Goal: Task Accomplishment & Management: Manage account settings

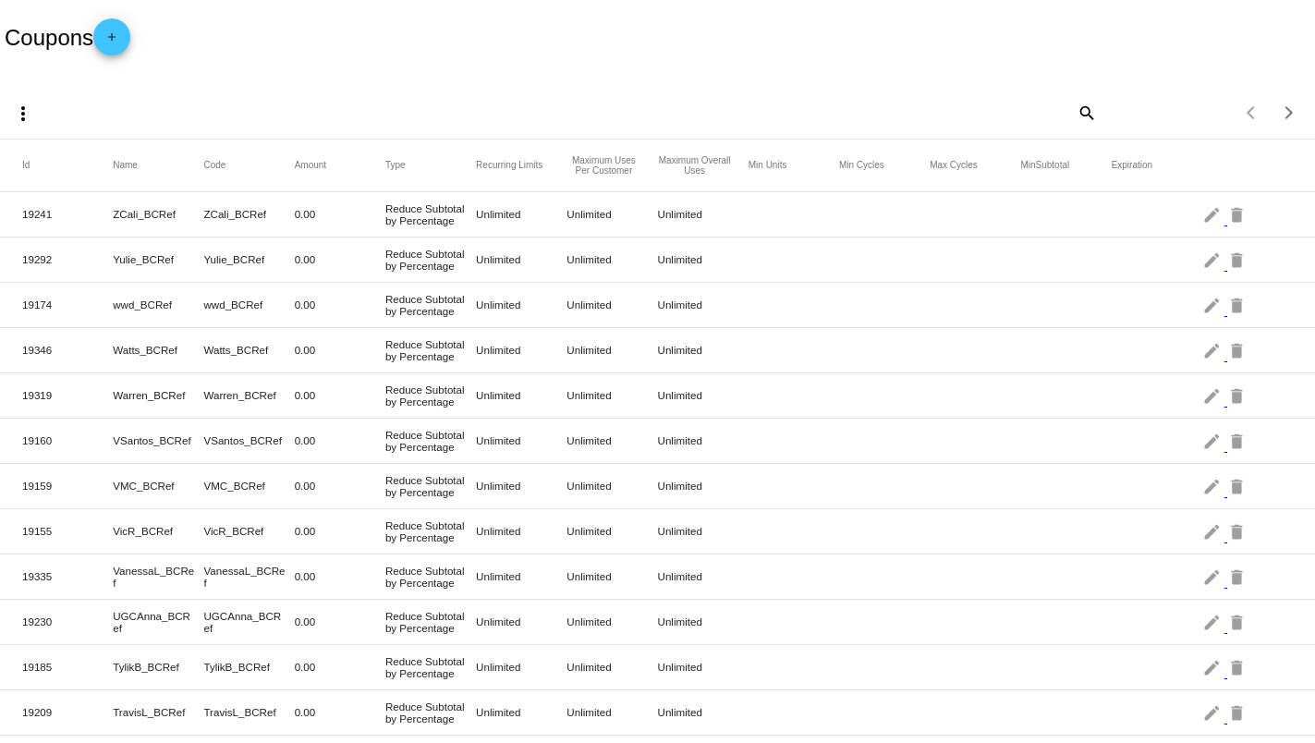
click at [123, 39] on mat-icon "add" at bounding box center [112, 42] width 22 height 22
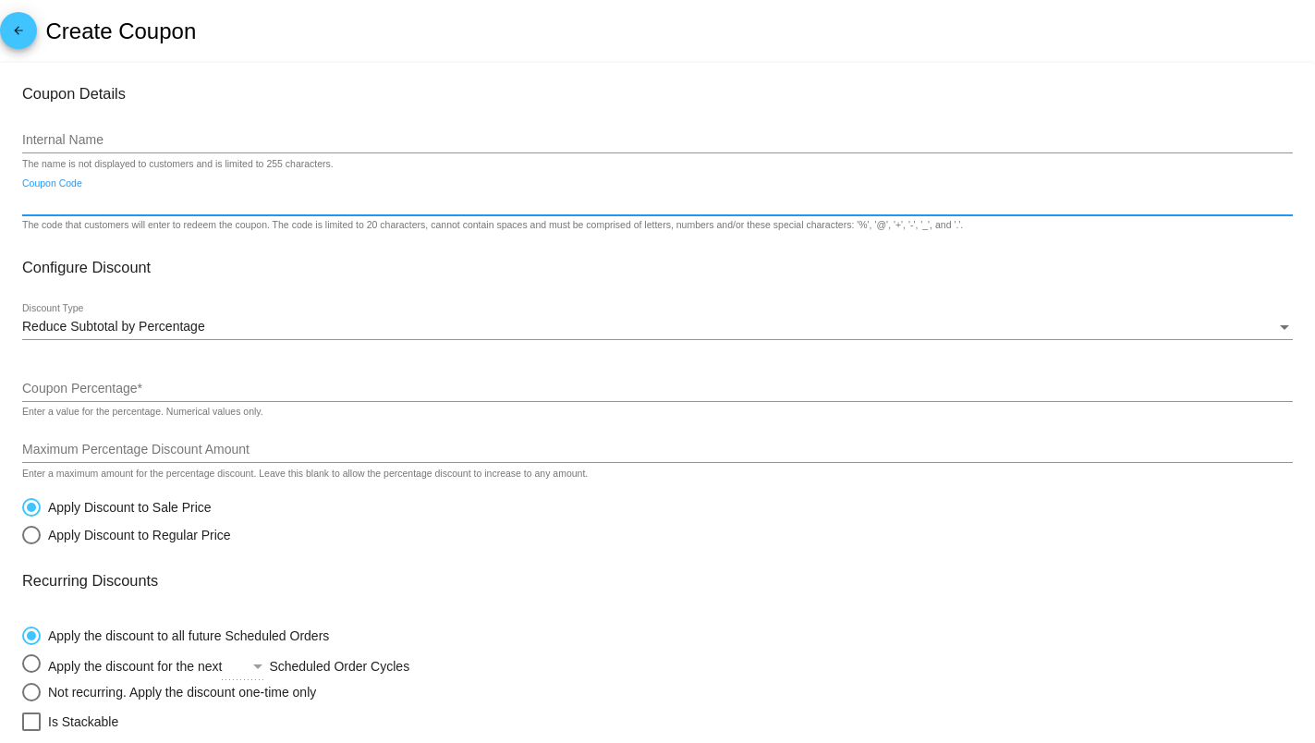
click at [107, 202] on input "Coupon Code" at bounding box center [657, 202] width 1271 height 15
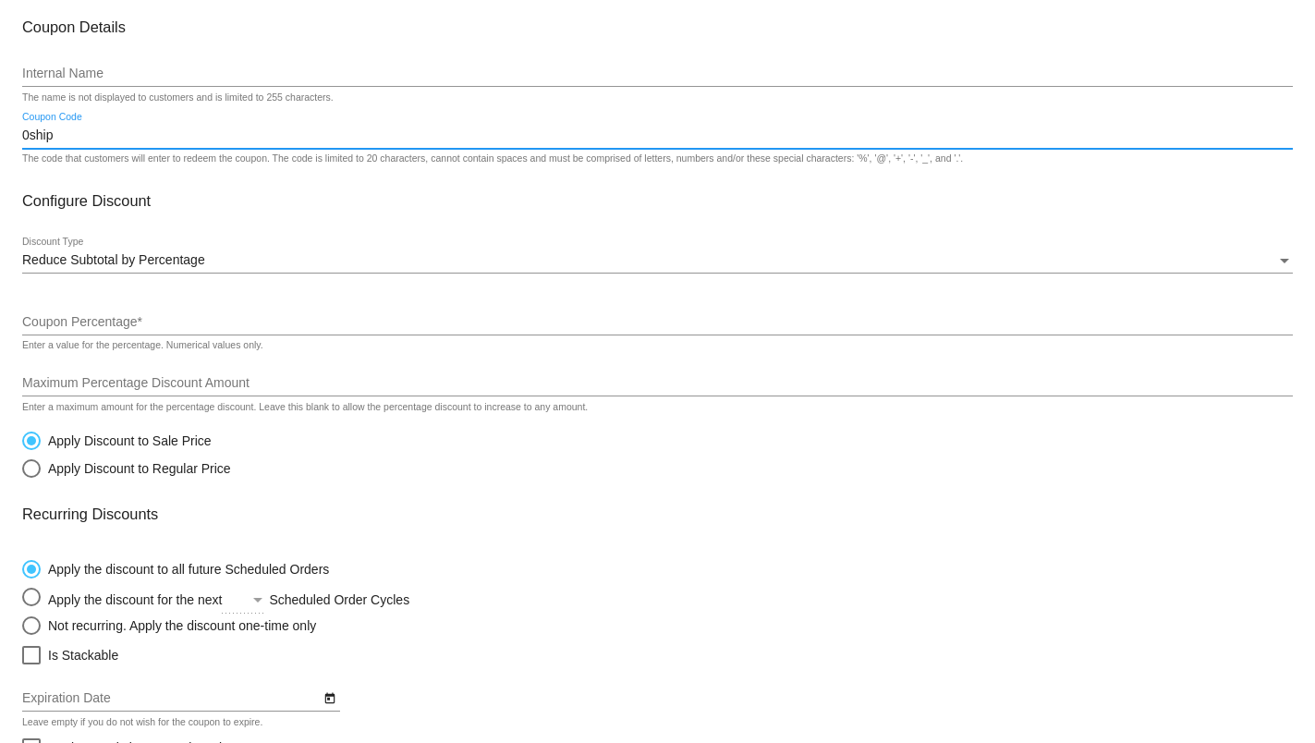
scroll to position [123, 0]
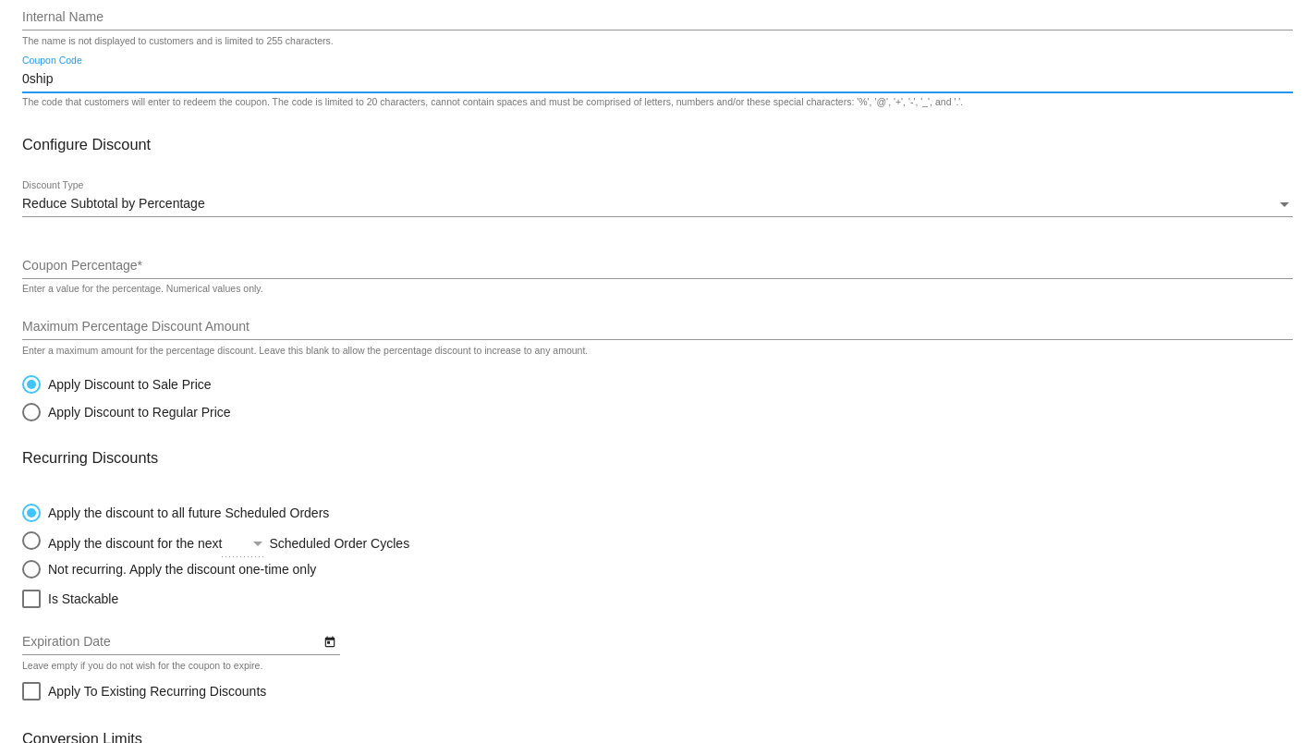
type input "0ship"
click at [296, 195] on div "Reduce Subtotal by Percentage Discount Type" at bounding box center [657, 199] width 1271 height 36
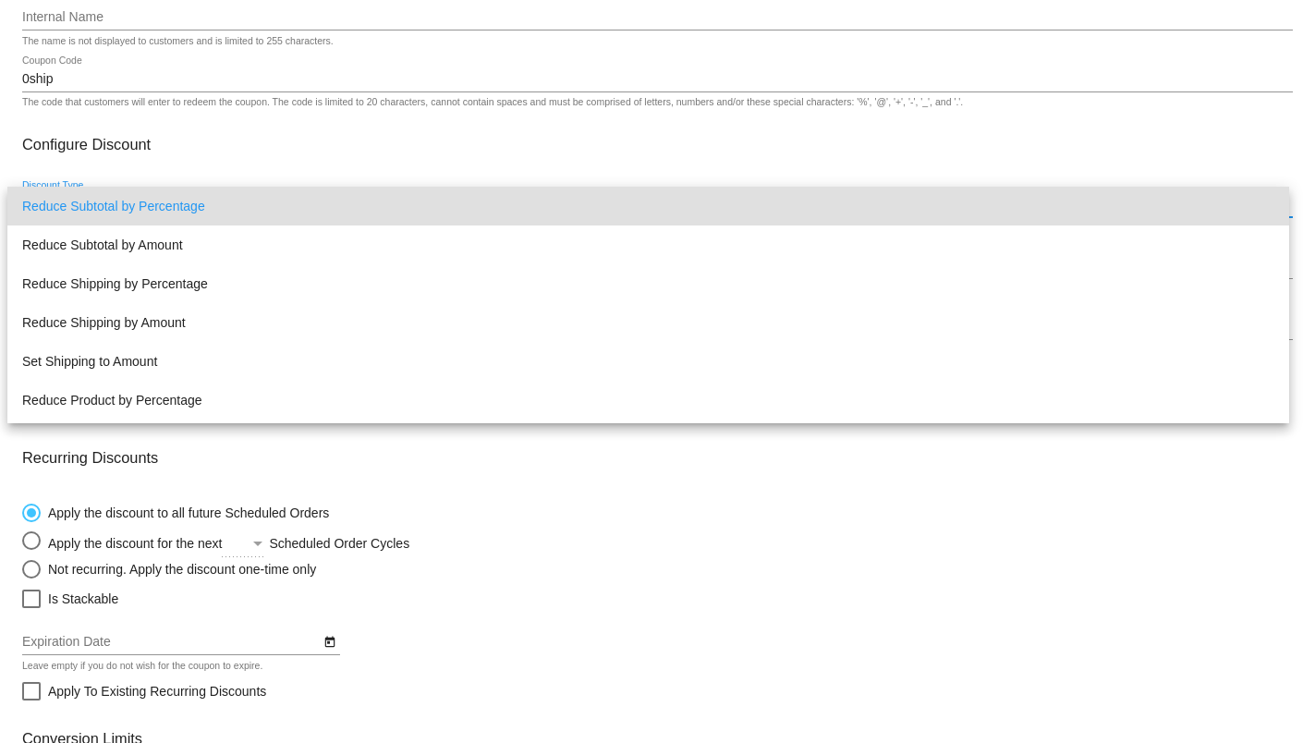
scroll to position [35, 0]
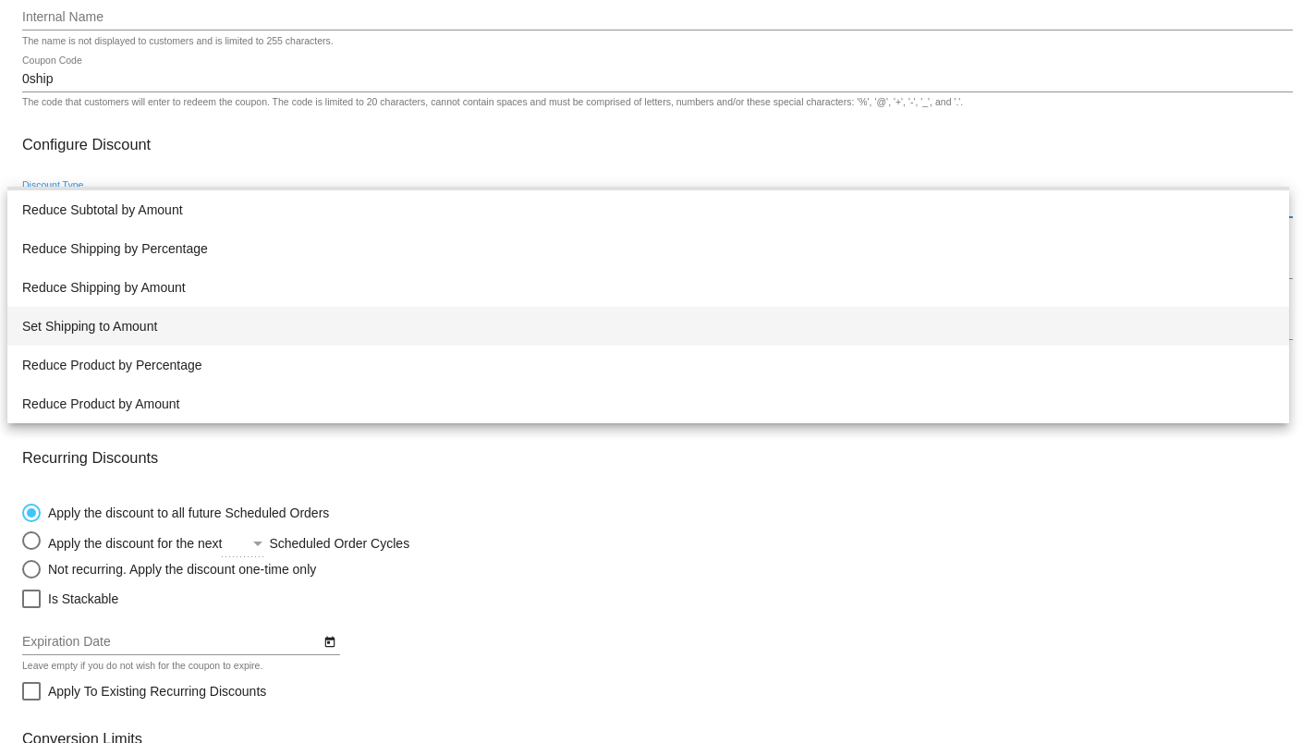
click at [322, 342] on span "Set Shipping to Amount" at bounding box center [648, 326] width 1252 height 39
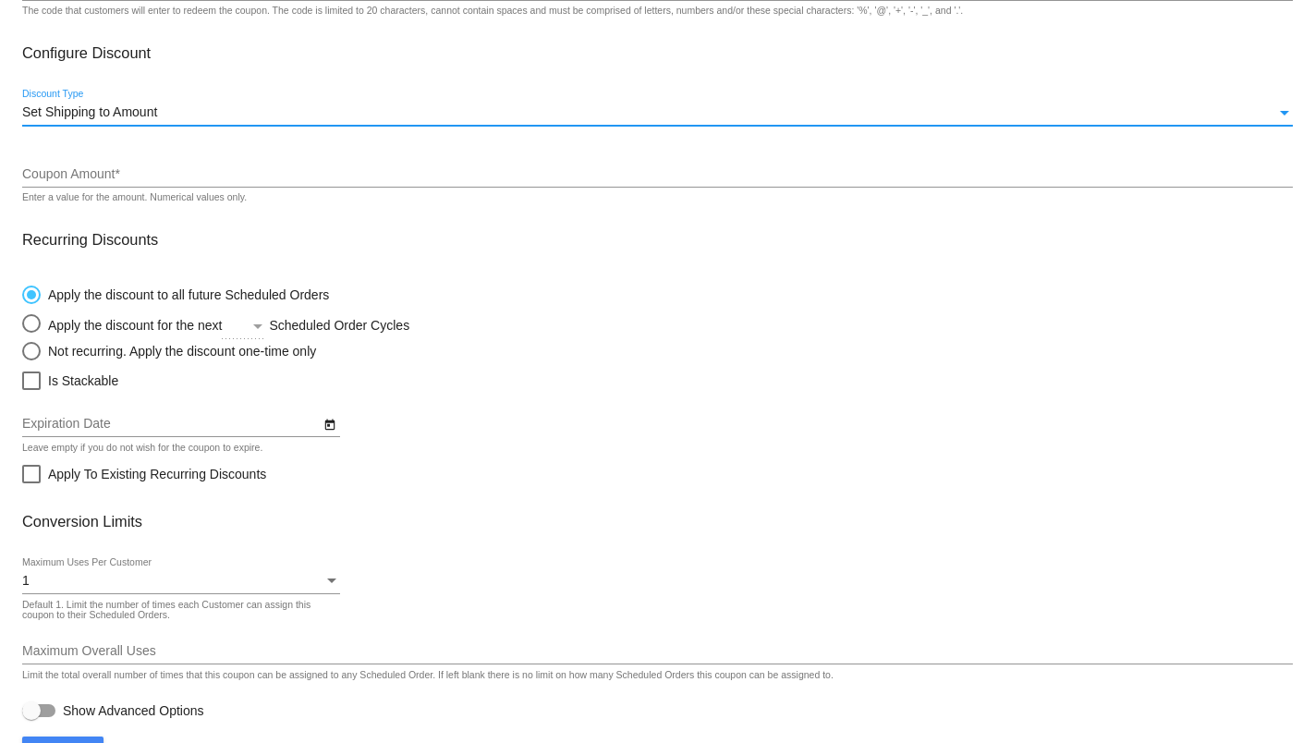
scroll to position [246, 0]
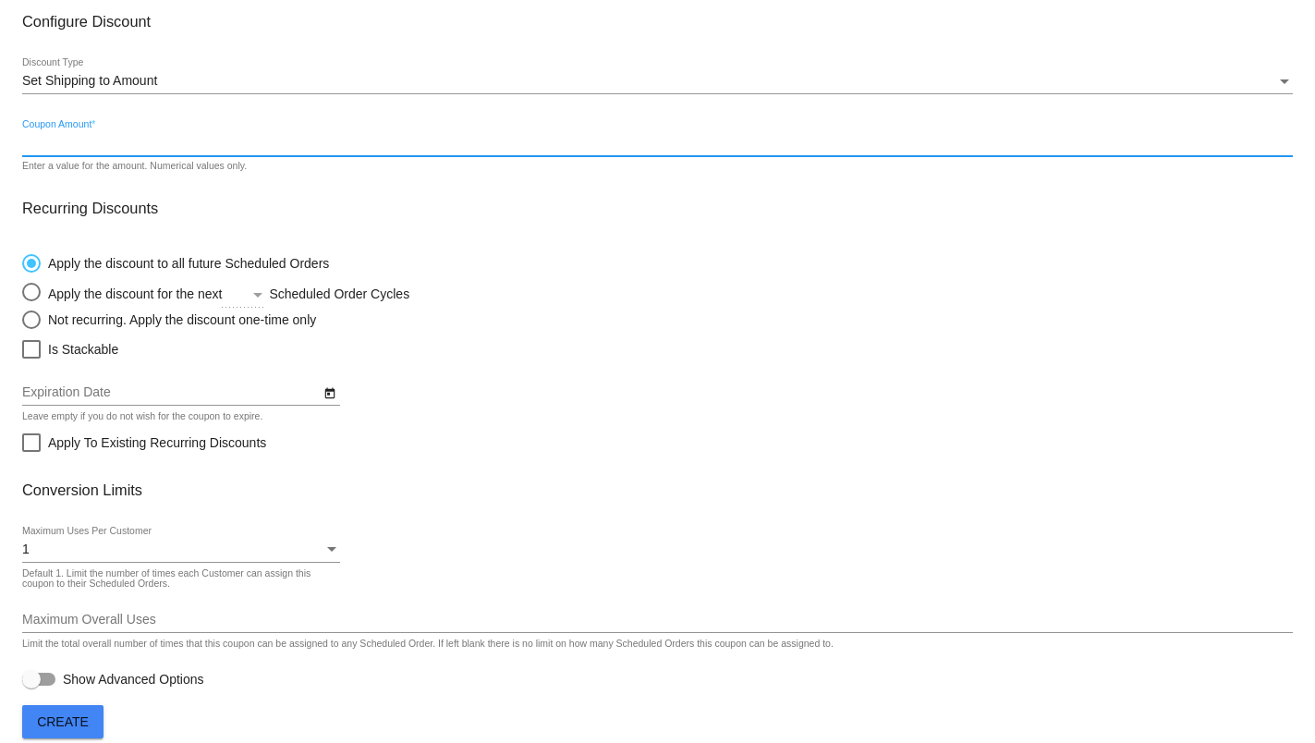
click at [214, 151] on input "Coupon Amount *" at bounding box center [657, 143] width 1271 height 15
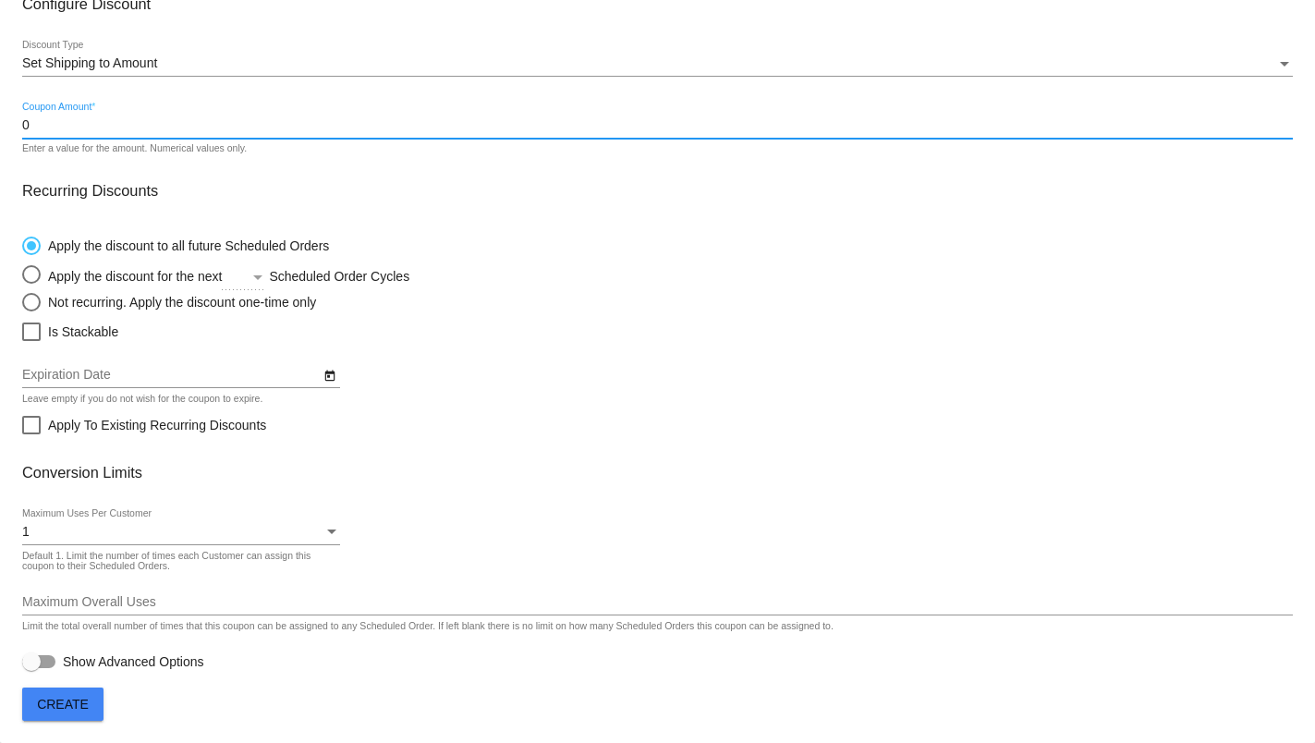
scroll to position [268, 0]
type input "0"
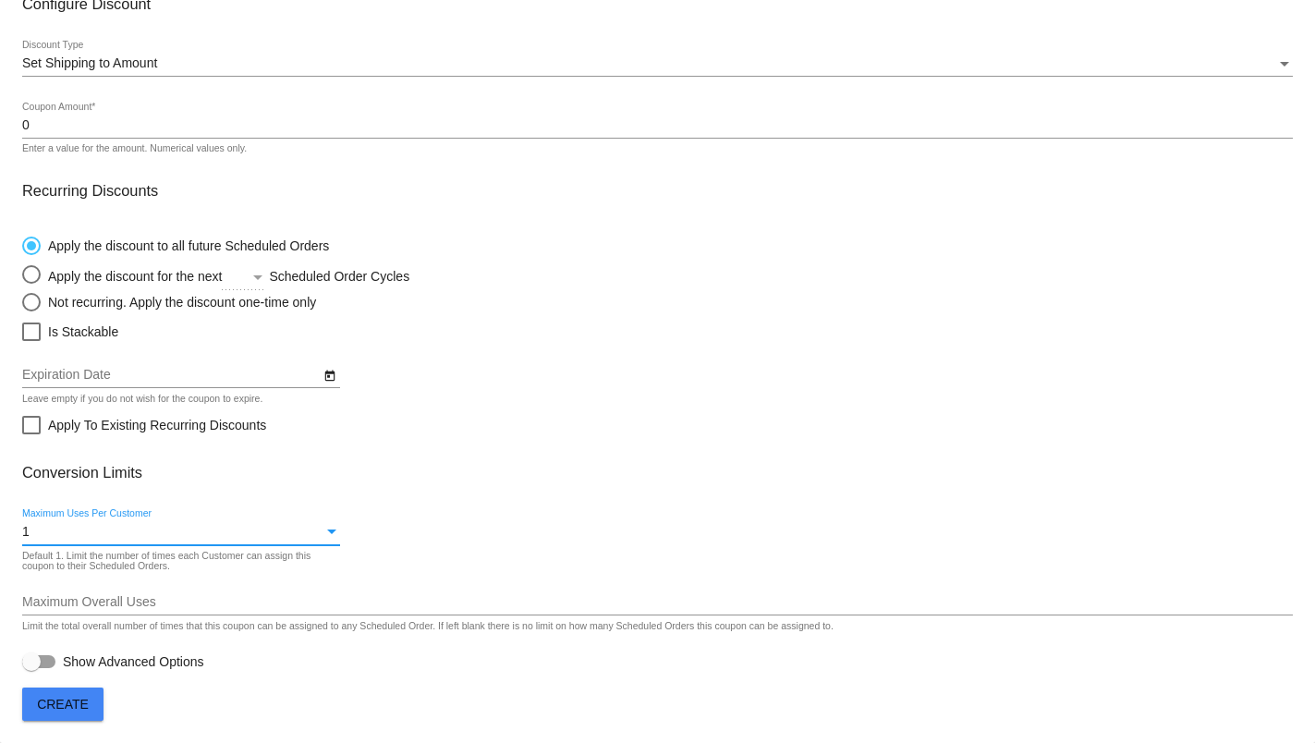
click at [148, 537] on div "1" at bounding box center [172, 532] width 301 height 15
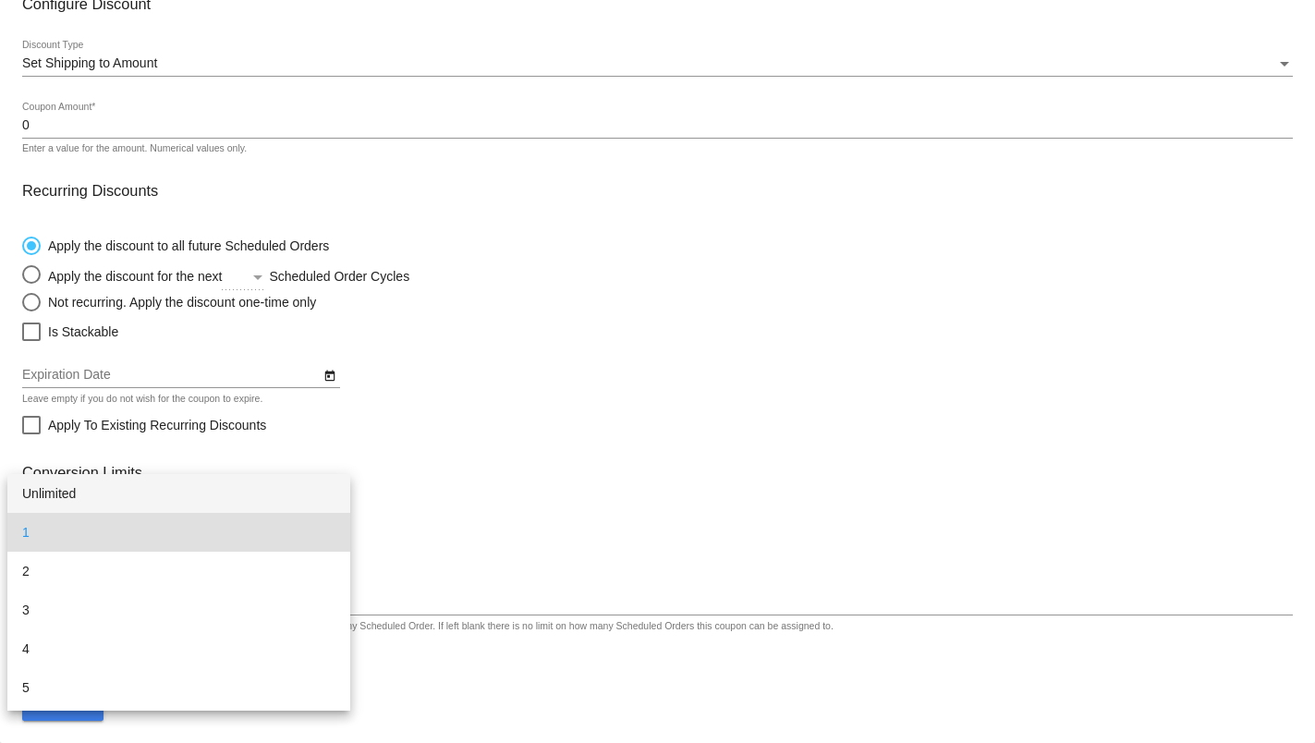
click at [140, 493] on span "Unlimited" at bounding box center [178, 493] width 313 height 39
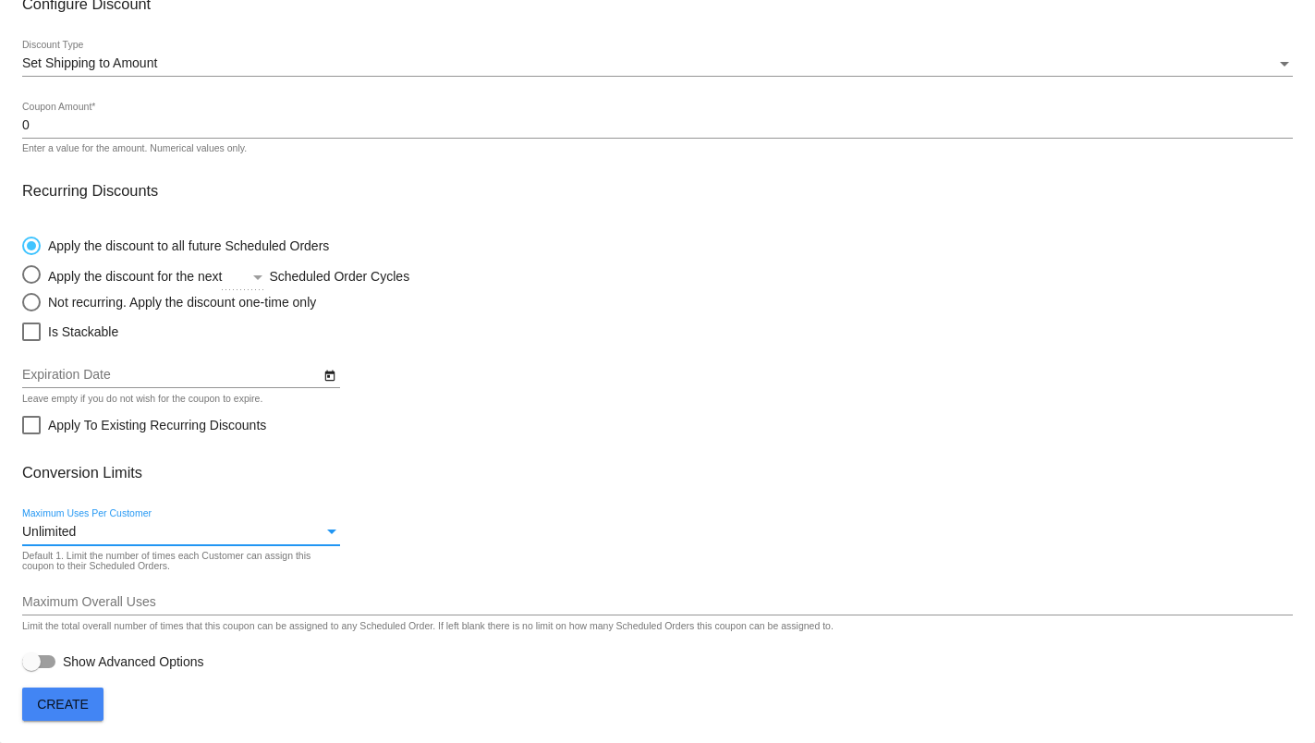
click at [102, 700] on button "Create" at bounding box center [62, 704] width 81 height 33
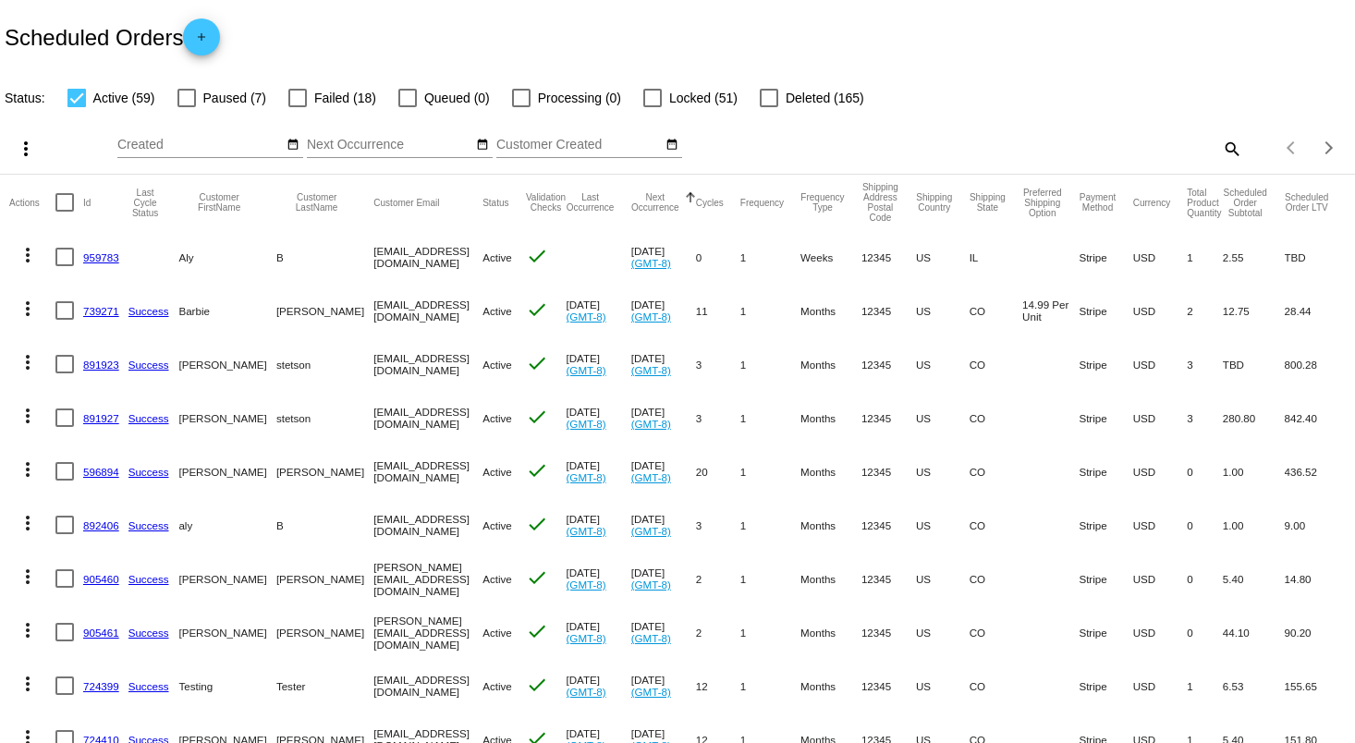
click at [202, 36] on mat-icon "add" at bounding box center [201, 42] width 22 height 22
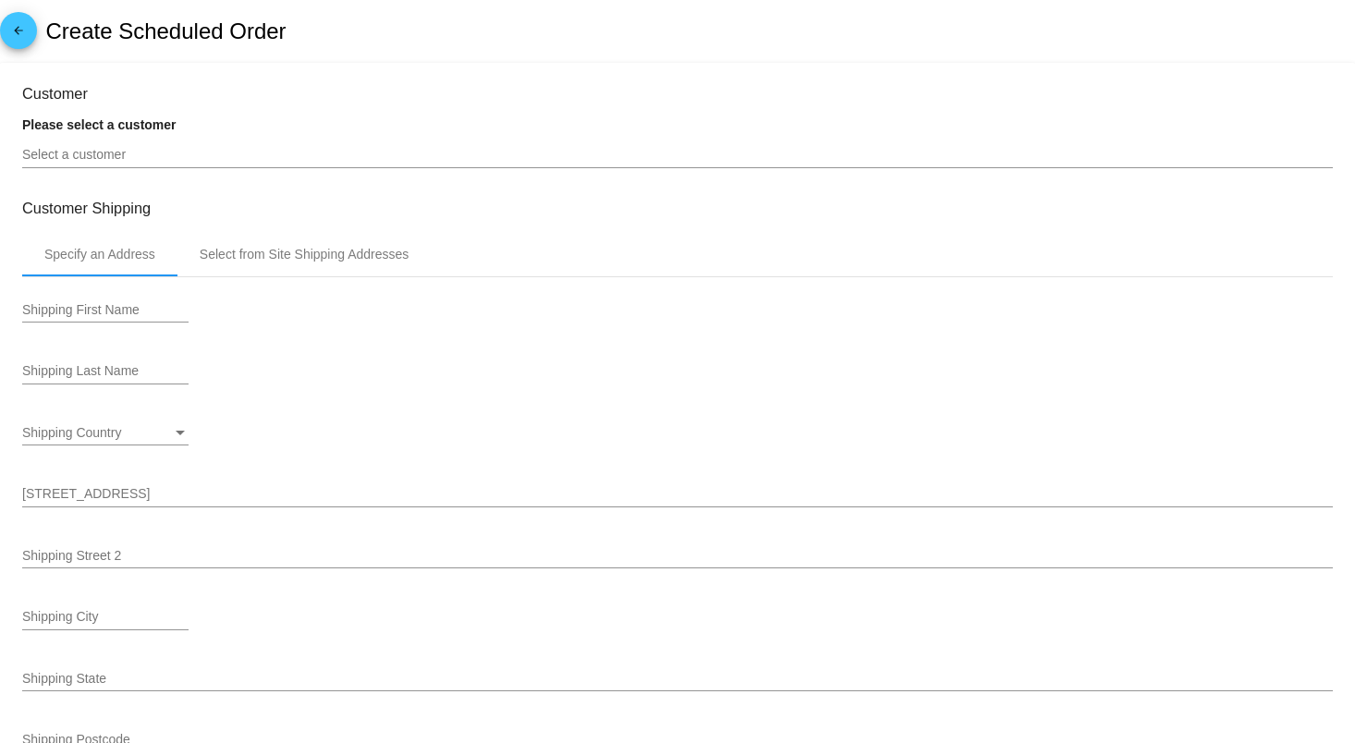
type input "10/17/2025"
click at [760, 150] on input "Select a customer" at bounding box center [677, 155] width 1311 height 15
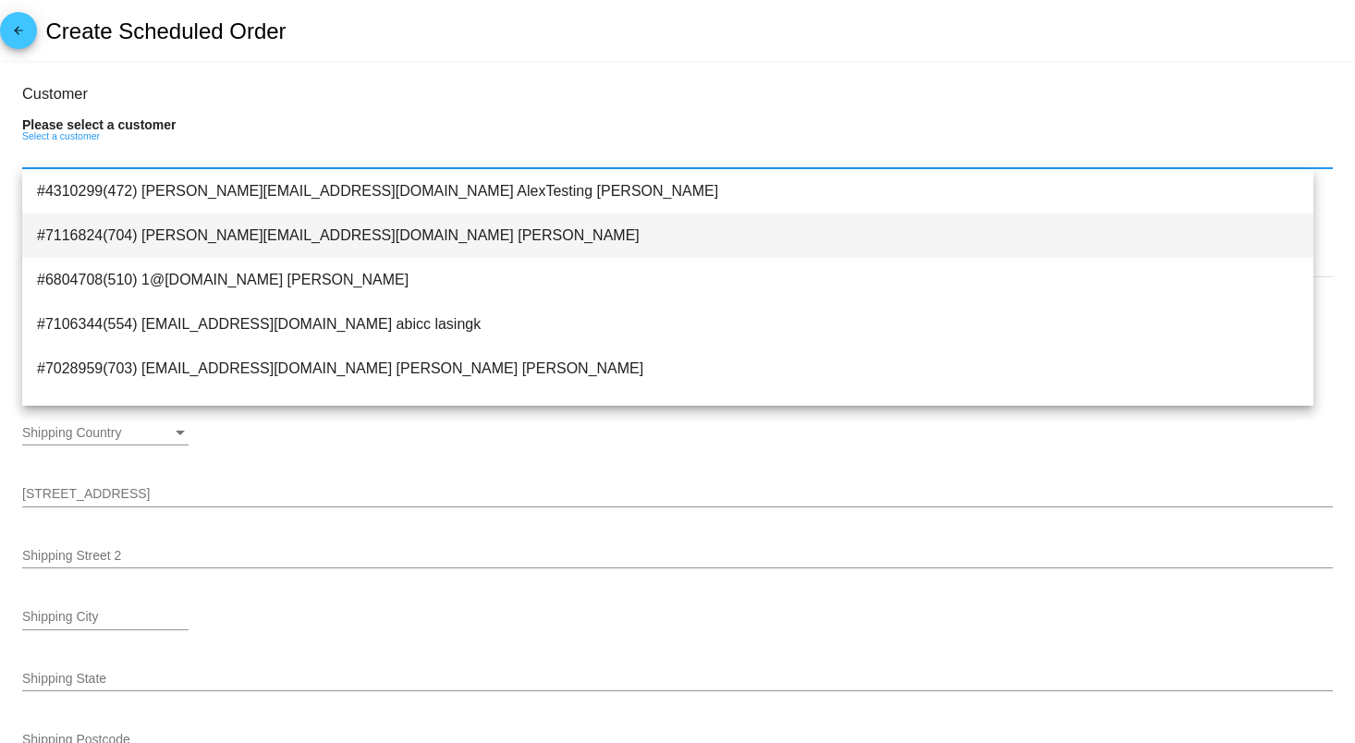
click at [213, 231] on span "#7116824(704) krob@qplot.com Kate Roberts" at bounding box center [668, 236] width 1262 height 44
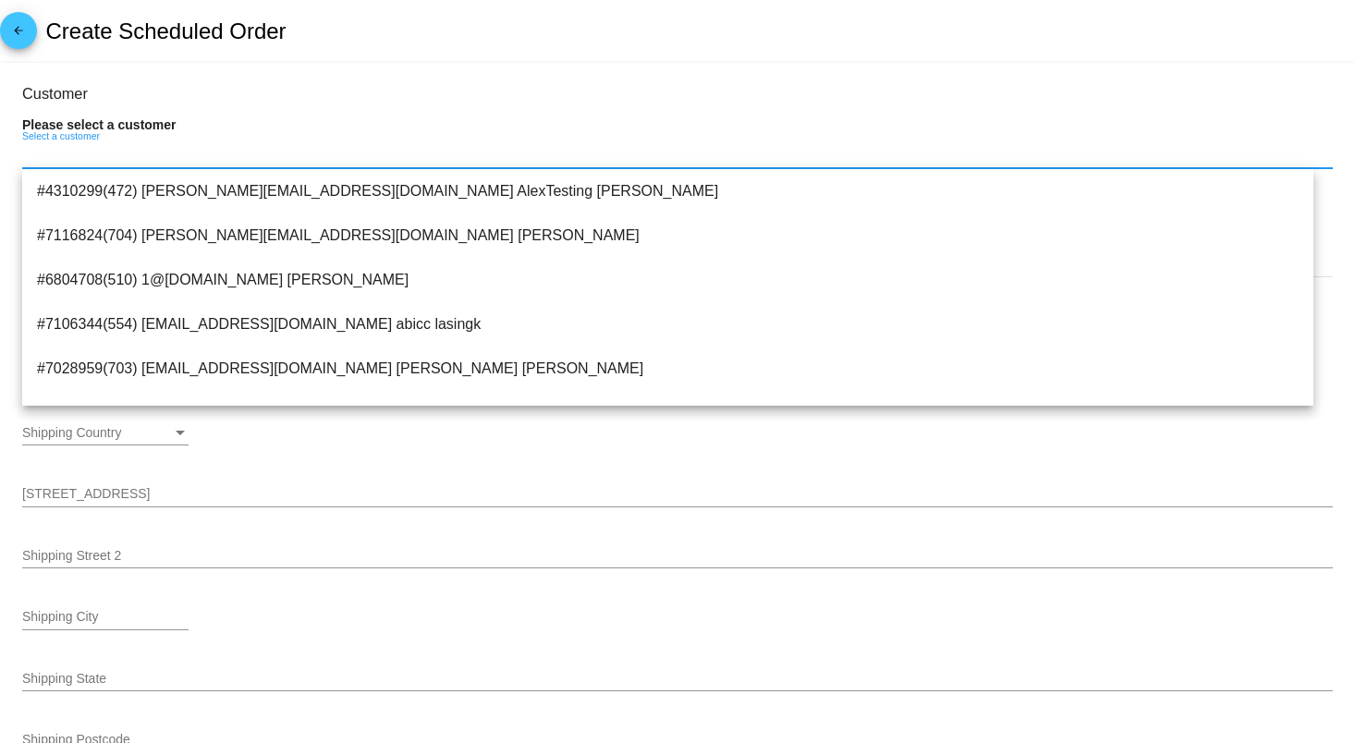
type input "[PERSON_NAME]"
type input "5 Main Street"
type input "[GEOGRAPHIC_DATA]"
type input "12345"
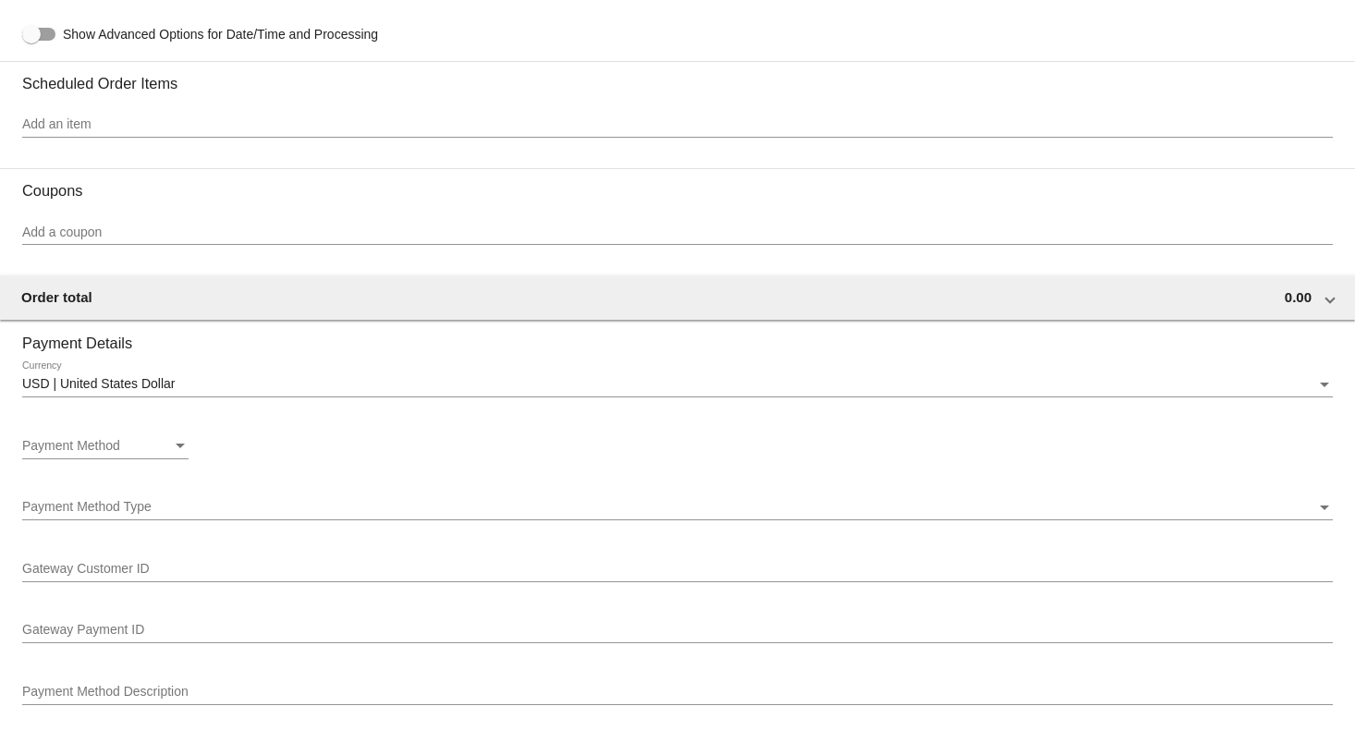
scroll to position [985, 0]
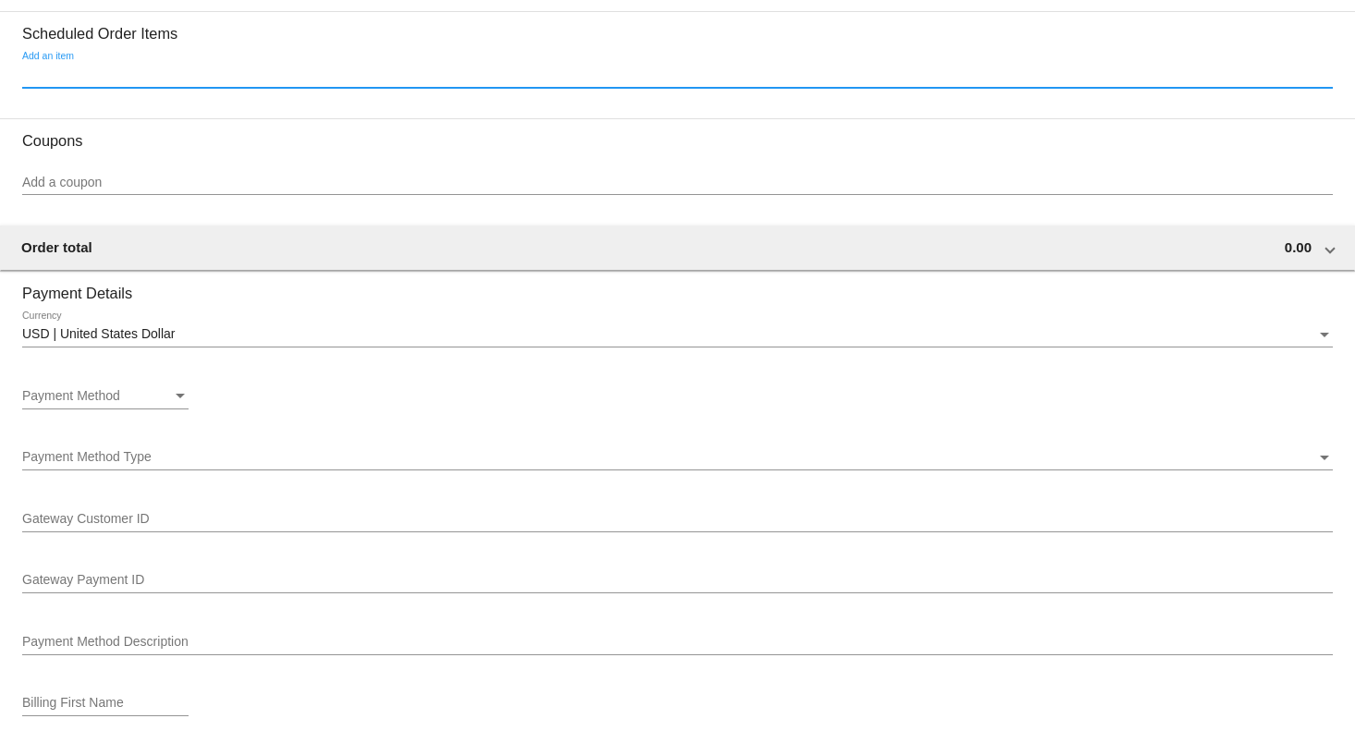
click at [204, 78] on input "Add an item" at bounding box center [677, 74] width 1311 height 15
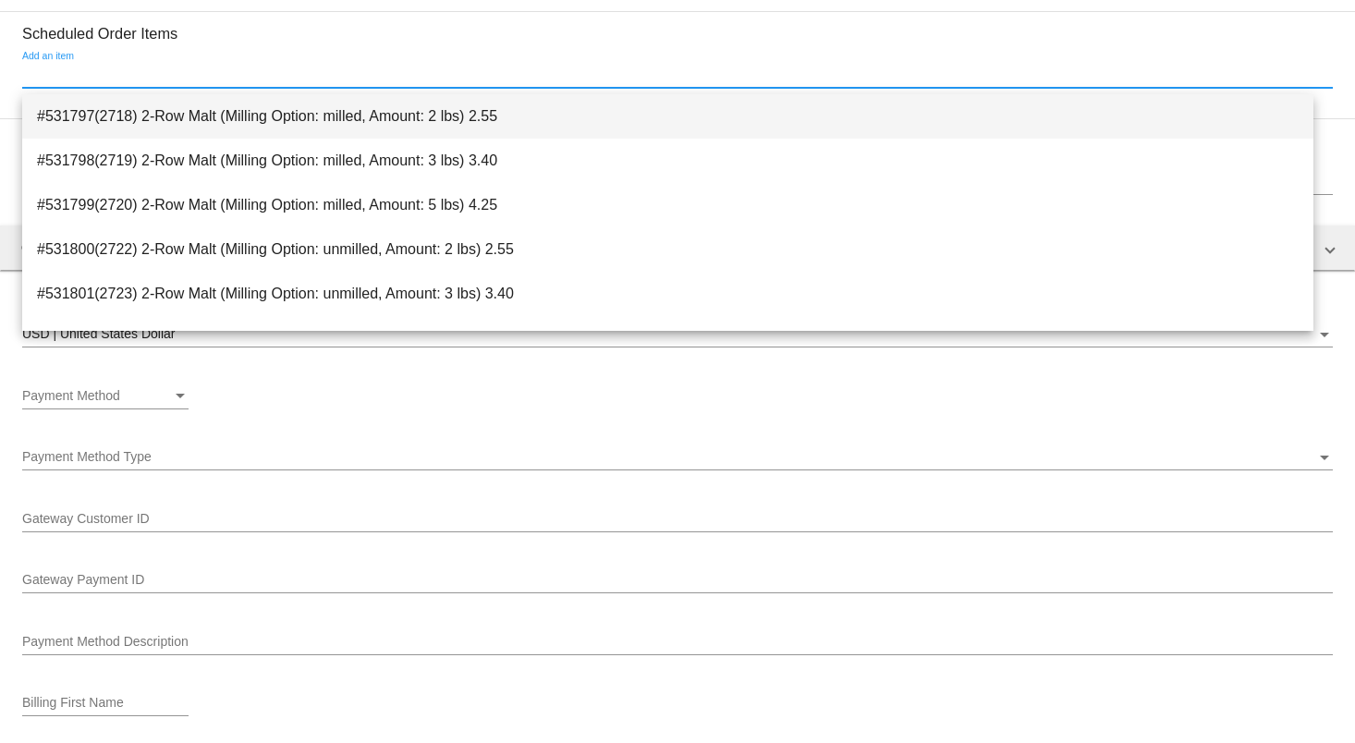
click at [225, 127] on span "#531797(2718) 2-Row Malt (Milling Option: milled, Amount: 2 lbs) 2.55" at bounding box center [668, 116] width 1262 height 44
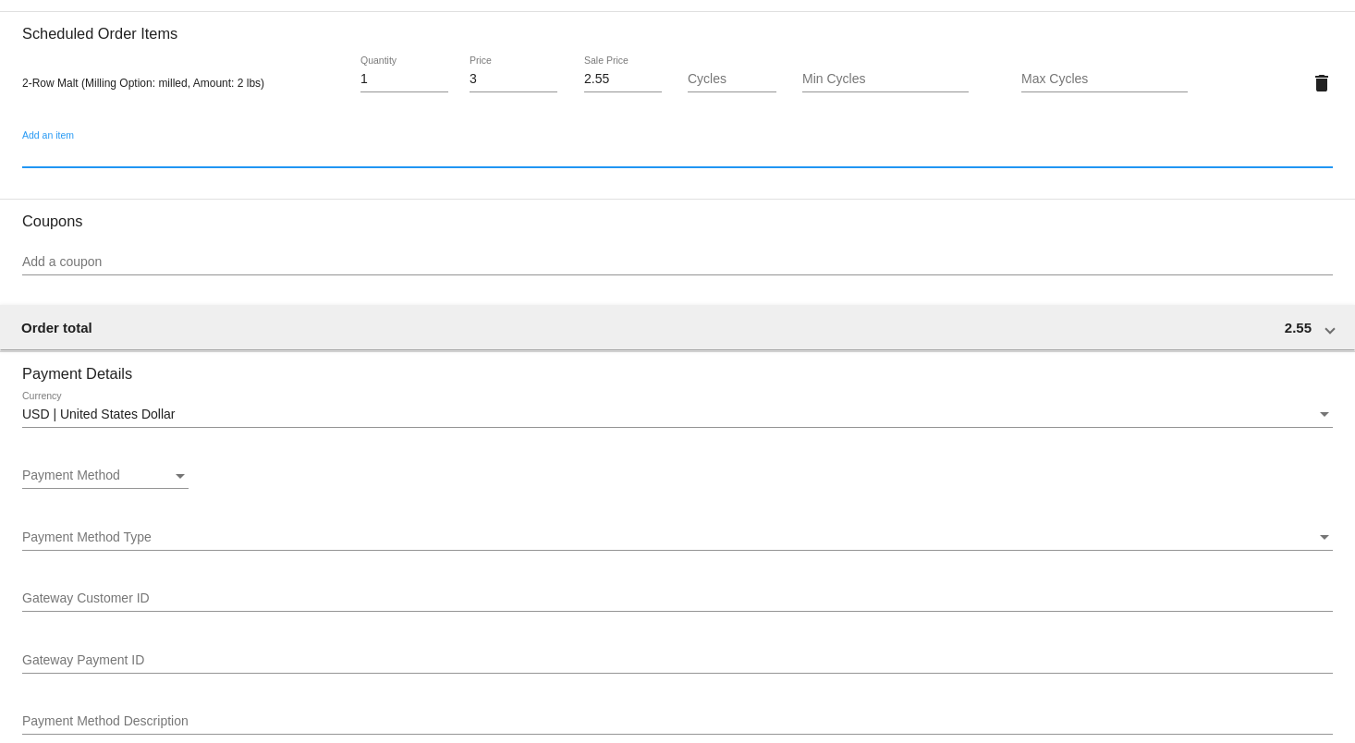
scroll to position [1109, 0]
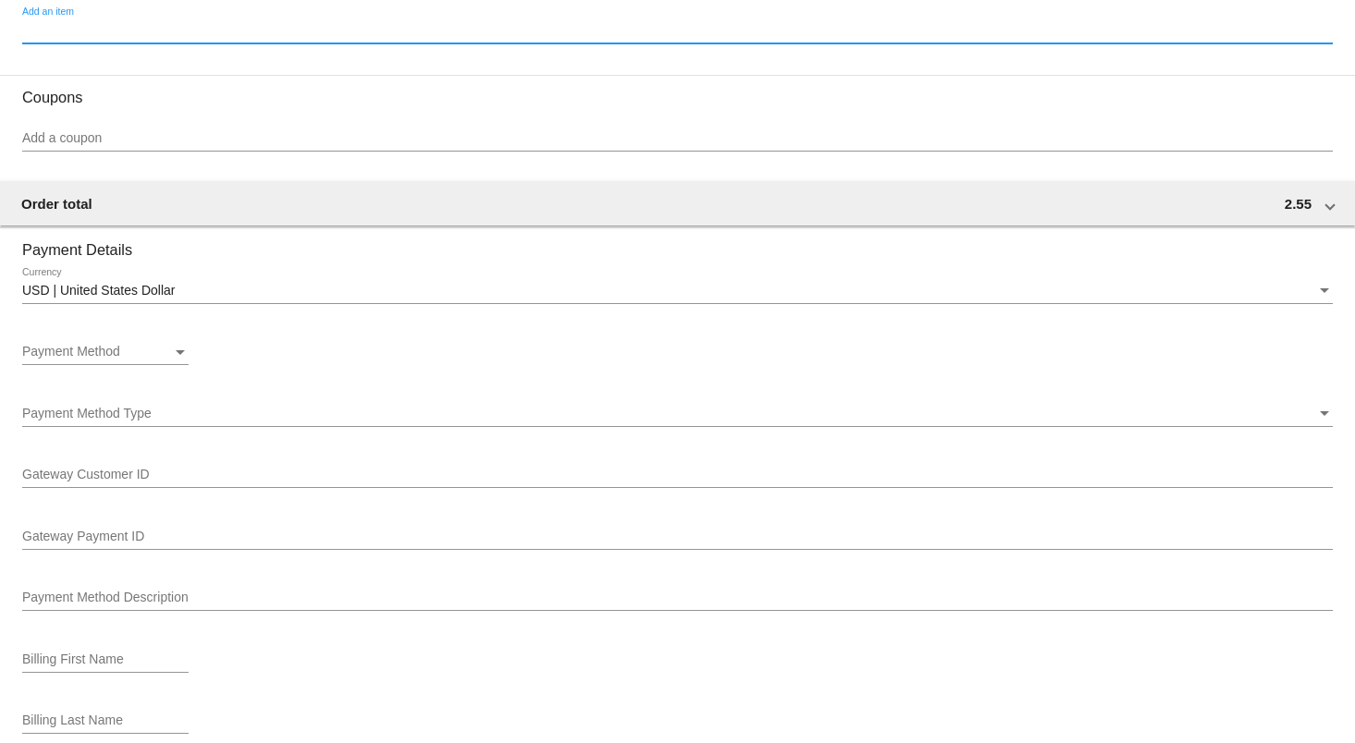
click at [198, 136] on div "Add a coupon" at bounding box center [677, 134] width 1311 height 36
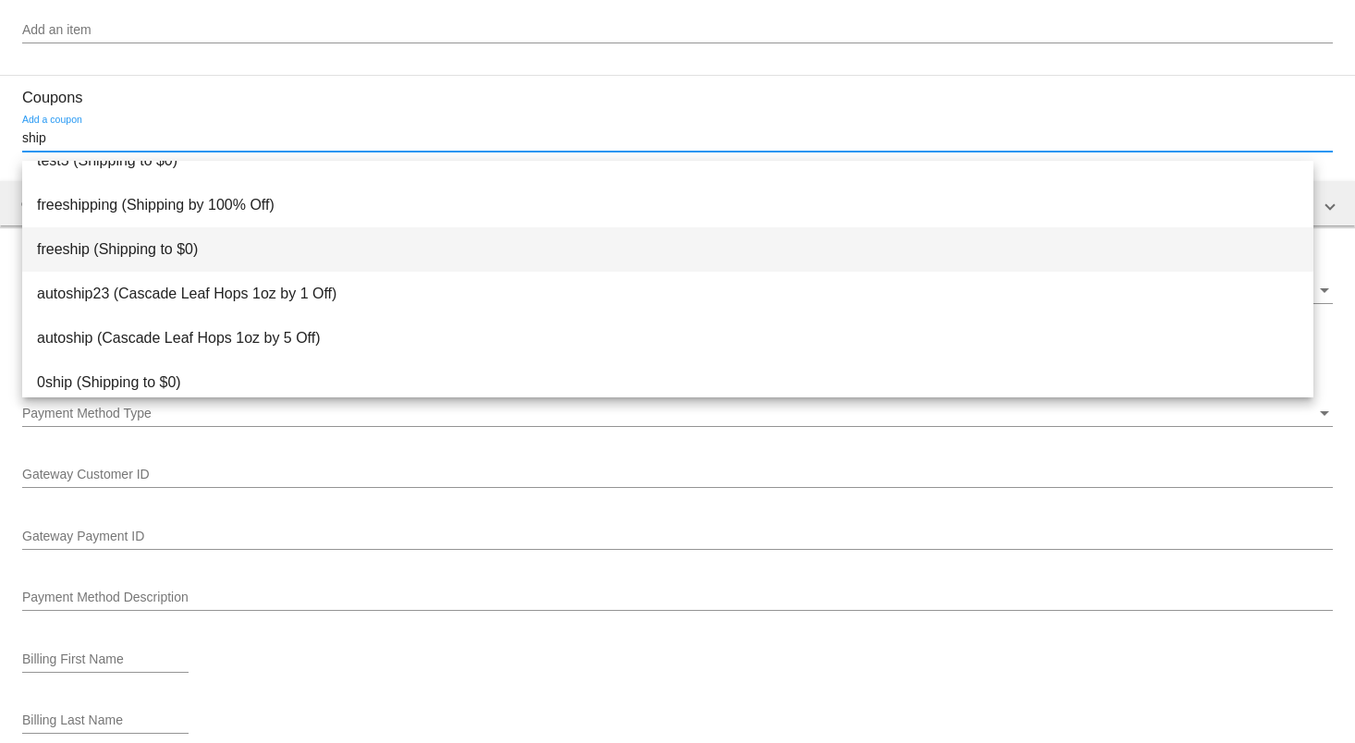
scroll to position [30, 0]
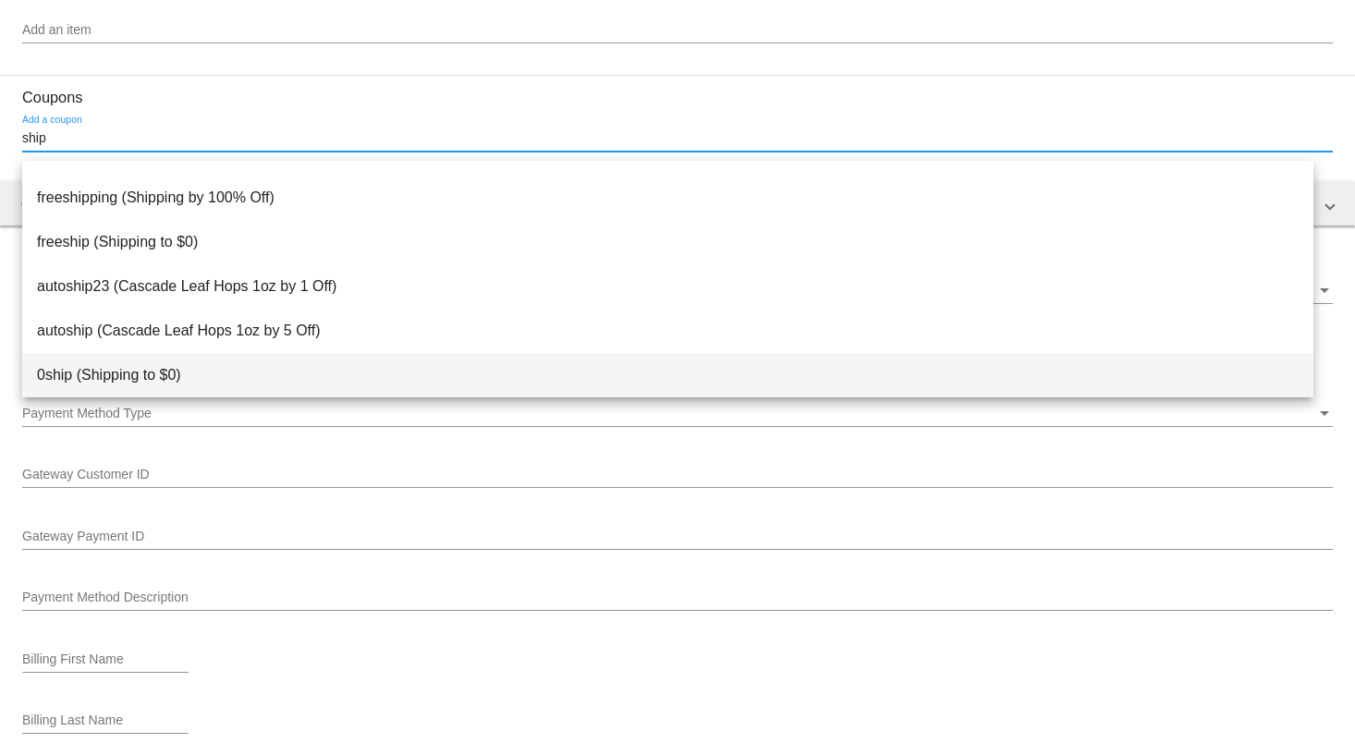
type input "ship"
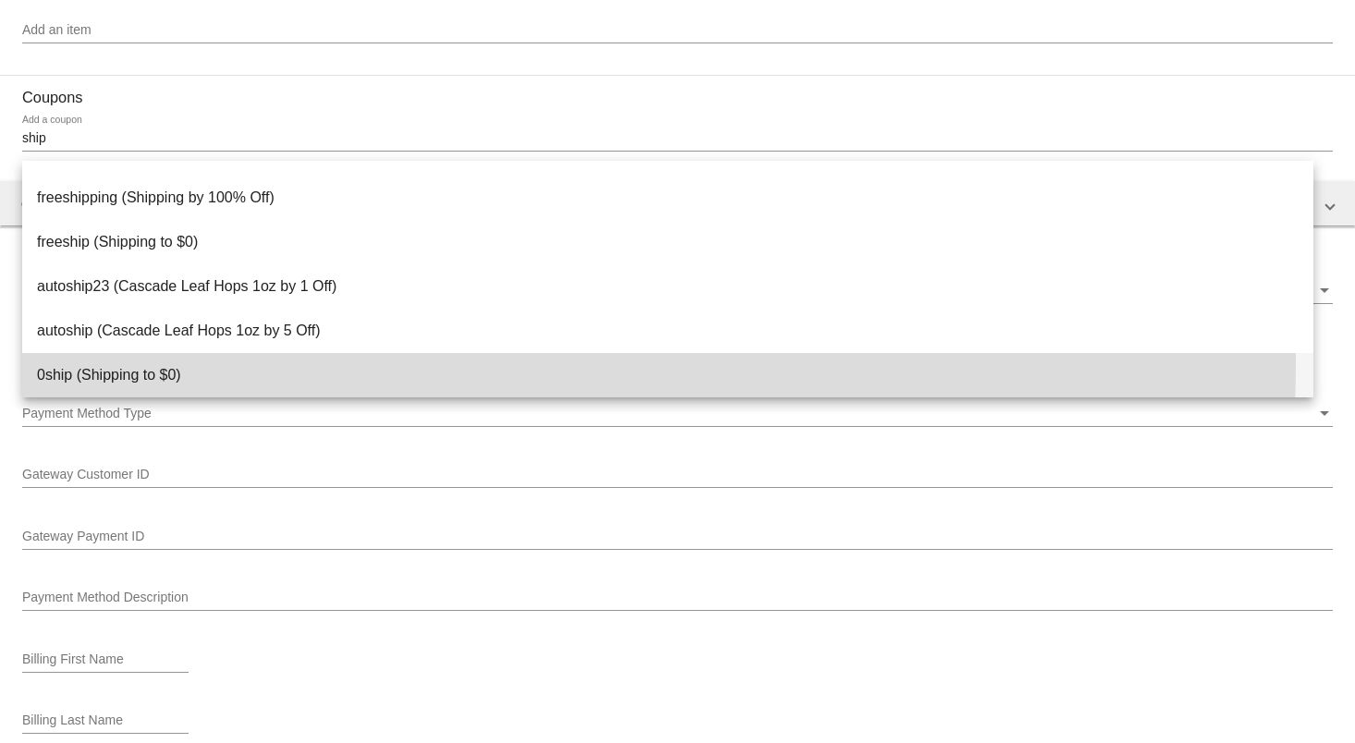
click at [183, 360] on span "0ship (Shipping to $0)" at bounding box center [668, 375] width 1262 height 44
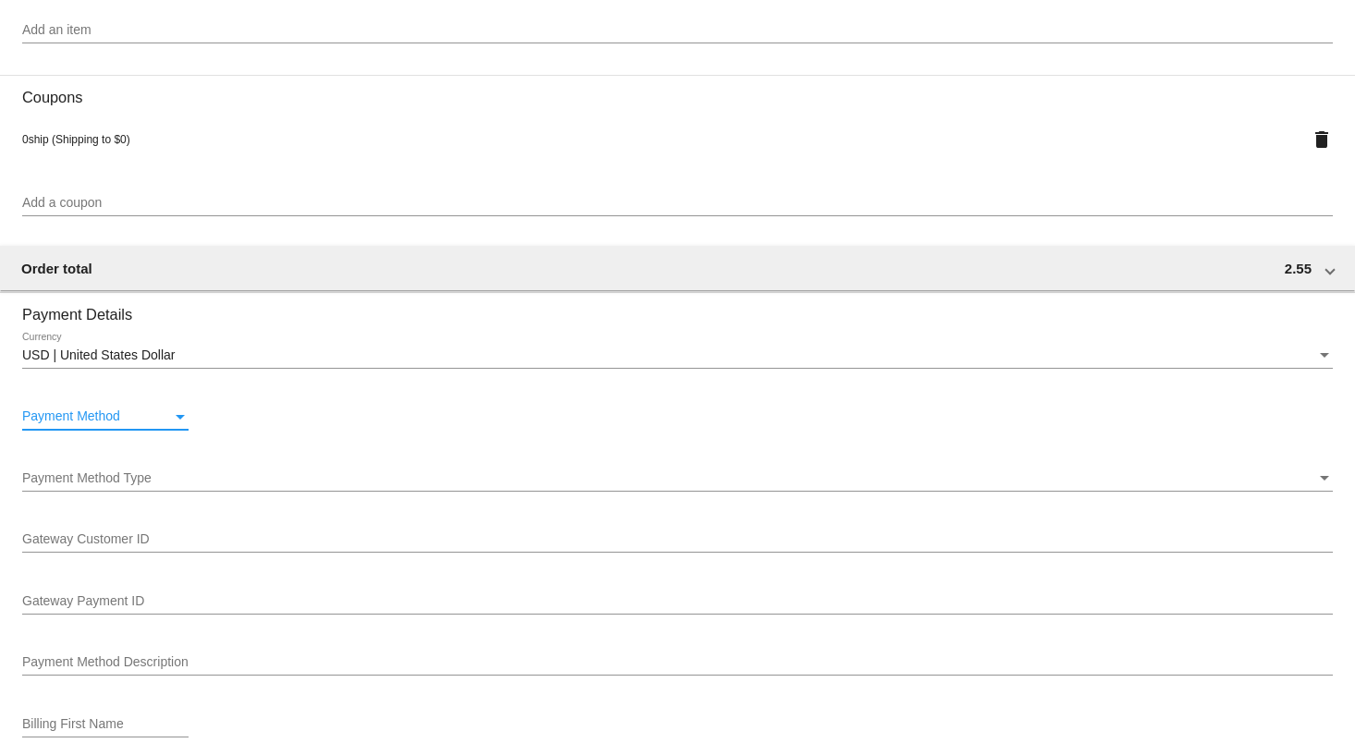
click at [172, 421] on div "Payment Method" at bounding box center [180, 416] width 17 height 15
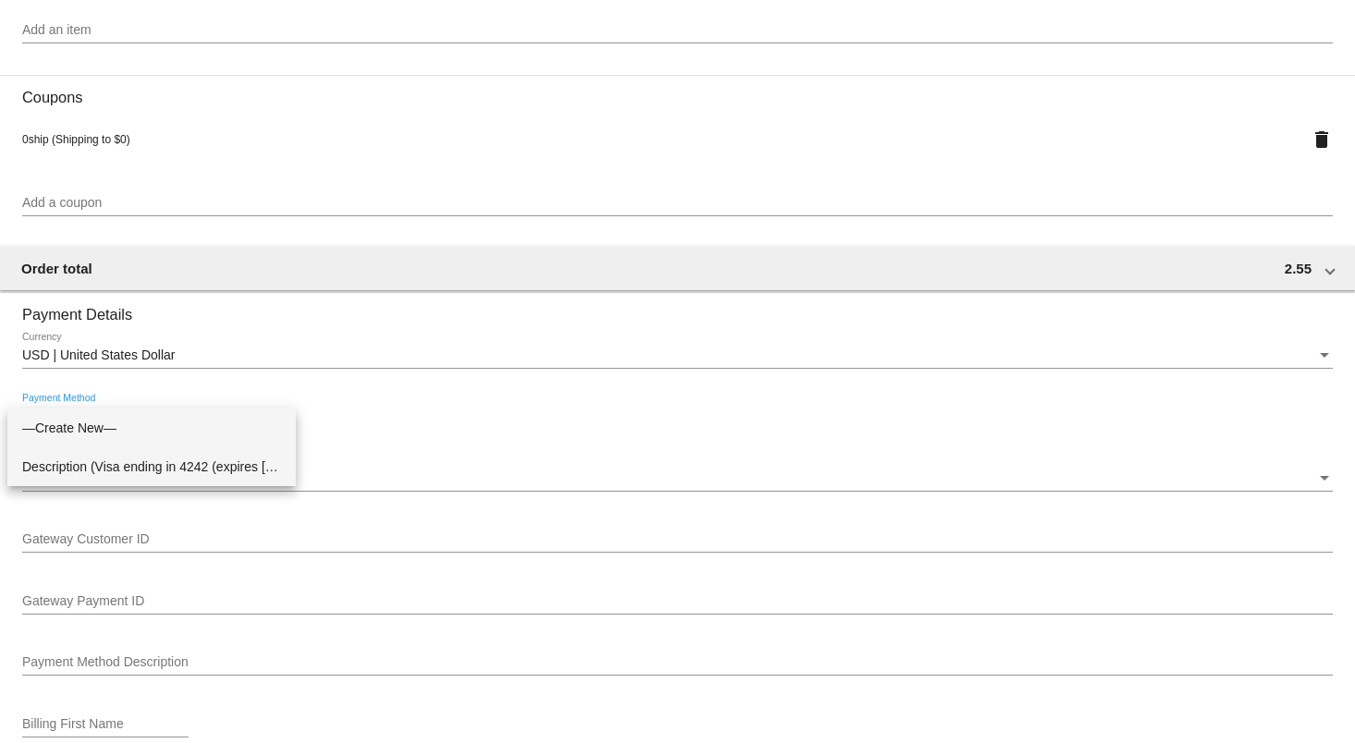
click at [177, 455] on span "Description (Visa ending in 4242 (expires 09/29)) GatewayCustomerId (cus_T1Ve8E…" at bounding box center [151, 466] width 259 height 39
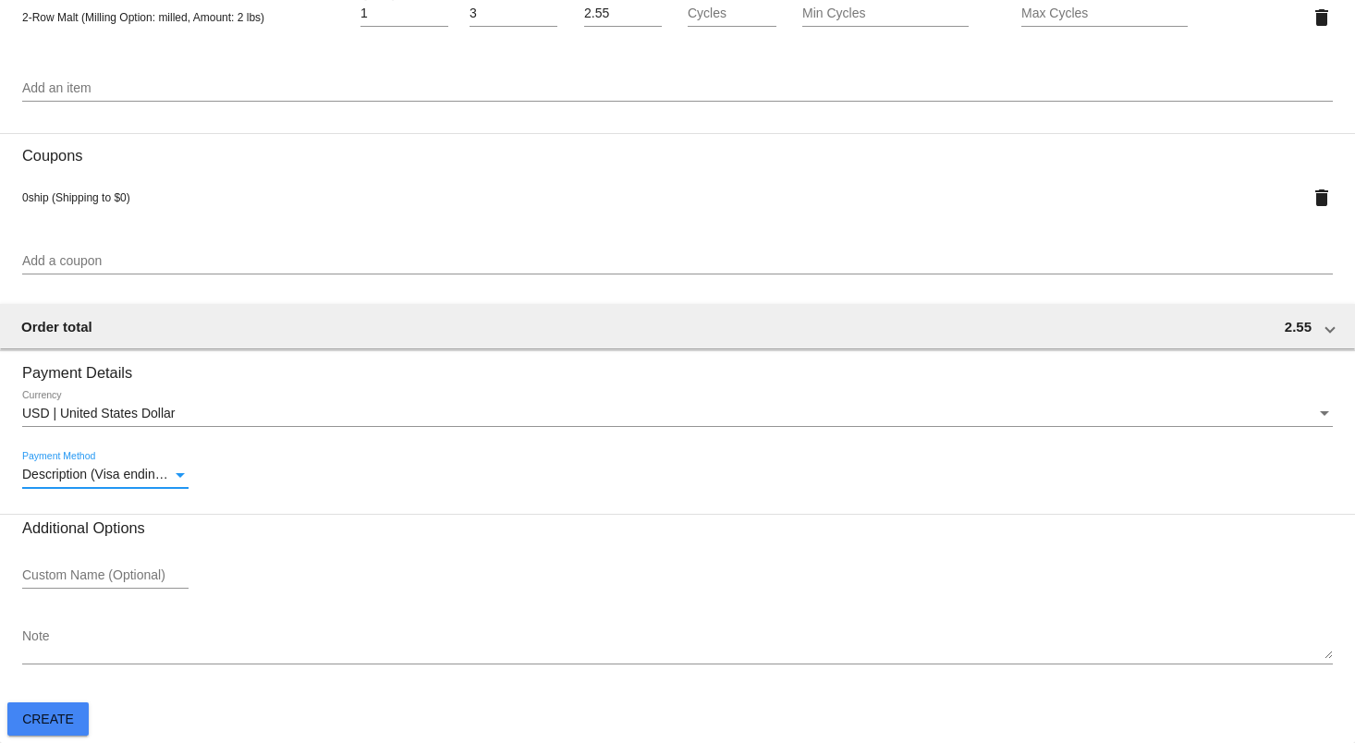
scroll to position [1063, 0]
click at [76, 714] on button "Create" at bounding box center [47, 718] width 81 height 33
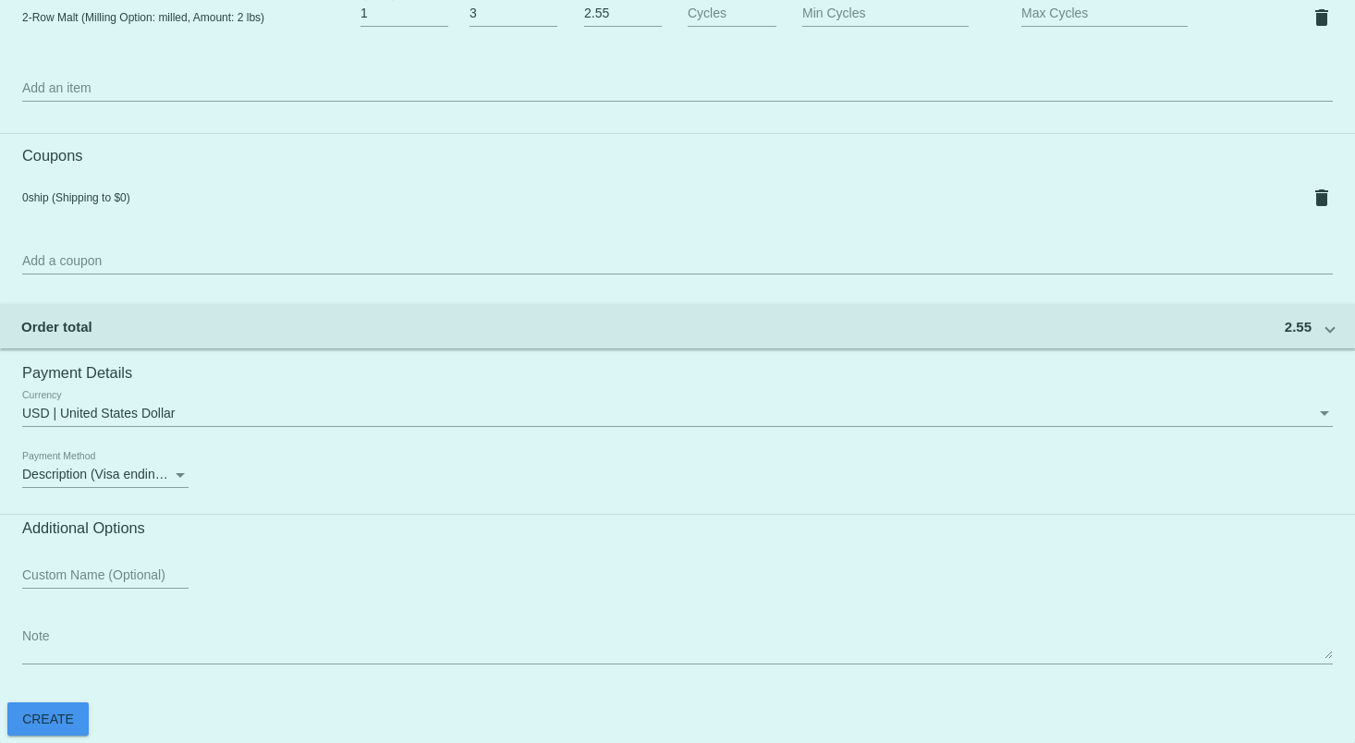
select select "8"
select select "2025"
select select "9"
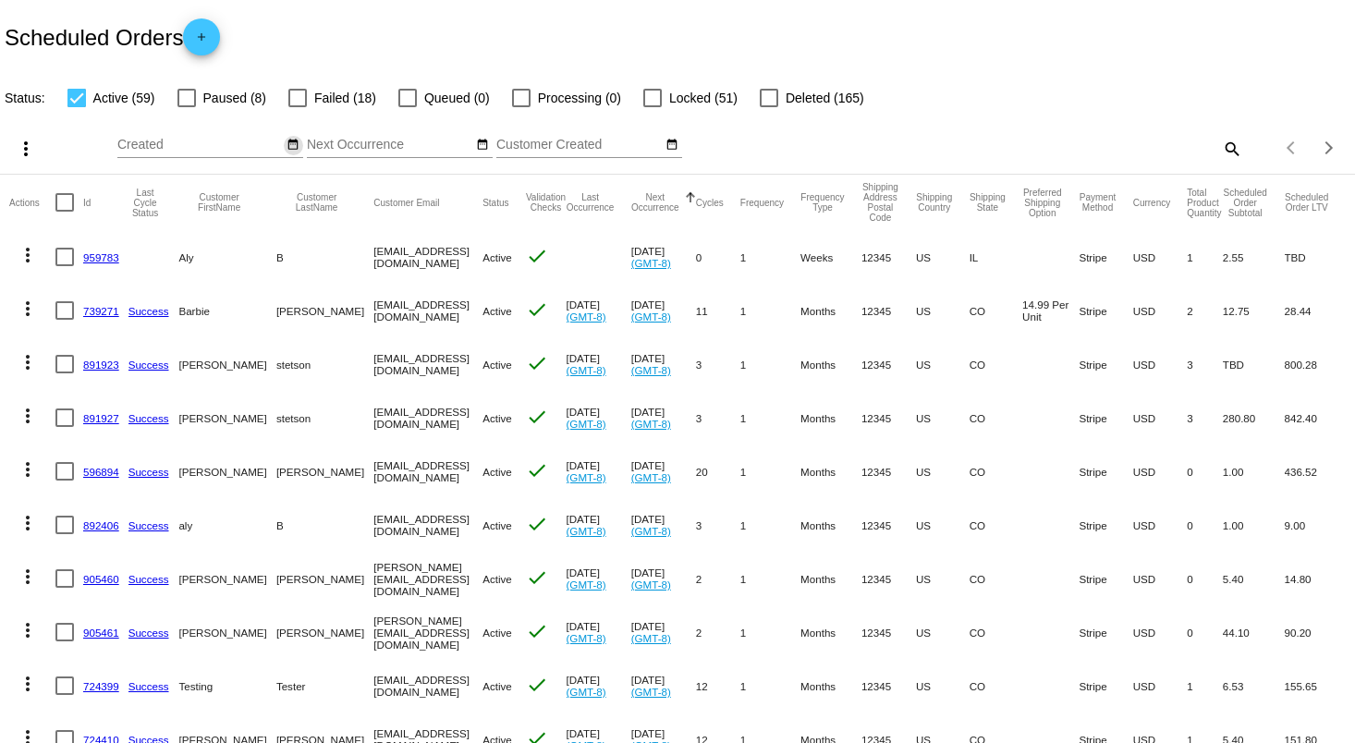
click at [284, 148] on button "date_range" at bounding box center [293, 145] width 19 height 19
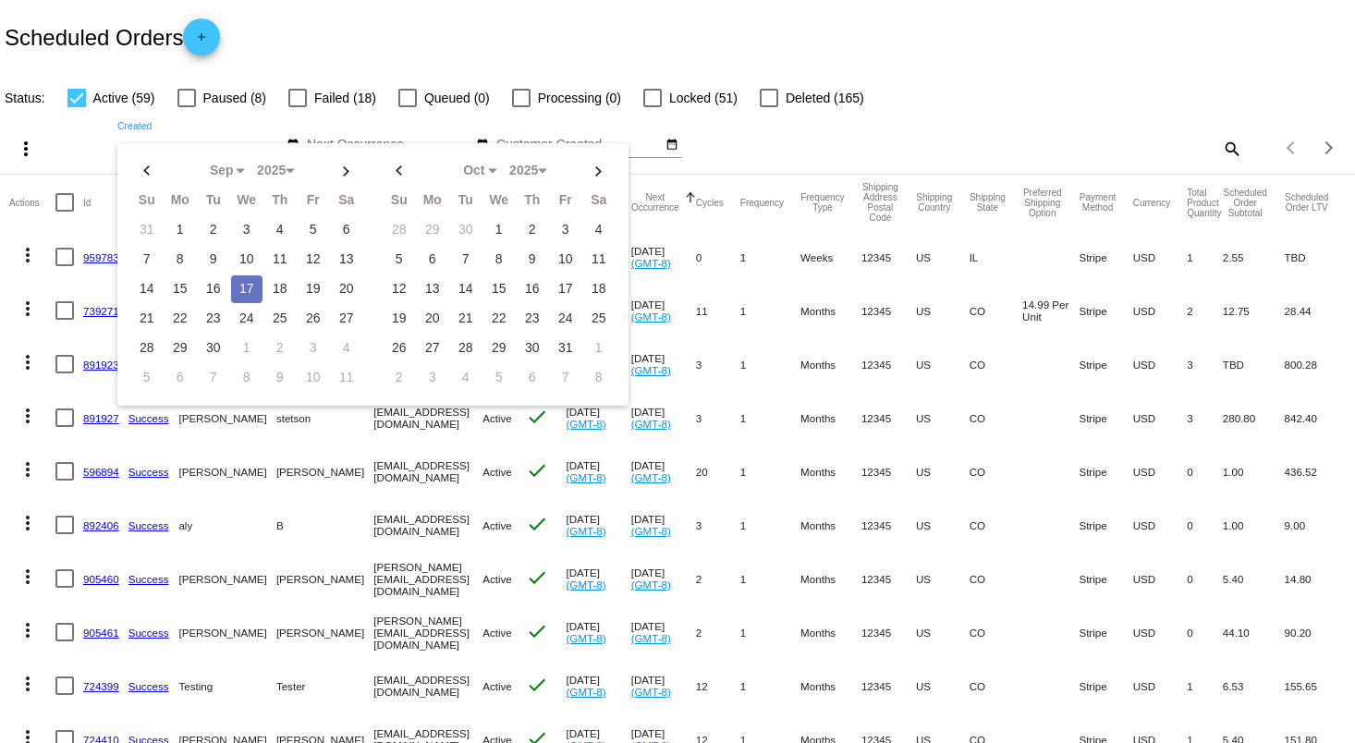
click at [240, 284] on td "17" at bounding box center [246, 289] width 31 height 28
type input "09/17/2025 - 09/17/2025"
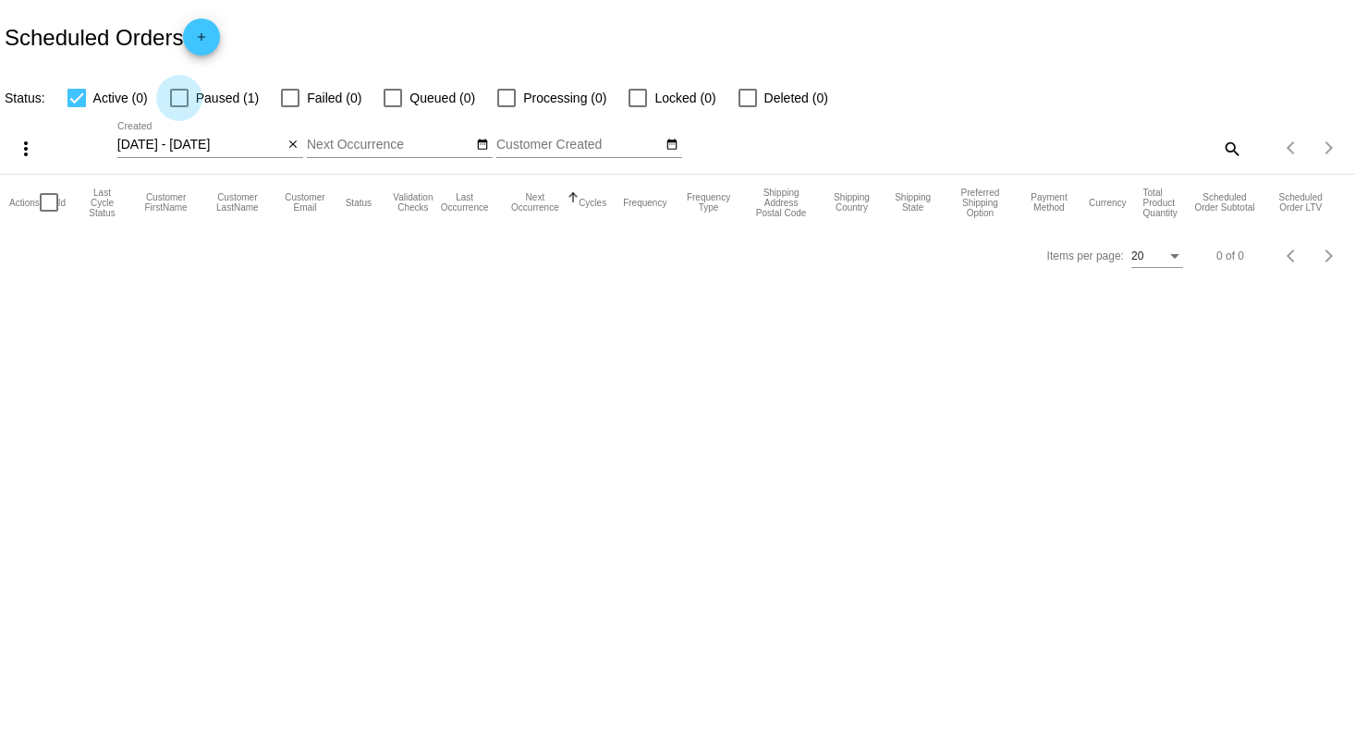
click at [192, 100] on label "Paused (1)" at bounding box center [214, 98] width 89 height 22
click at [179, 107] on input "Paused (1)" at bounding box center [178, 107] width 1 height 1
checkbox input "true"
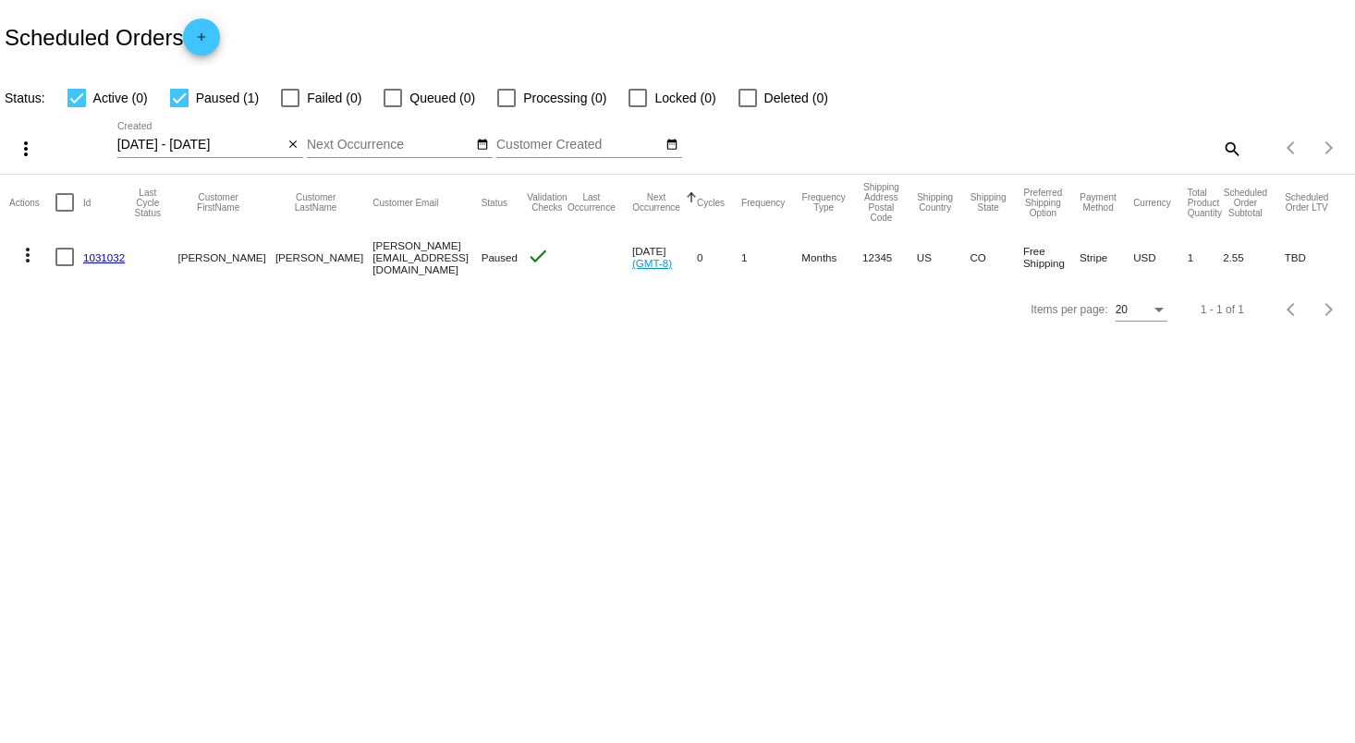
click at [101, 259] on link "1031032" at bounding box center [104, 257] width 42 height 12
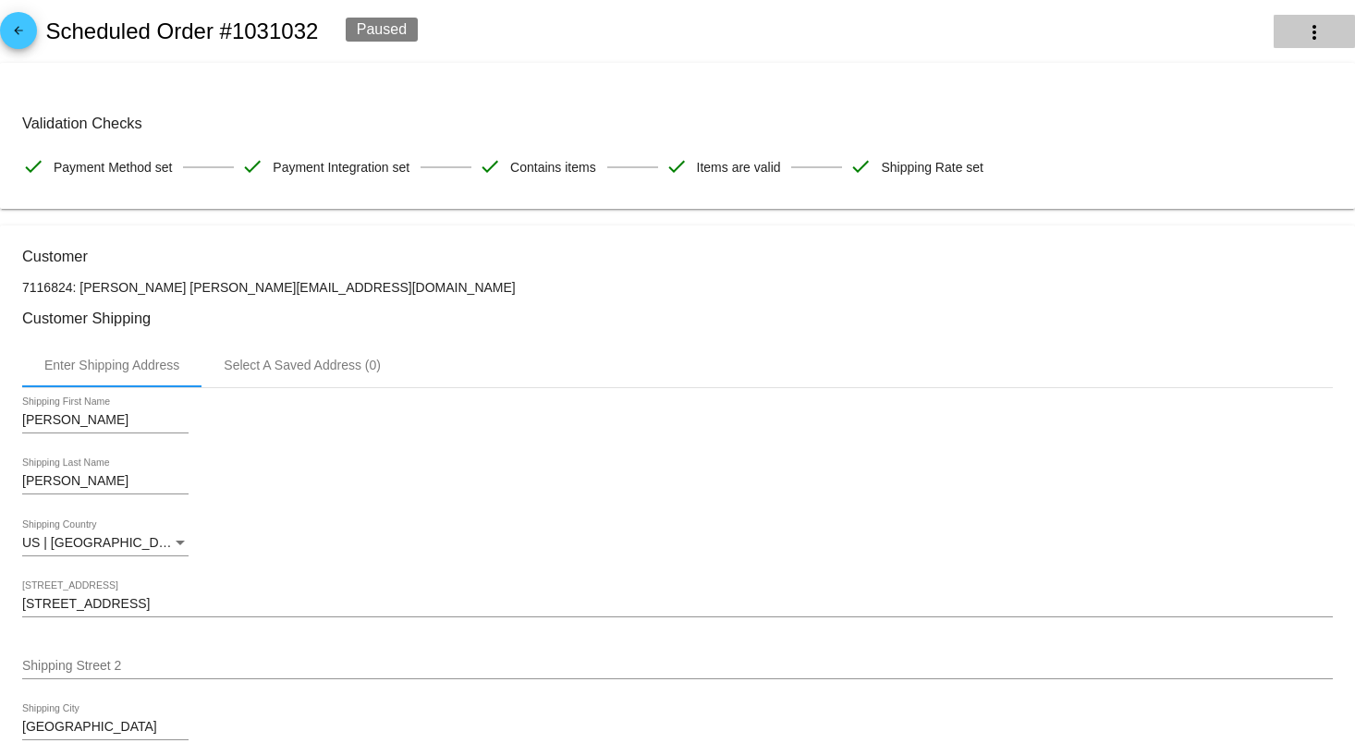
click at [1303, 24] on mat-icon "more_vert" at bounding box center [1314, 32] width 22 height 22
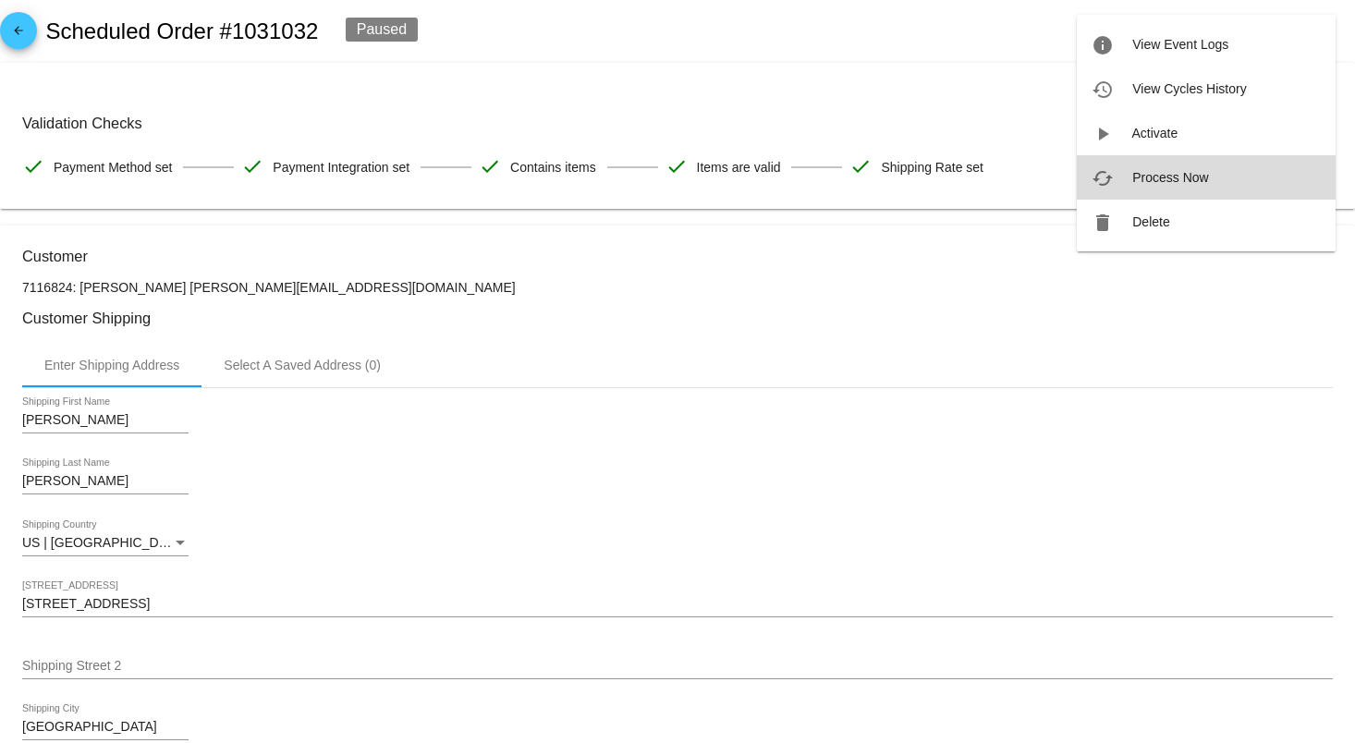
click at [1178, 181] on span "Process Now" at bounding box center [1170, 177] width 76 height 15
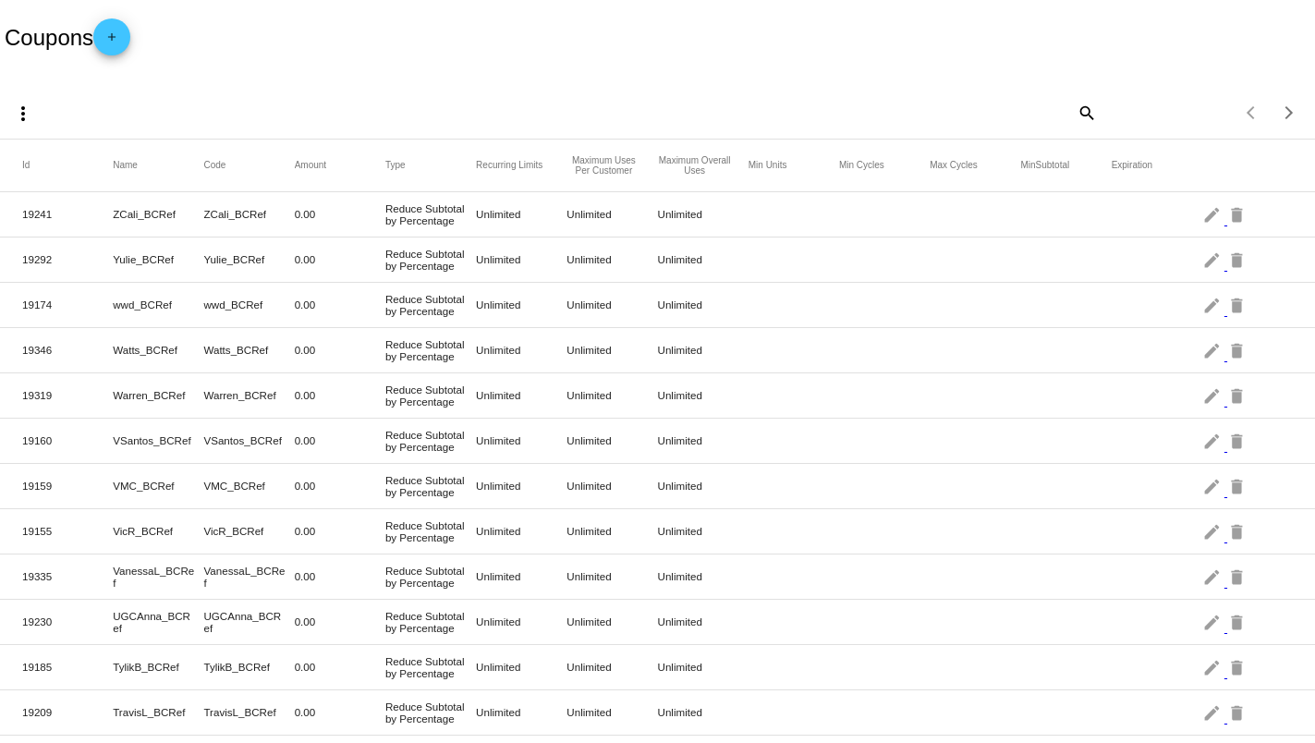
click at [121, 40] on mat-icon "add" at bounding box center [112, 42] width 22 height 22
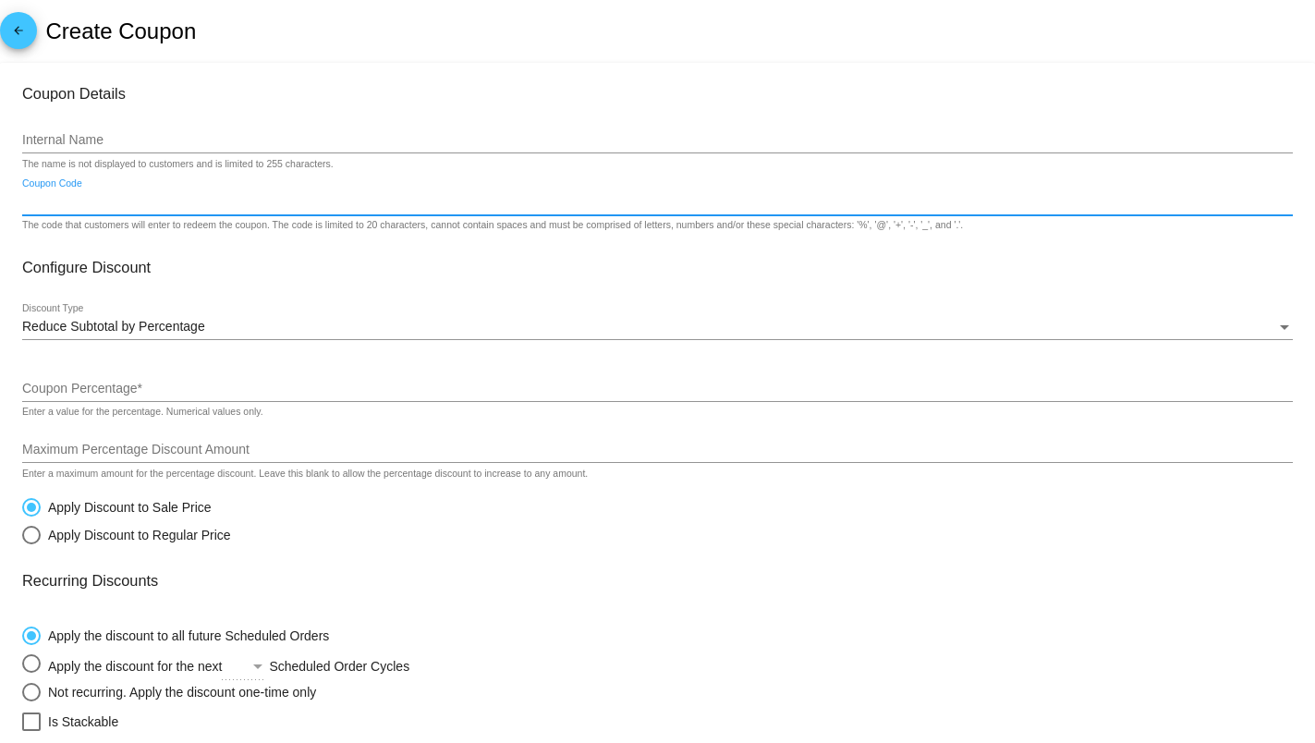
click at [152, 199] on input "Coupon Code" at bounding box center [657, 202] width 1271 height 15
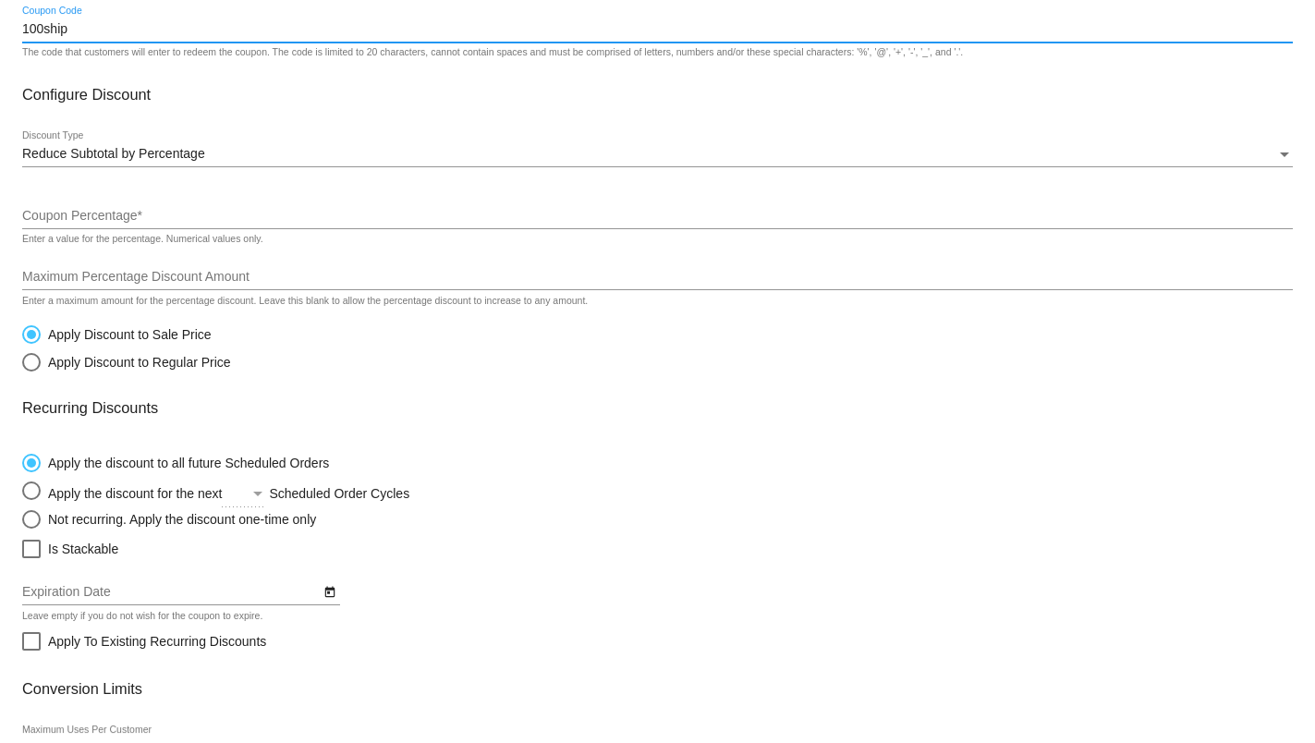
scroll to position [246, 0]
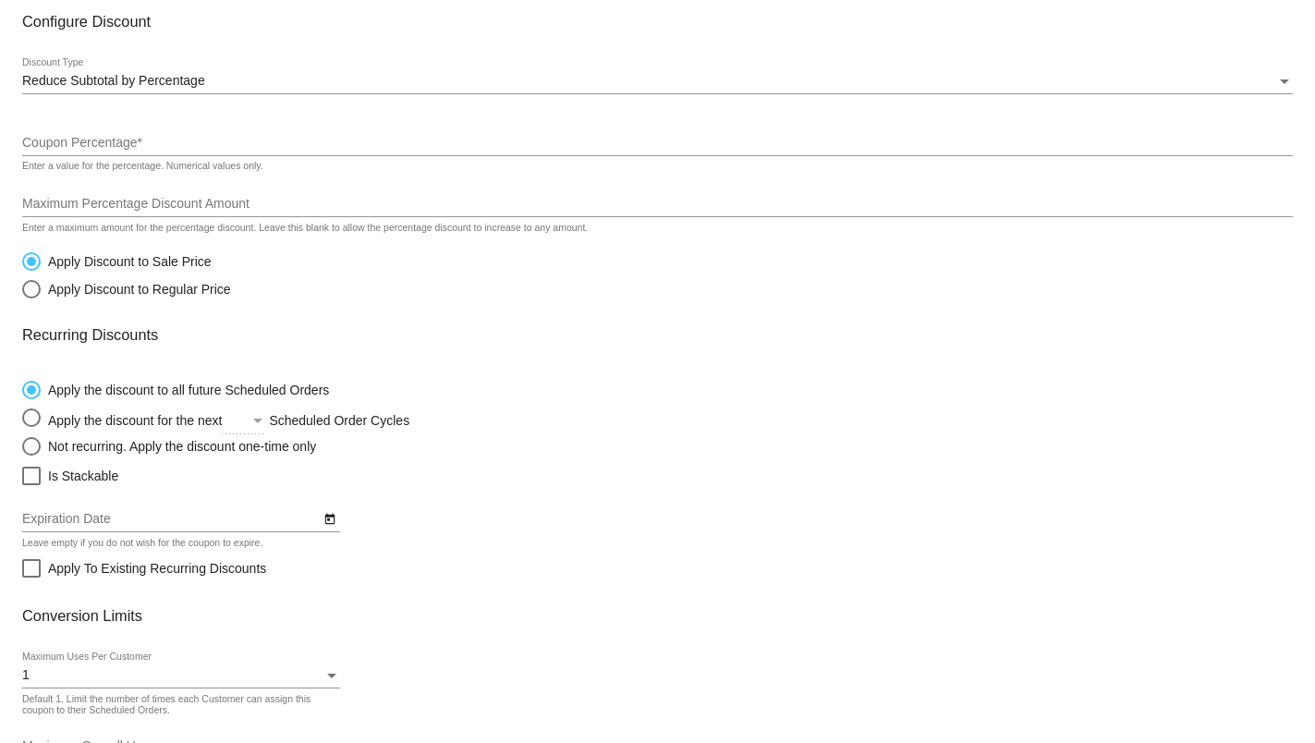
type input "100ship"
click at [276, 62] on div "Reduce Subtotal by Percentage Discount Type" at bounding box center [657, 76] width 1271 height 36
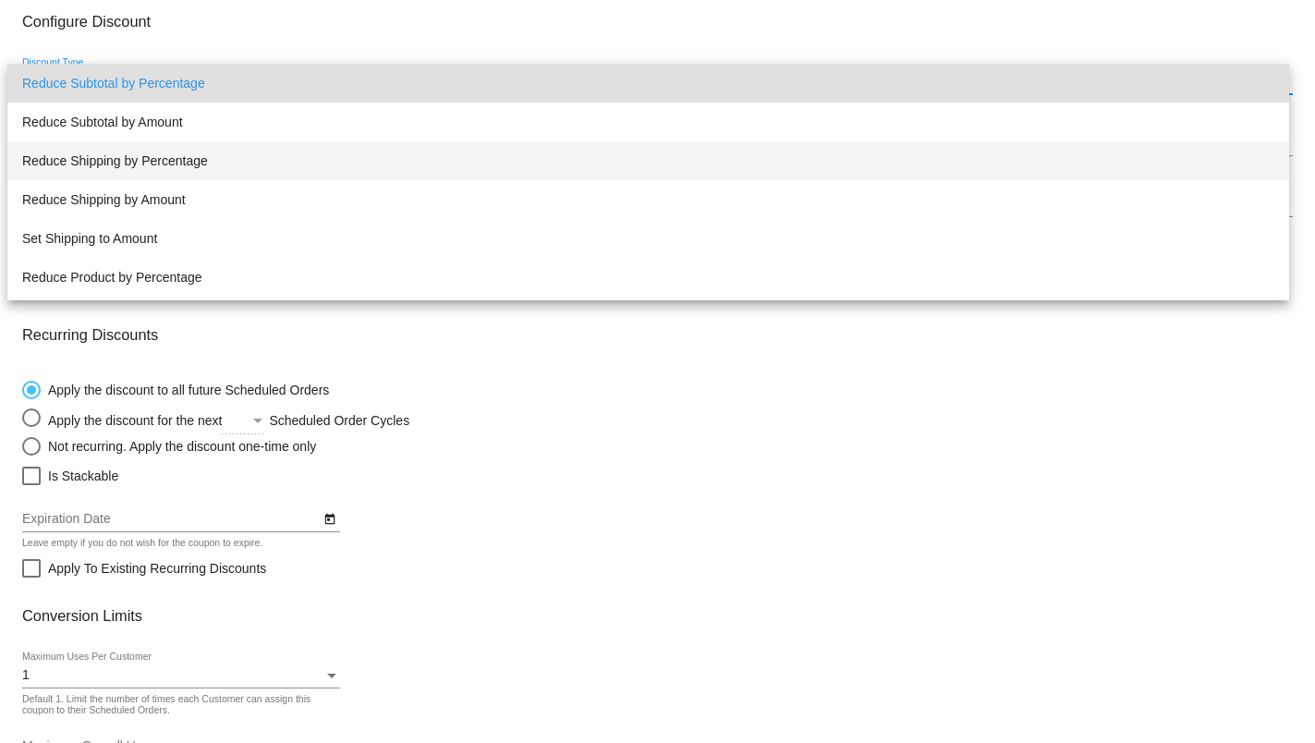
click at [223, 160] on span "Reduce Shipping by Percentage" at bounding box center [648, 160] width 1252 height 39
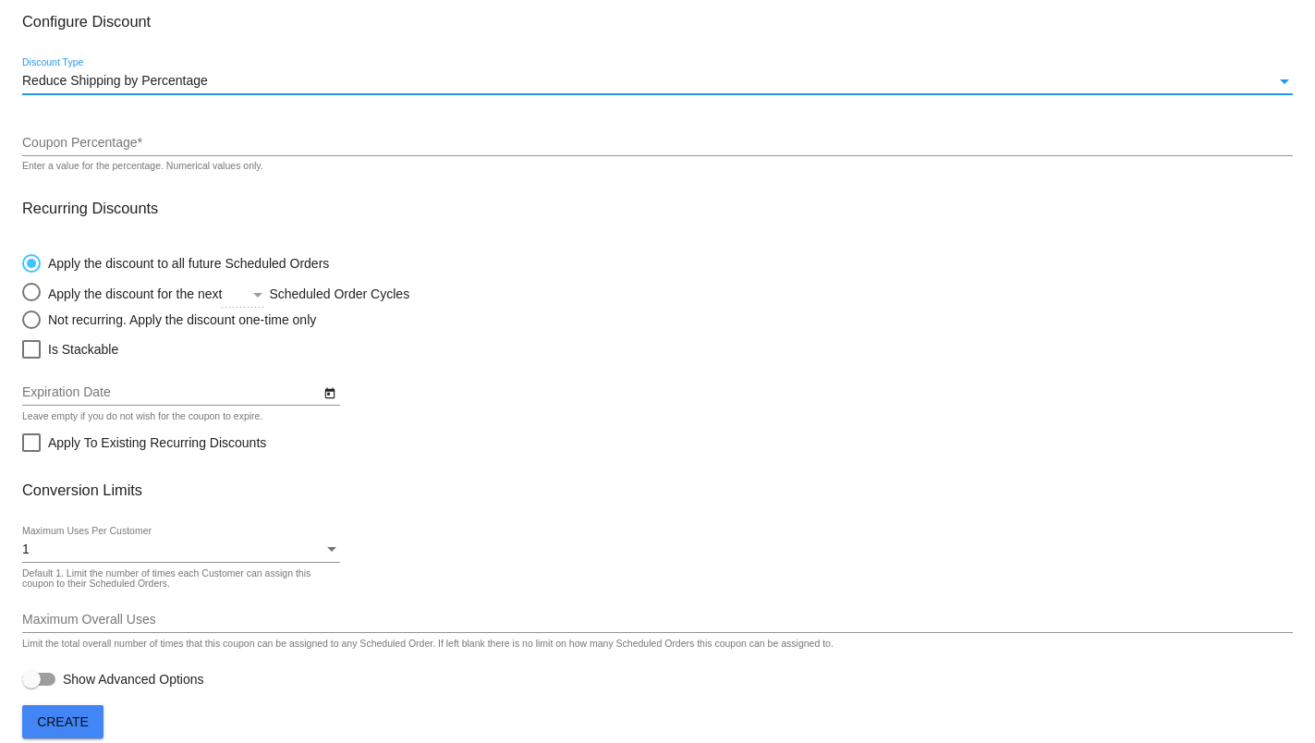
click at [130, 137] on input "Coupon Percentage *" at bounding box center [657, 143] width 1271 height 15
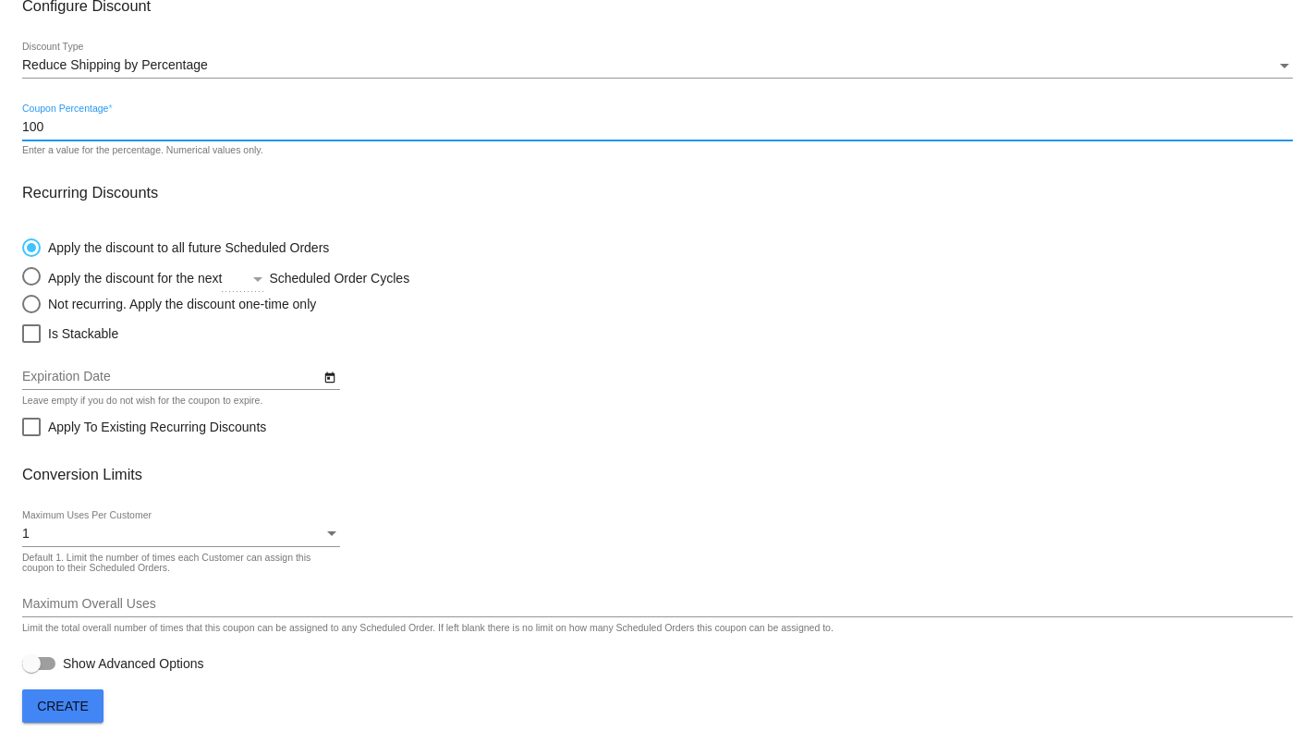
scroll to position [268, 0]
type input "100"
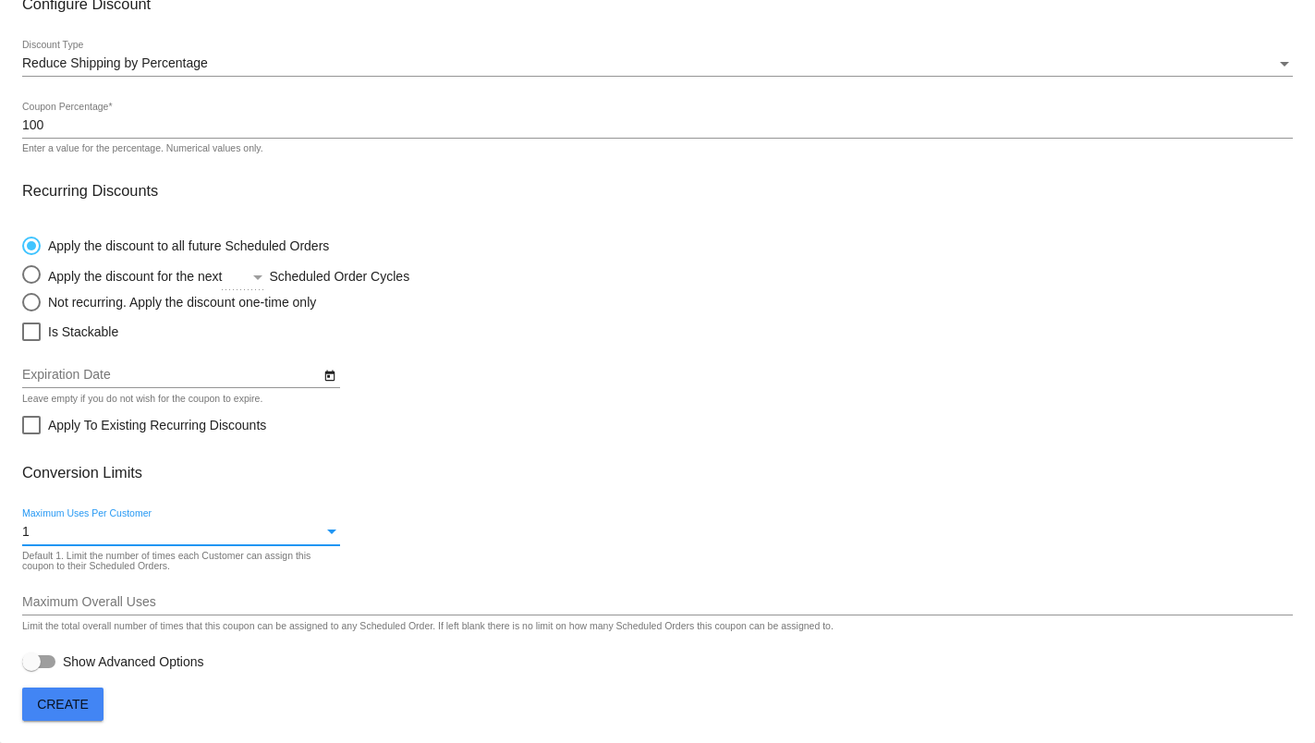
click at [74, 529] on div "1" at bounding box center [172, 532] width 301 height 15
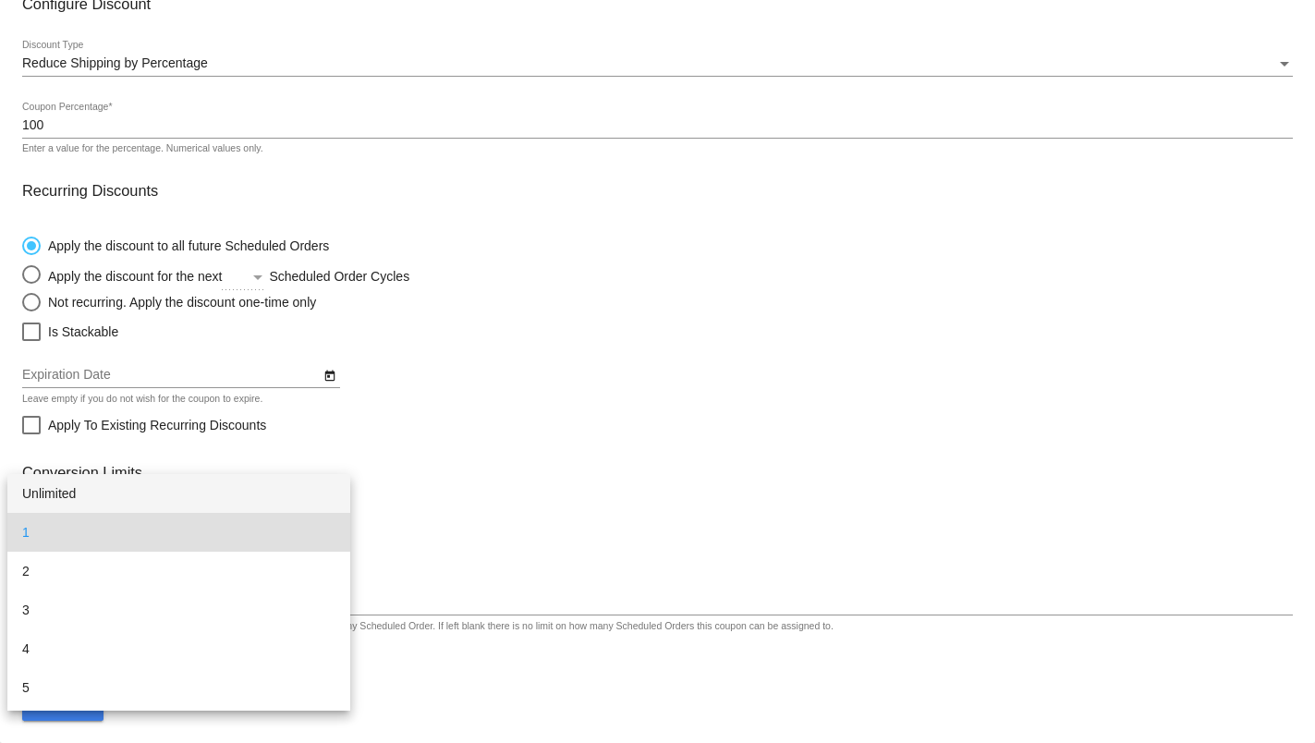
click at [72, 500] on span "Unlimited" at bounding box center [178, 493] width 313 height 39
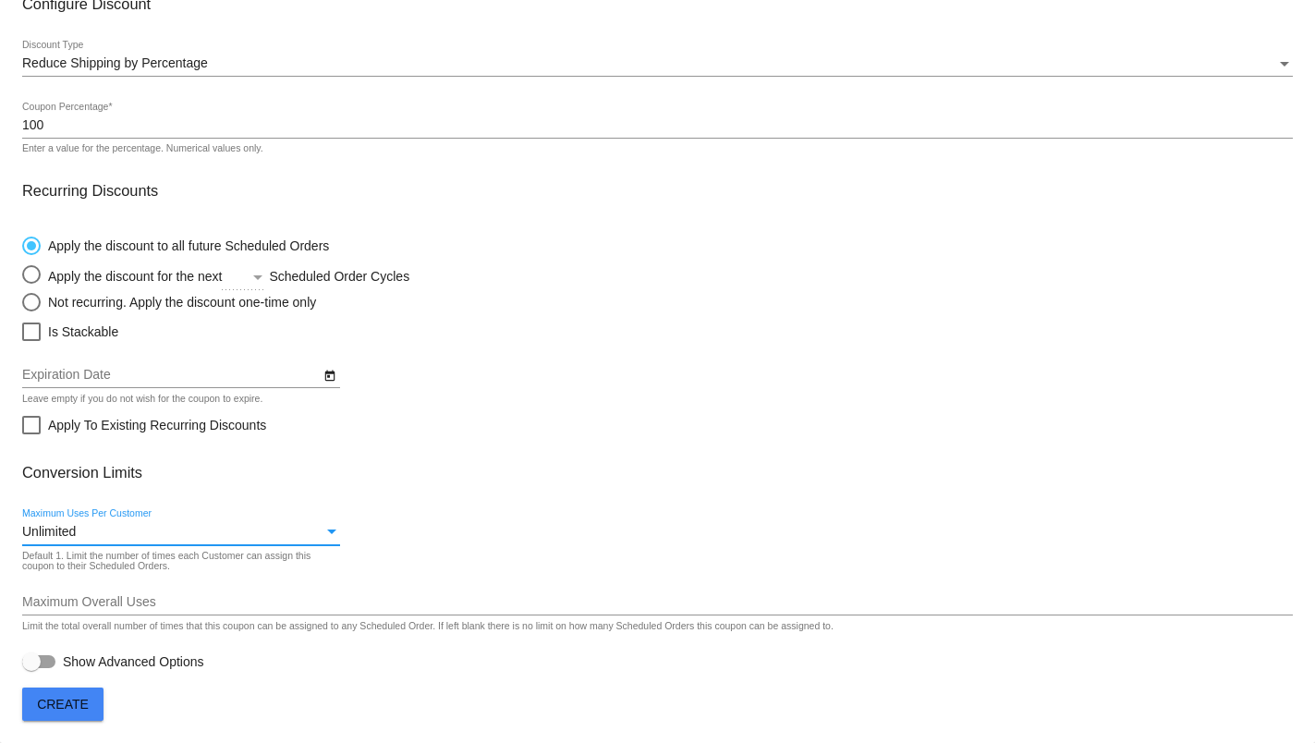
click at [90, 692] on button "Create" at bounding box center [62, 704] width 81 height 33
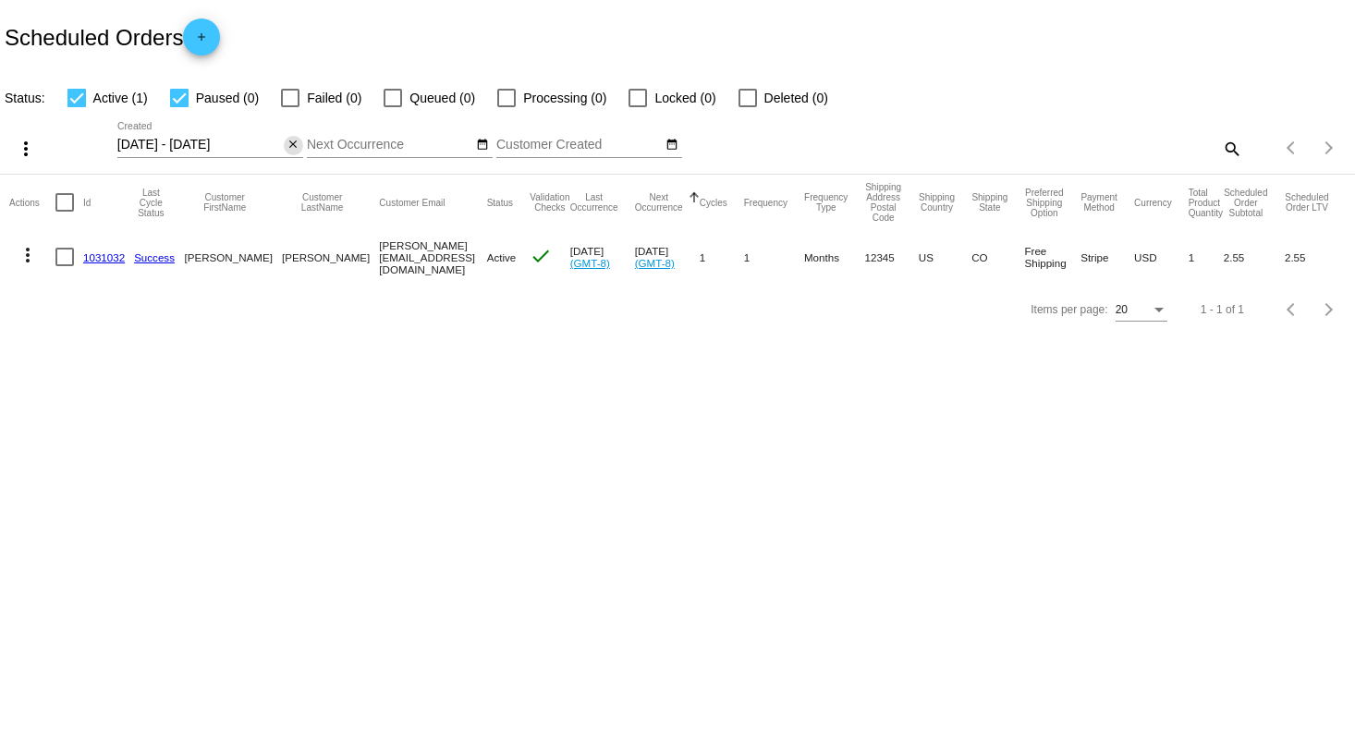
click at [296, 150] on mat-icon "close" at bounding box center [293, 145] width 13 height 15
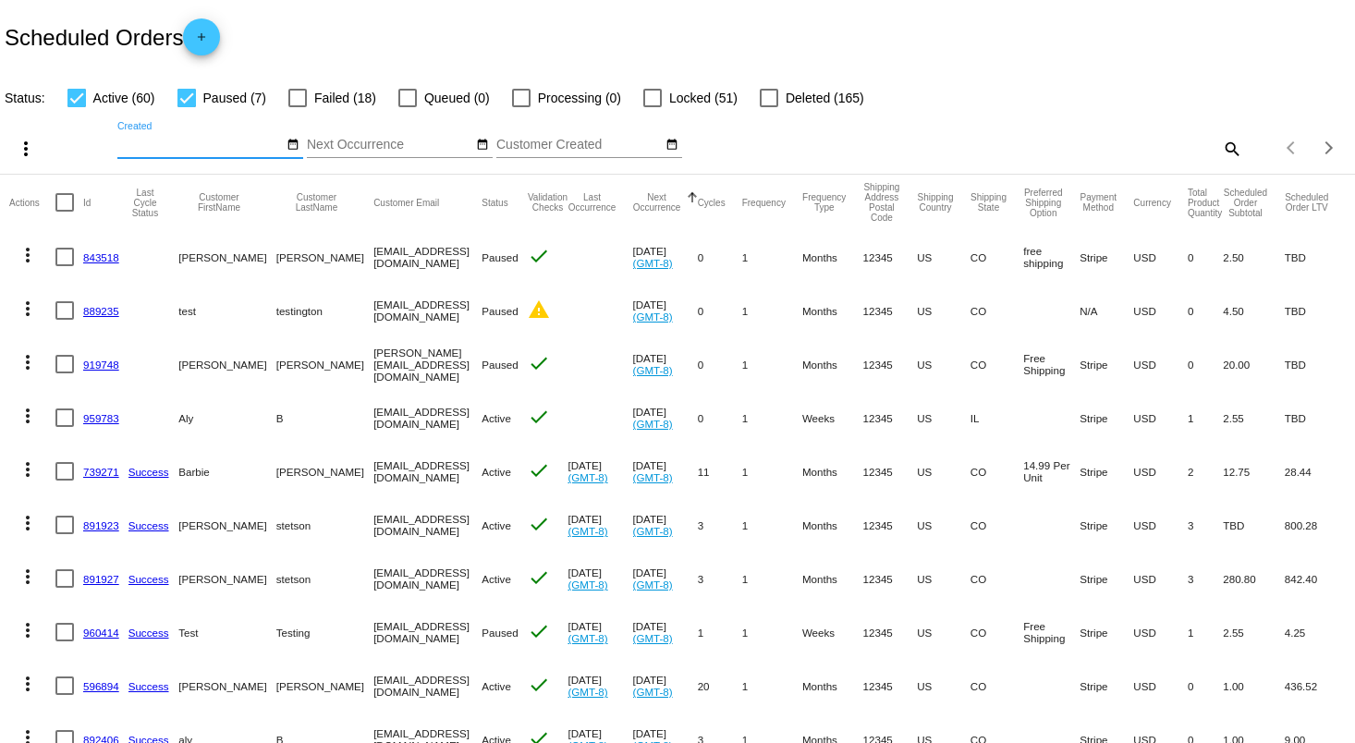
click at [205, 44] on mat-icon "add" at bounding box center [201, 42] width 22 height 22
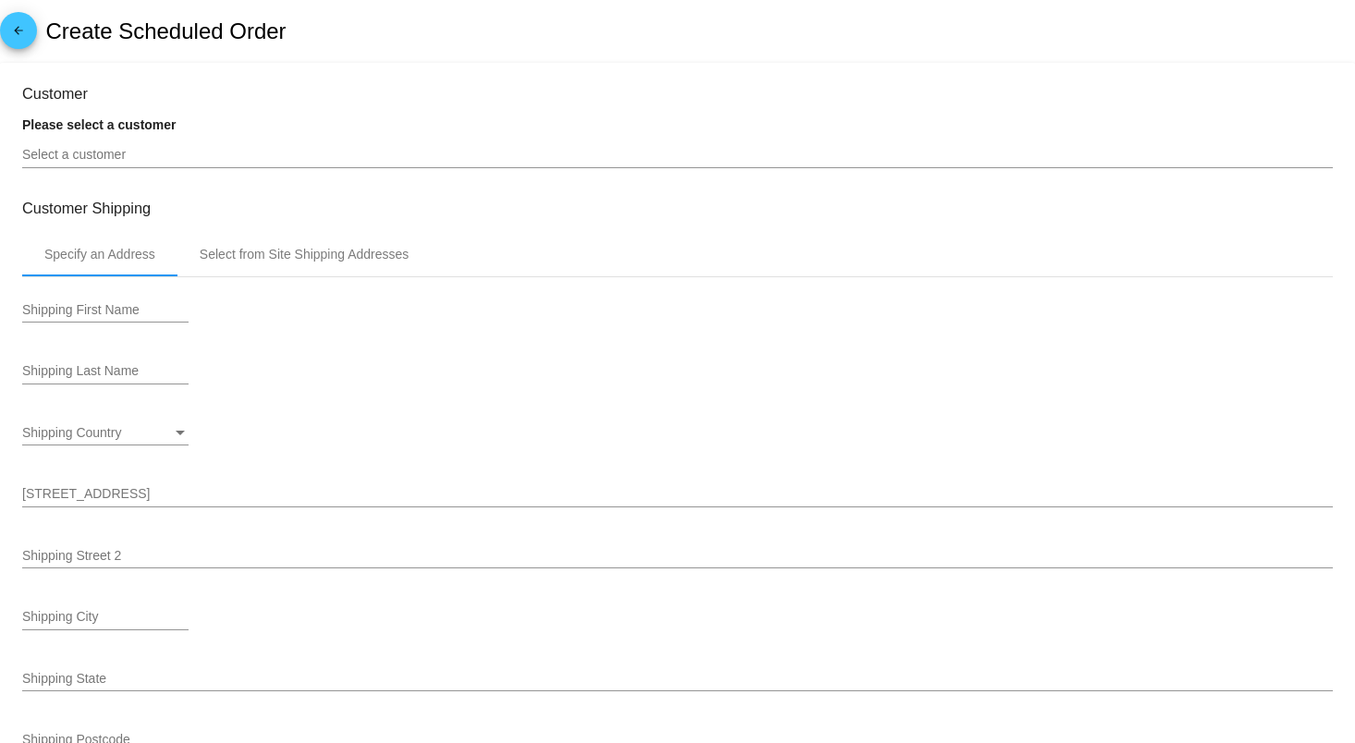
type input "10/17/2025"
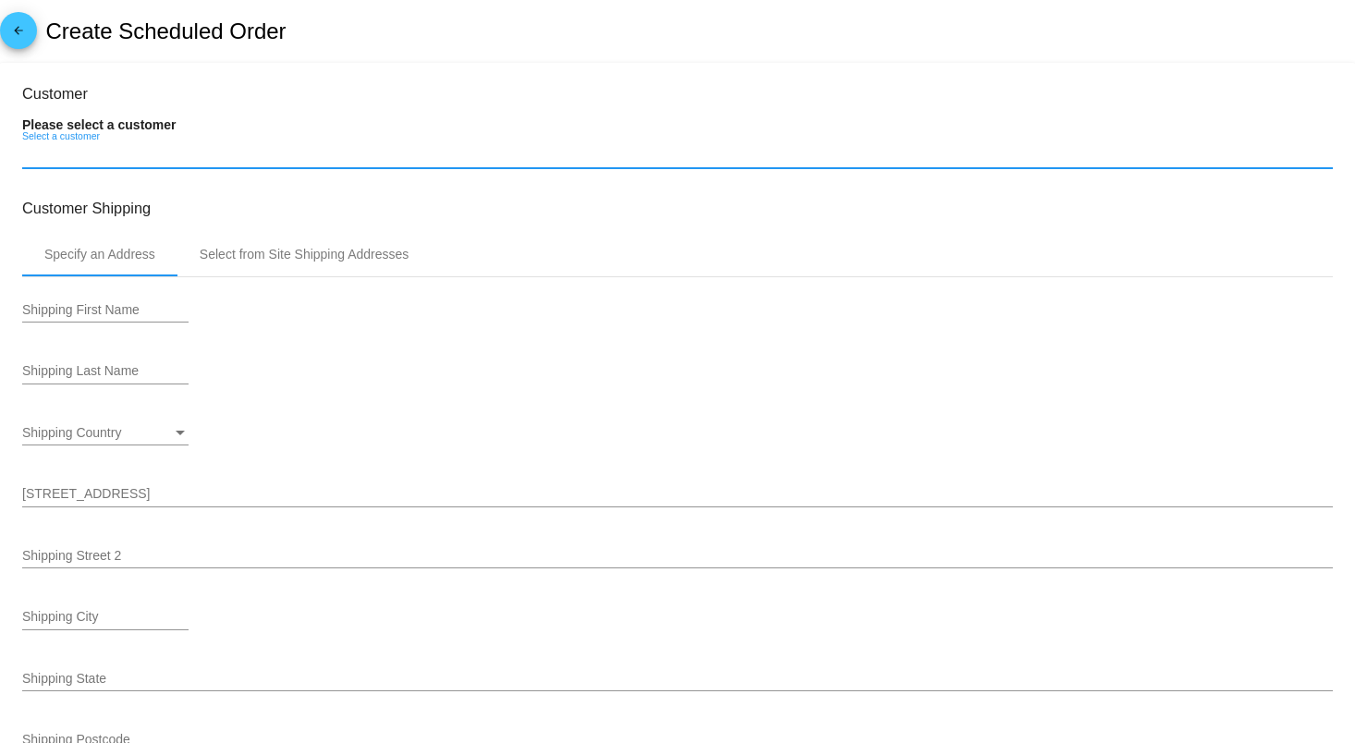
click at [111, 158] on input "Select a customer" at bounding box center [677, 155] width 1311 height 15
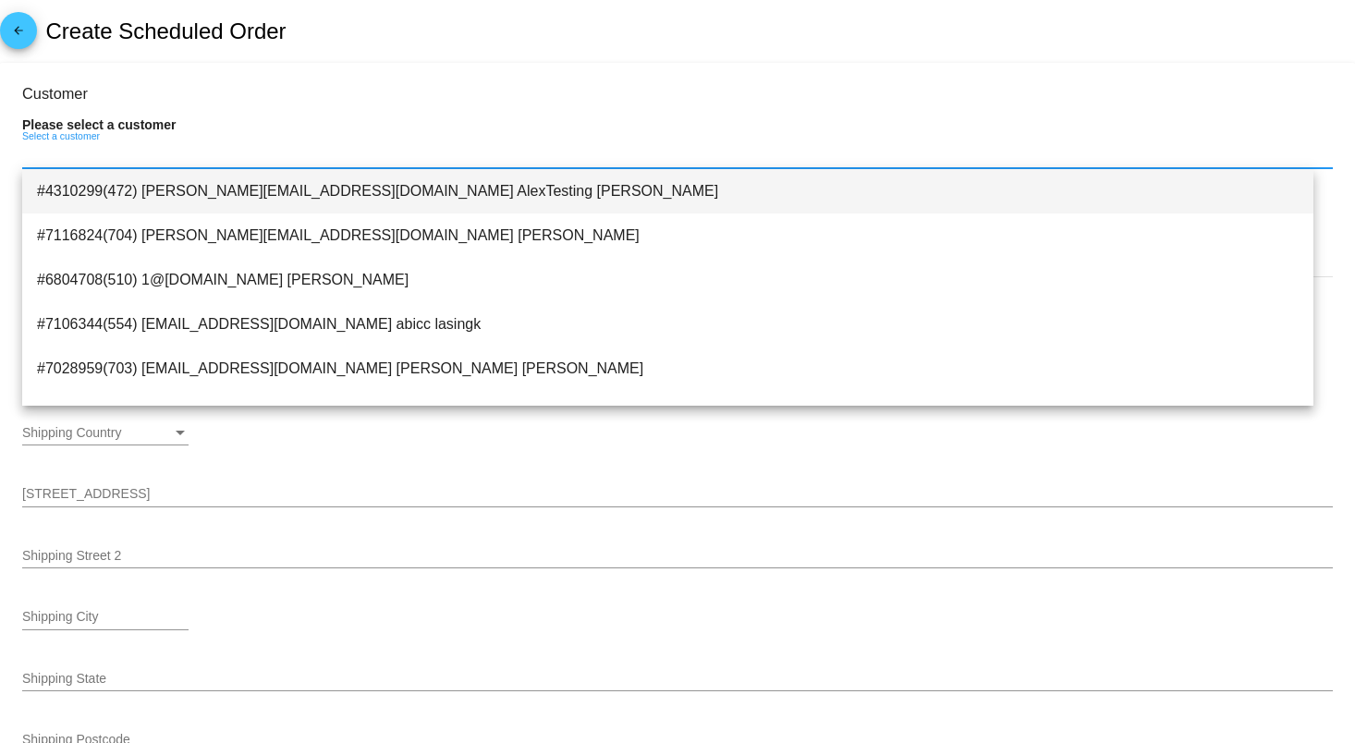
click at [127, 185] on span "#4310299(472) [PERSON_NAME][EMAIL_ADDRESS][DOMAIN_NAME] AlexTesting [PERSON_NAM…" at bounding box center [668, 191] width 1262 height 44
type input "AlexTesting"
type input "Lim"
type input "1223 DO NOT SEND"
type input "West Palm Beach"
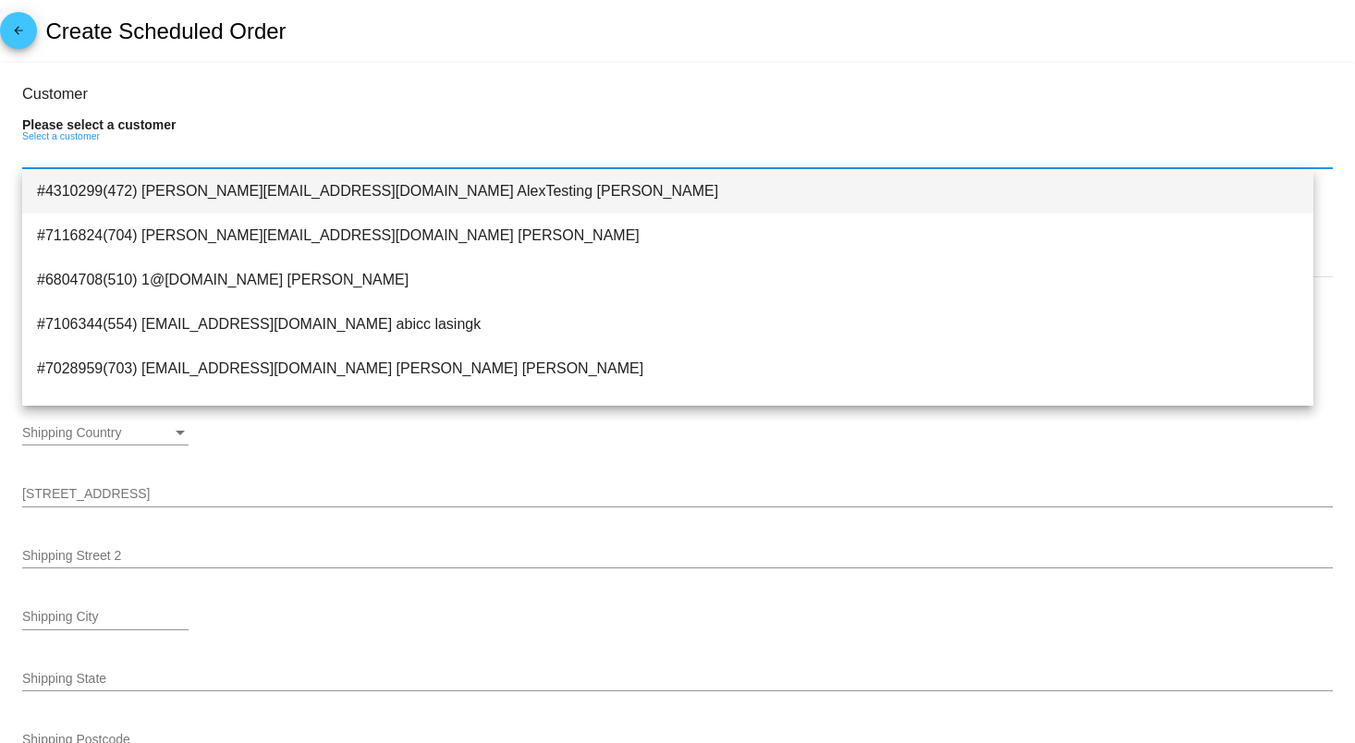
type input "33411"
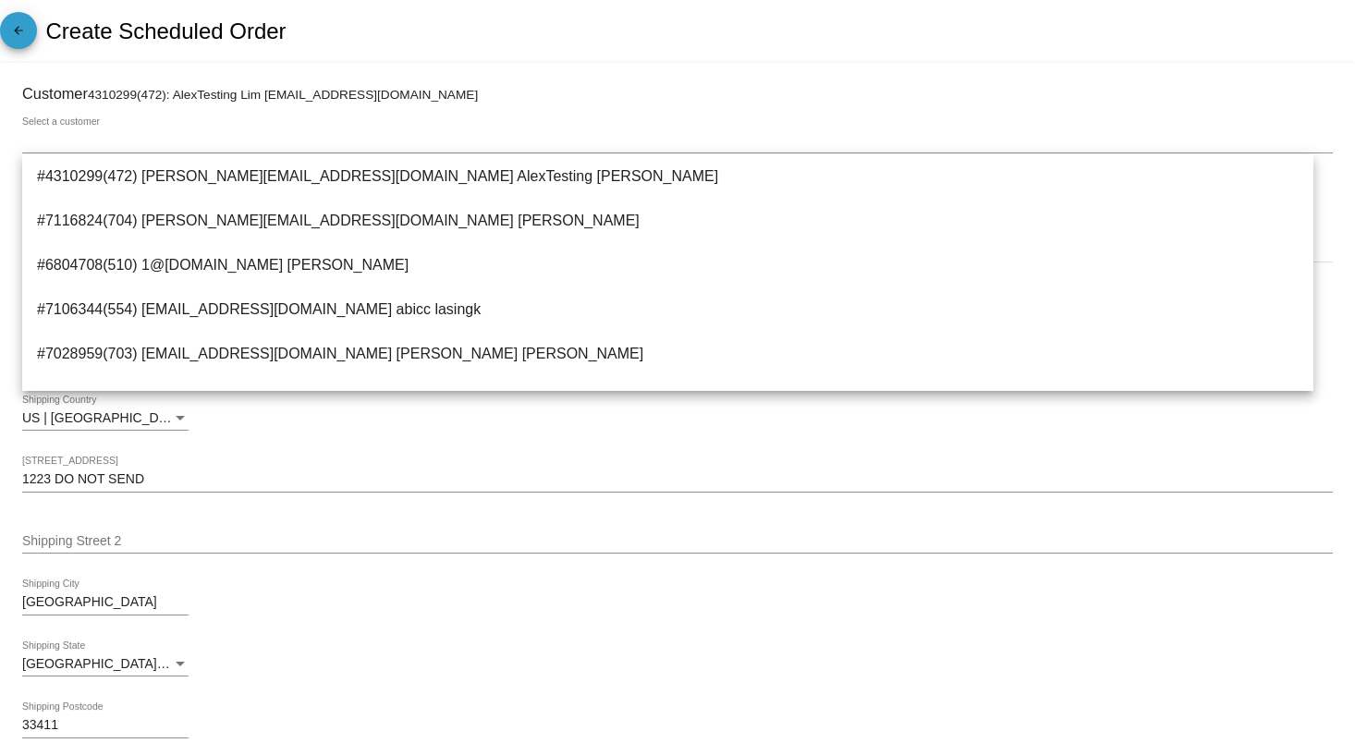
click at [32, 31] on link "arrow_back" at bounding box center [18, 30] width 37 height 37
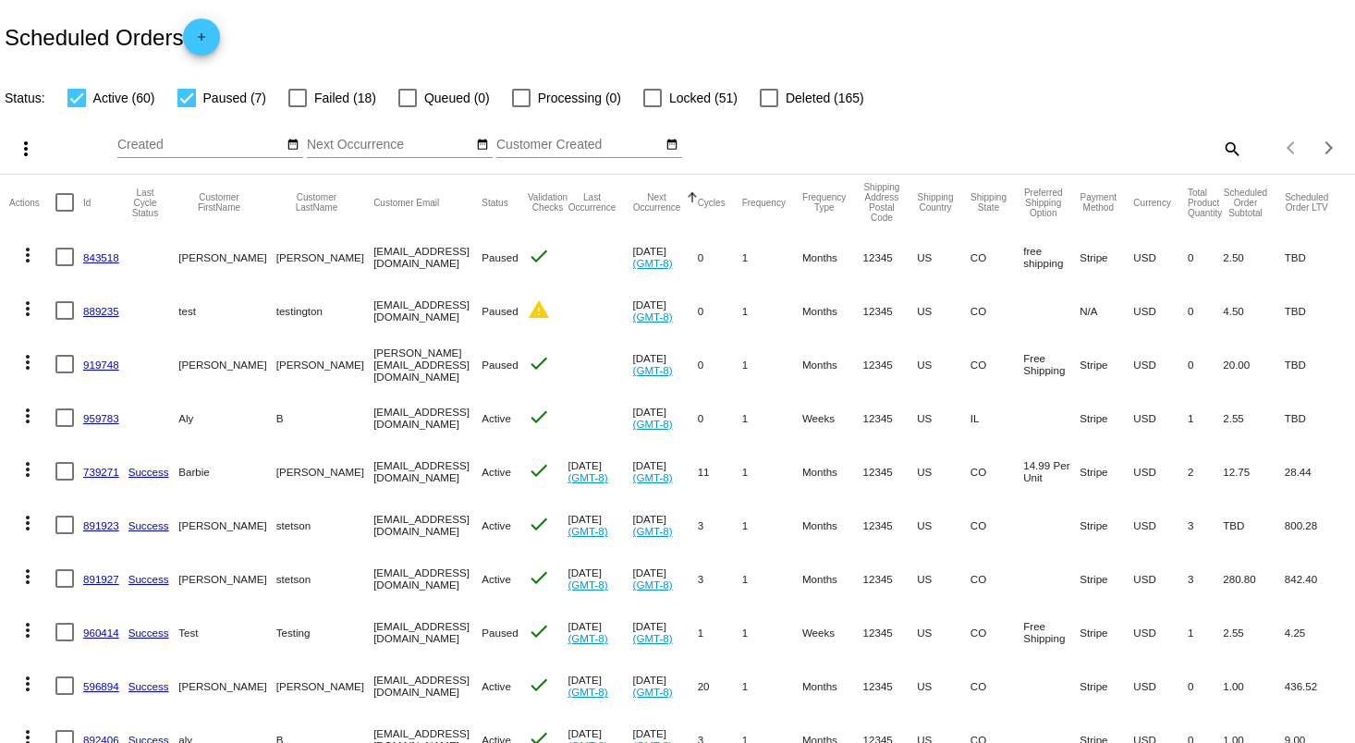
click at [1220, 140] on mat-icon "search" at bounding box center [1231, 148] width 22 height 29
click at [1102, 139] on input "Search" at bounding box center [1073, 145] width 337 height 15
type input "[PERSON_NAME]"
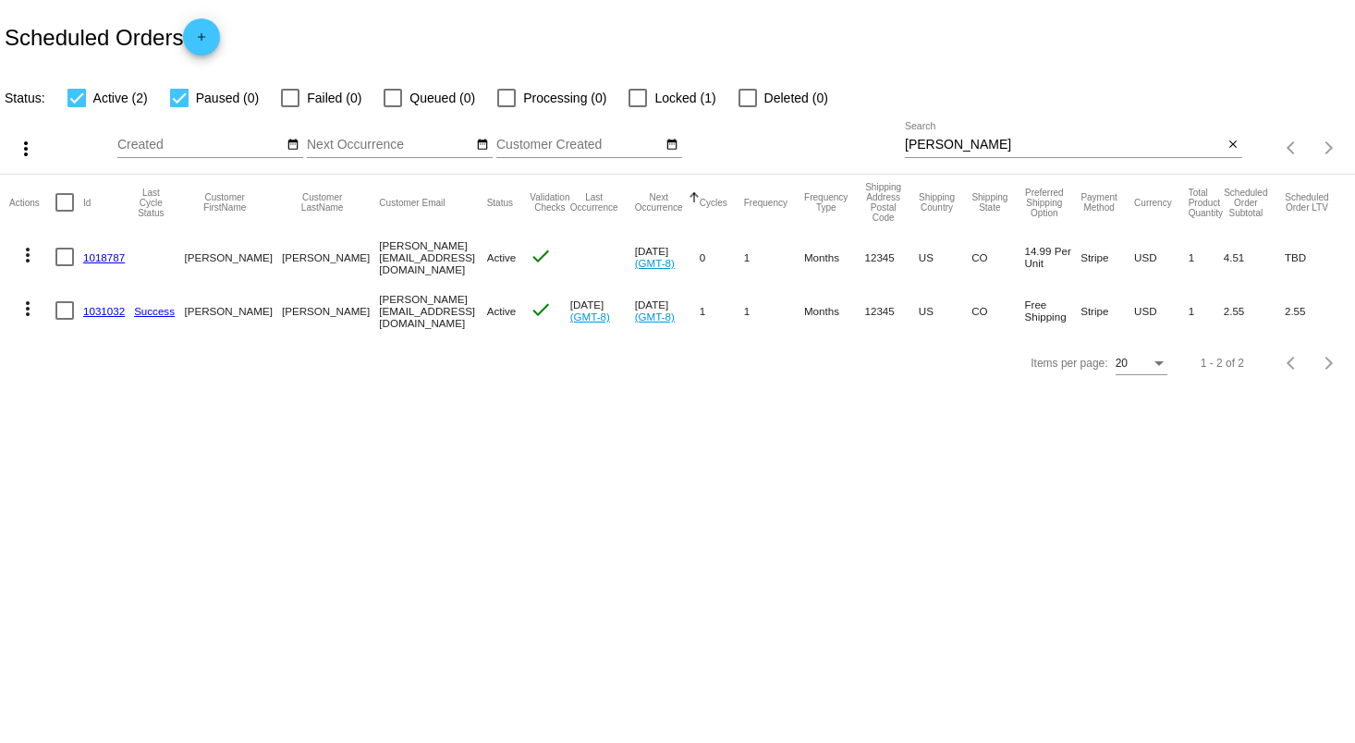
click at [102, 315] on link "1031032" at bounding box center [104, 311] width 42 height 12
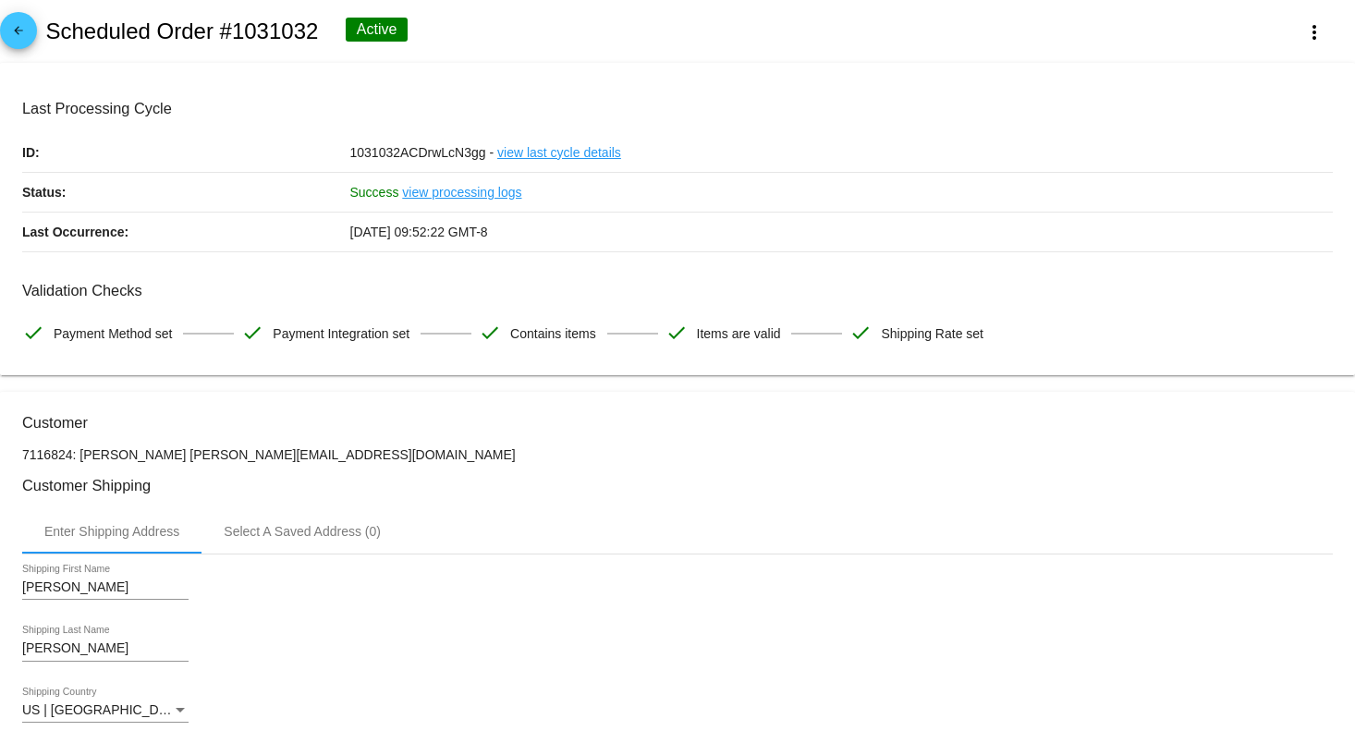
click at [19, 28] on mat-icon "arrow_back" at bounding box center [18, 35] width 22 height 22
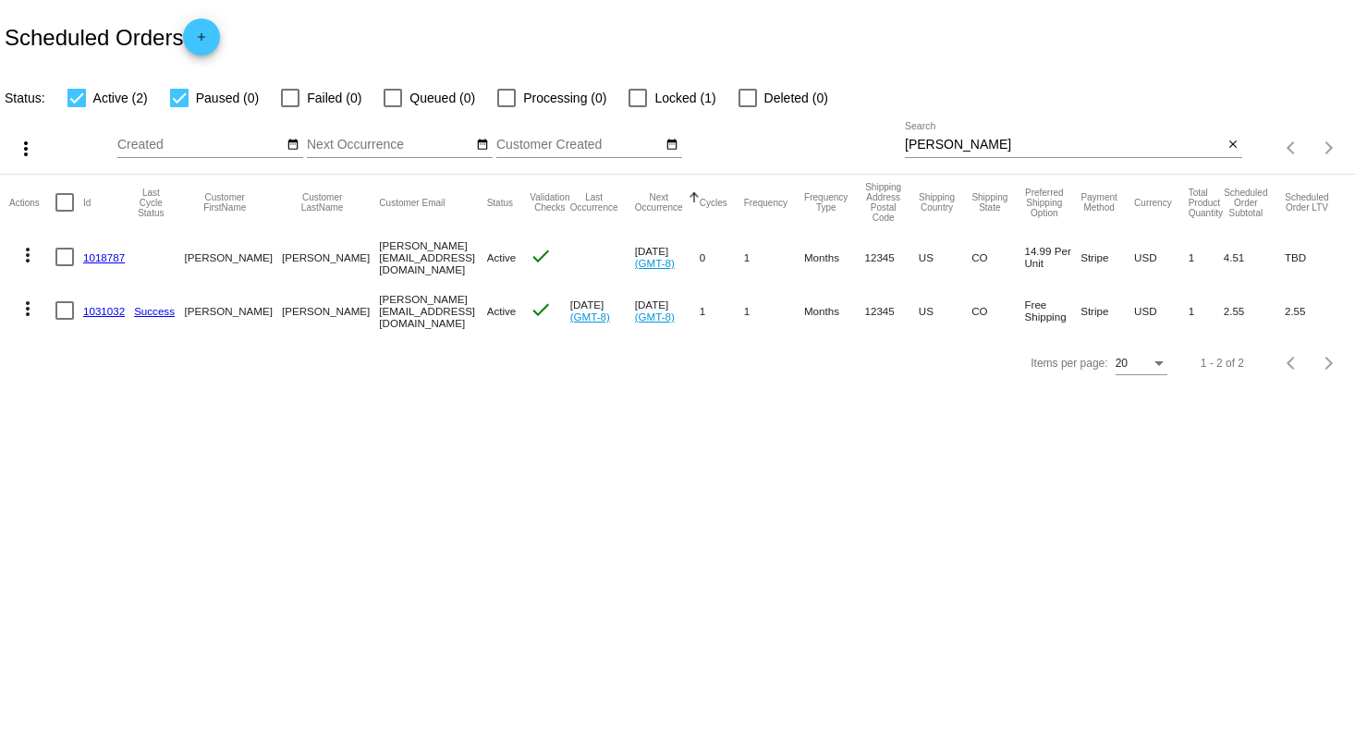
click at [90, 259] on link "1018787" at bounding box center [104, 257] width 42 height 12
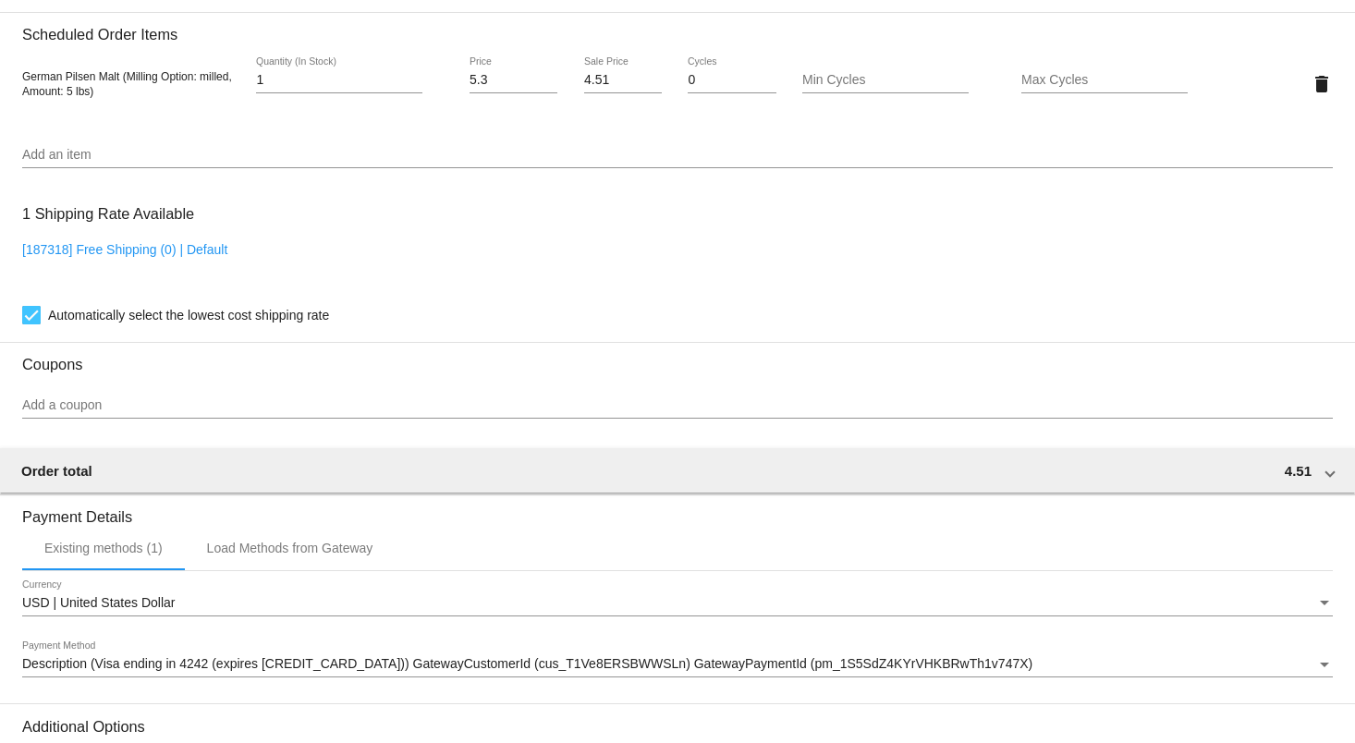
scroll to position [1232, 0]
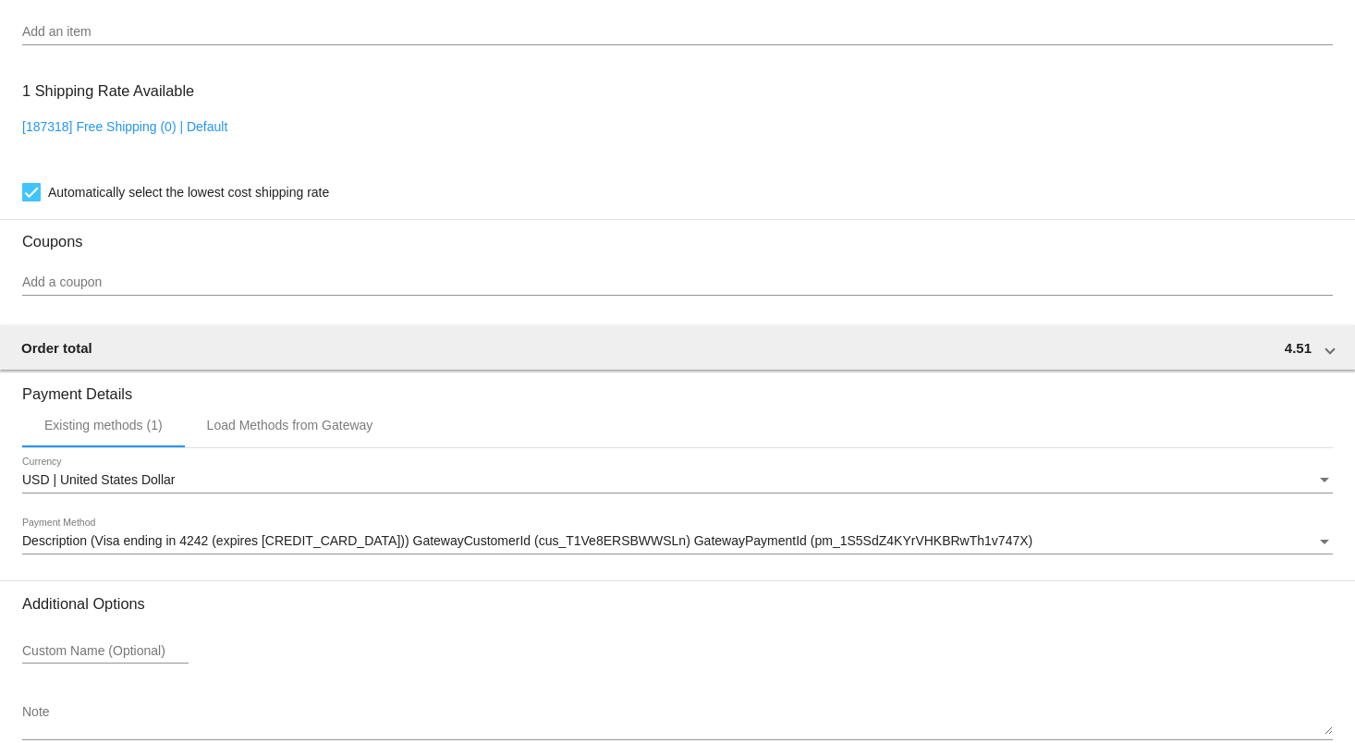
click at [251, 290] on input "Add a coupon" at bounding box center [677, 282] width 1311 height 15
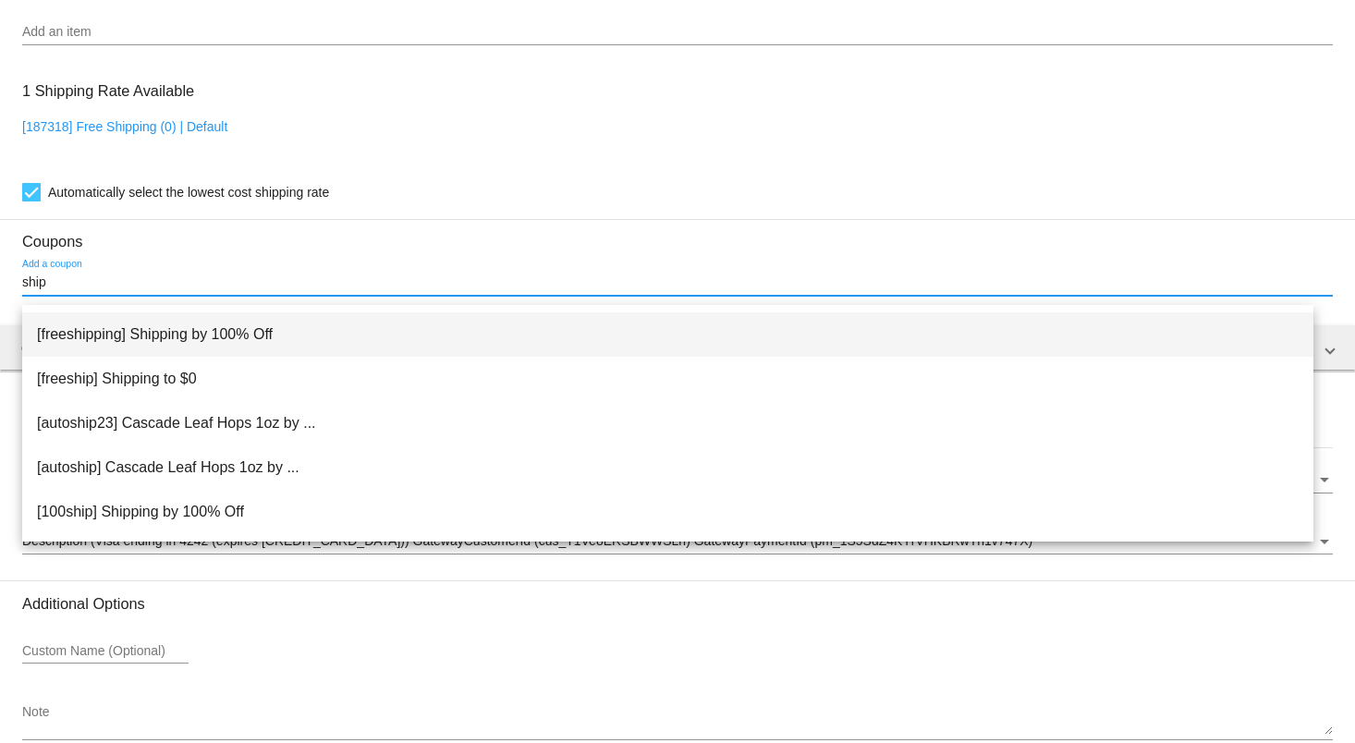
scroll to position [74, 0]
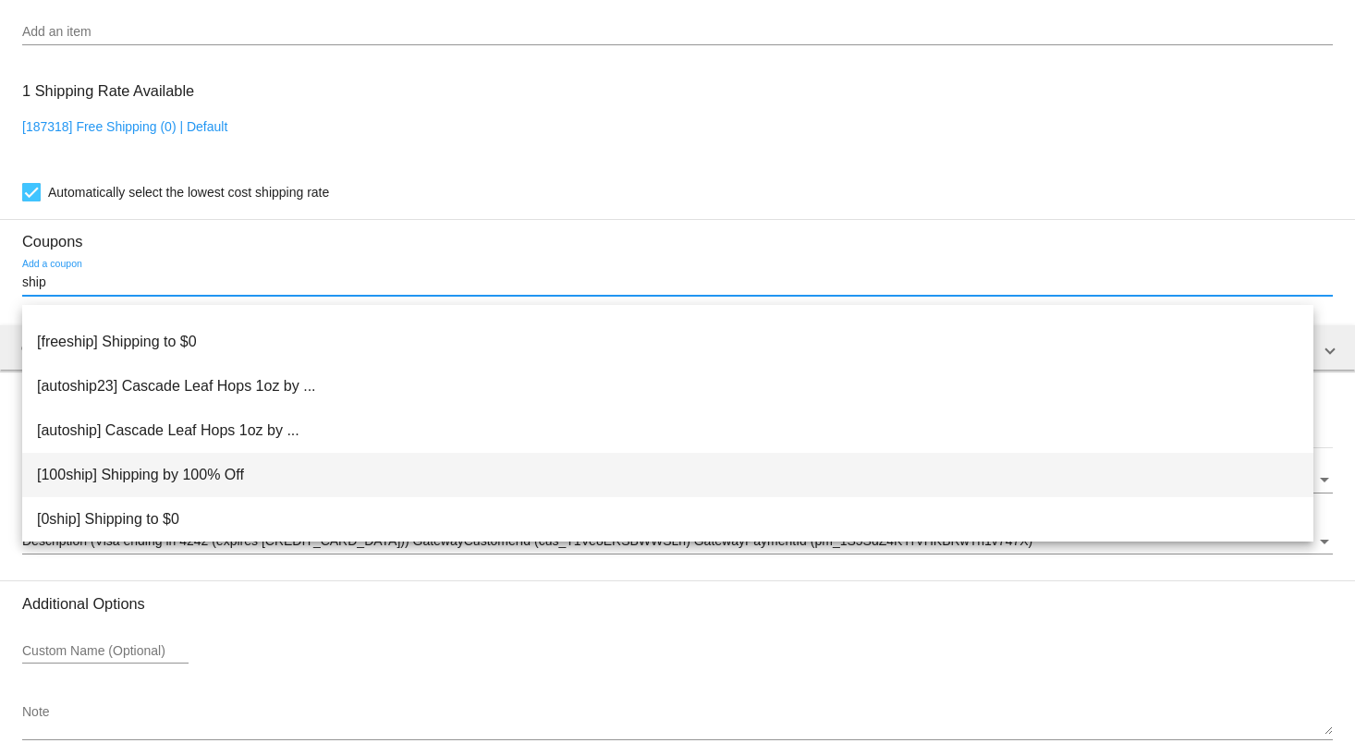
type input "ship"
click at [316, 480] on span "[100ship] Shipping by 100% Off" at bounding box center [668, 475] width 1262 height 44
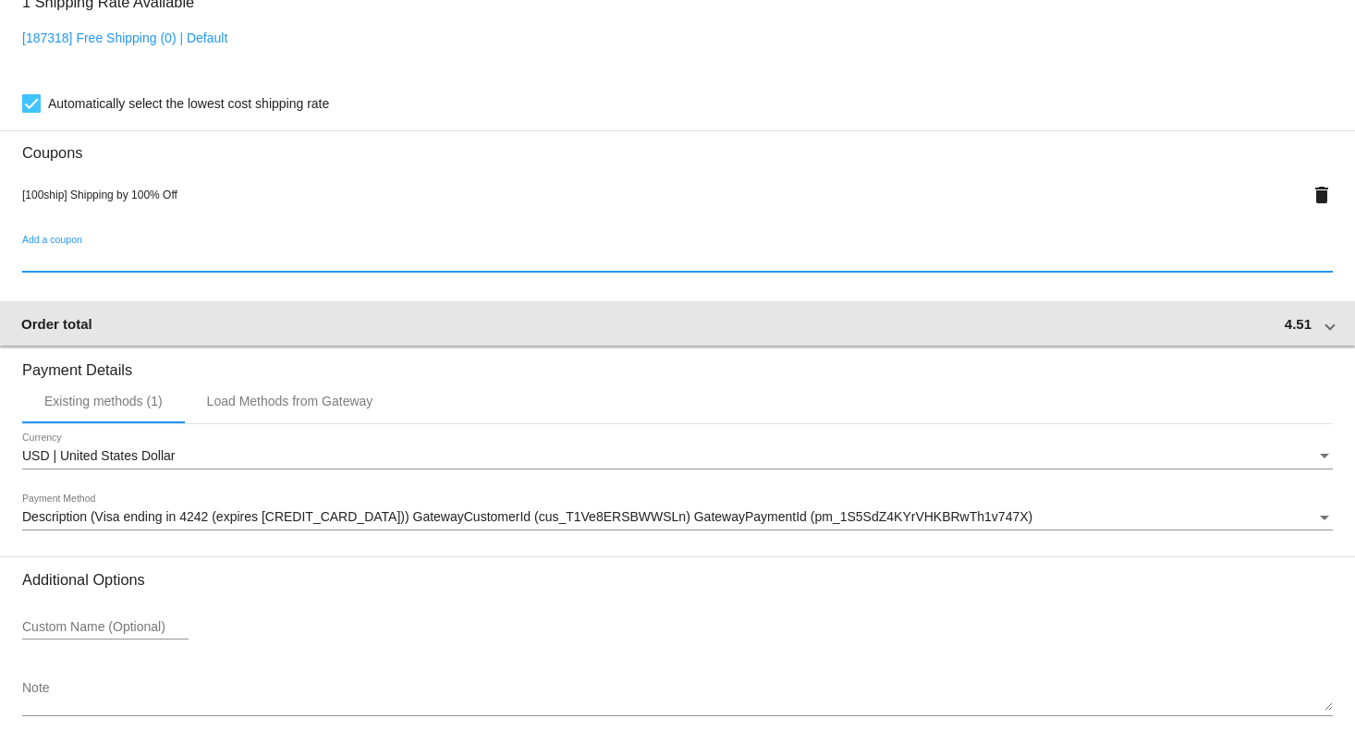
scroll to position [1407, 0]
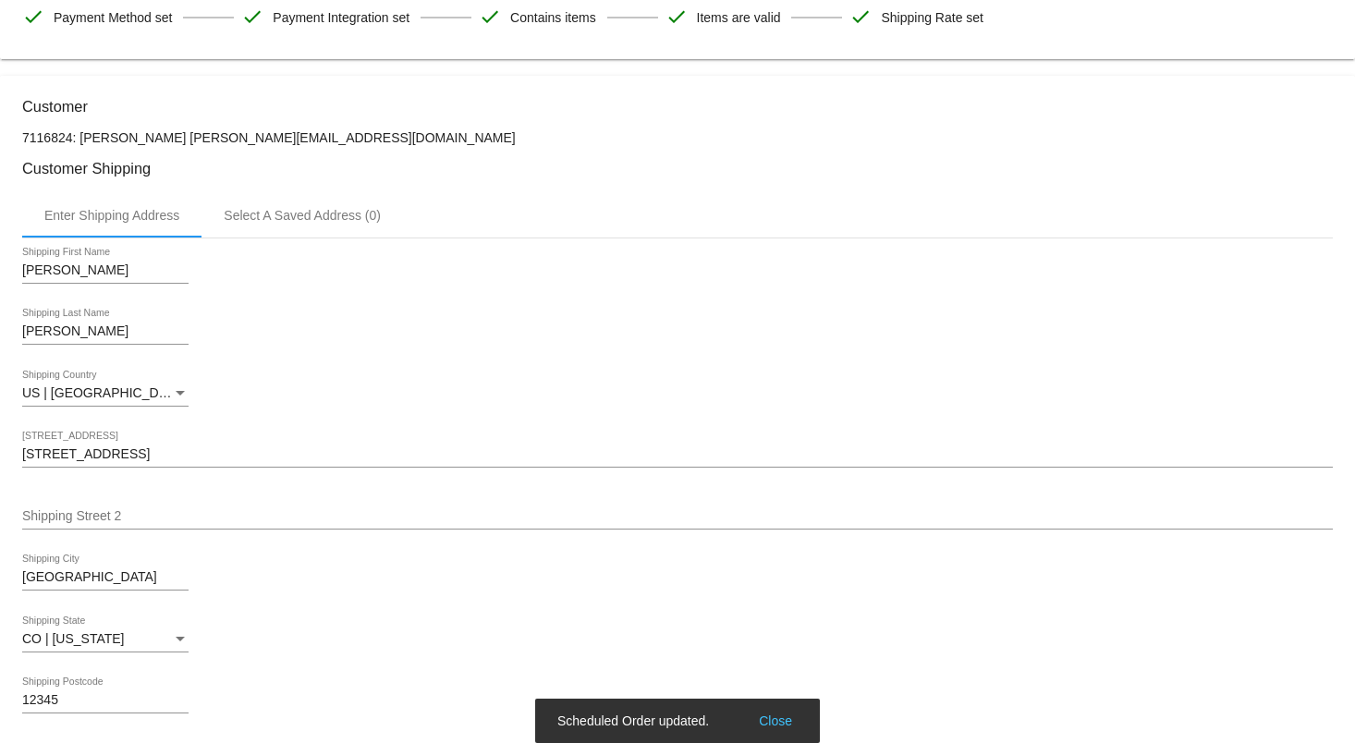
scroll to position [0, 0]
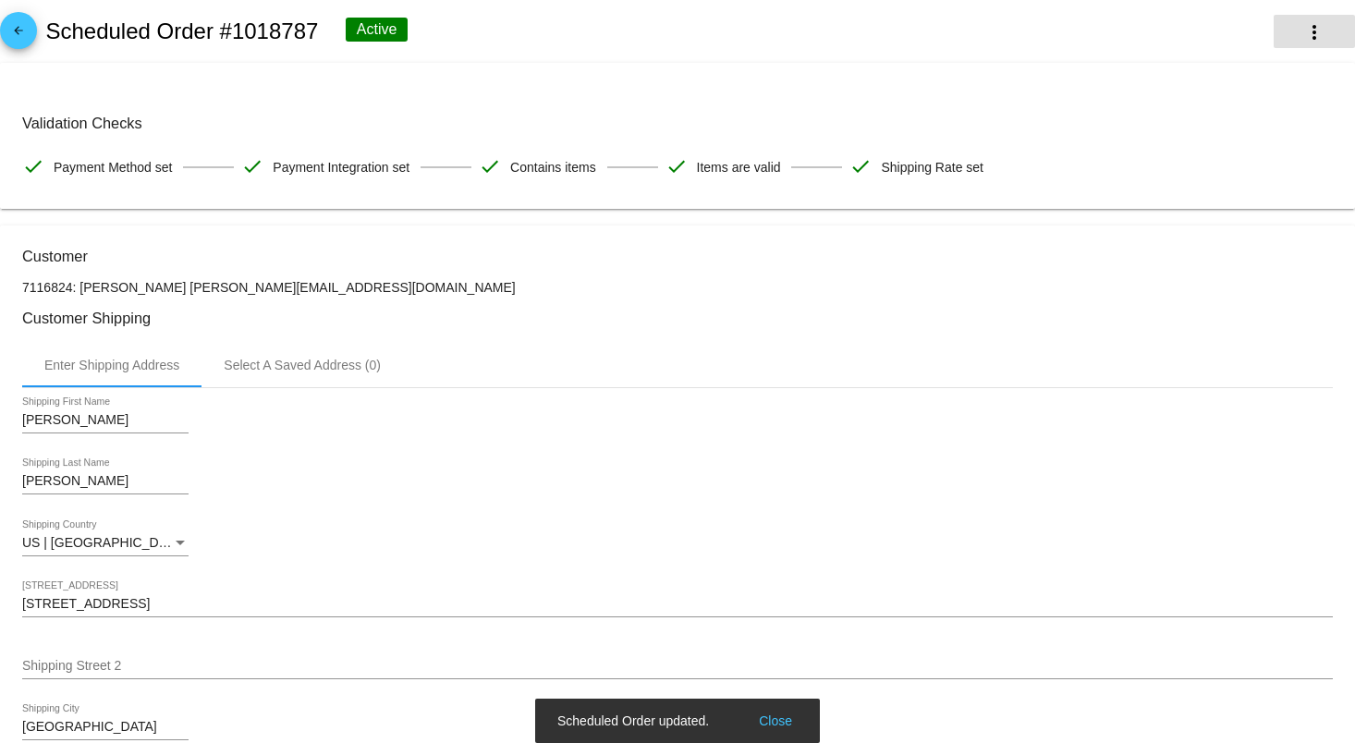
click at [1303, 21] on mat-icon "more_vert" at bounding box center [1314, 32] width 22 height 22
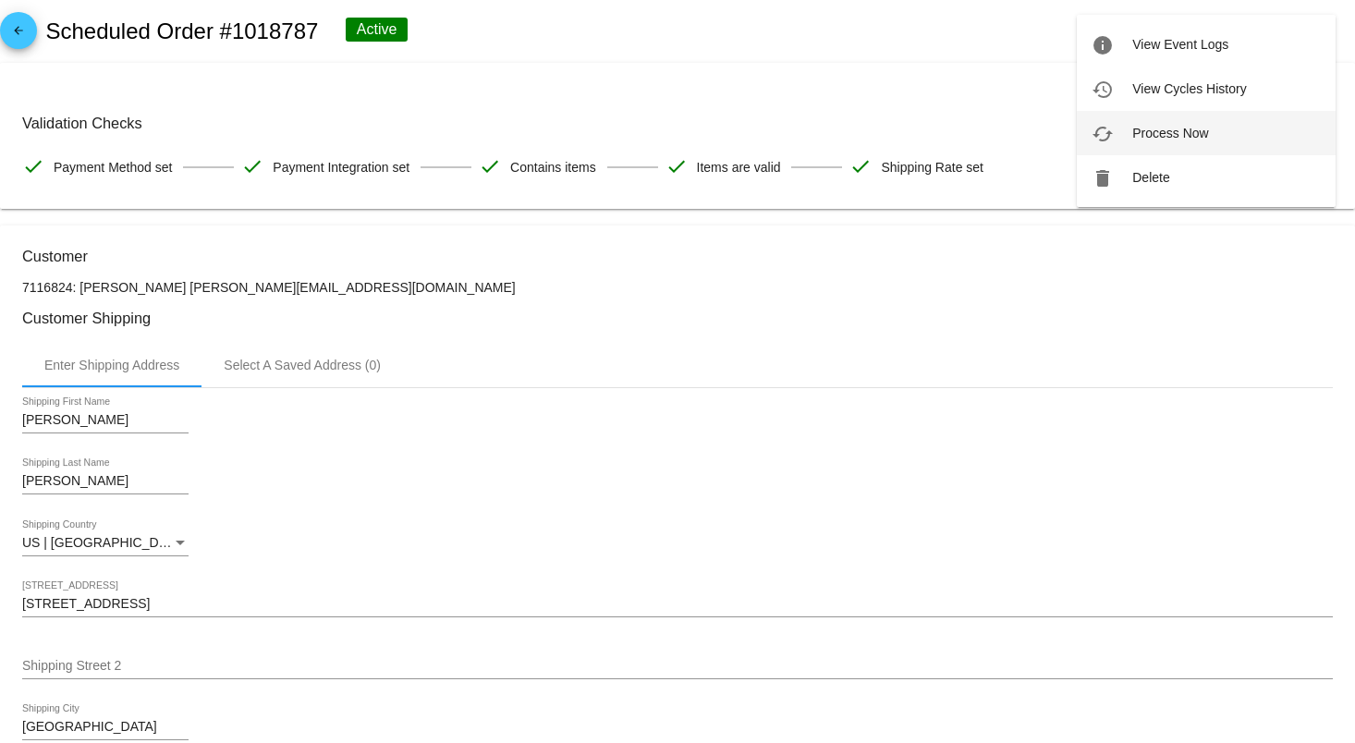
click at [1251, 131] on button "cached Process Now" at bounding box center [1206, 133] width 259 height 44
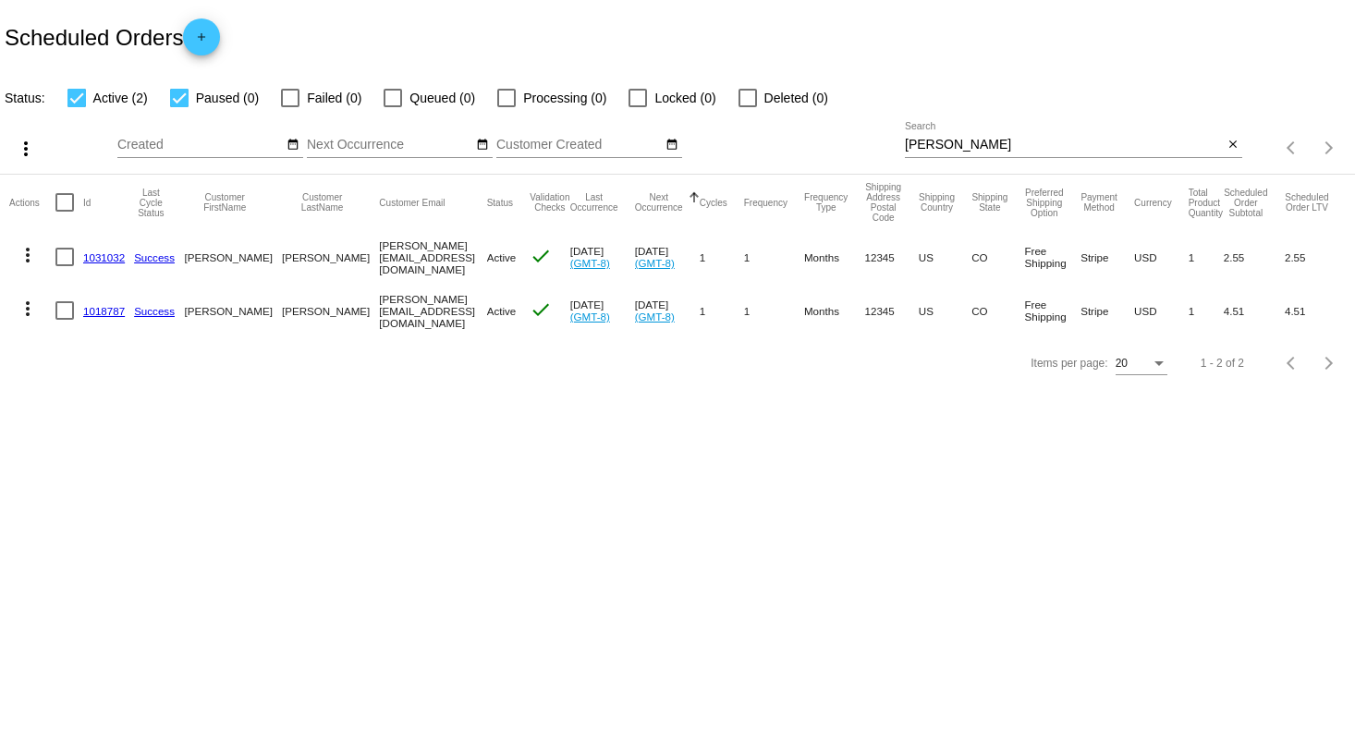
click at [101, 255] on link "1031032" at bounding box center [104, 257] width 42 height 12
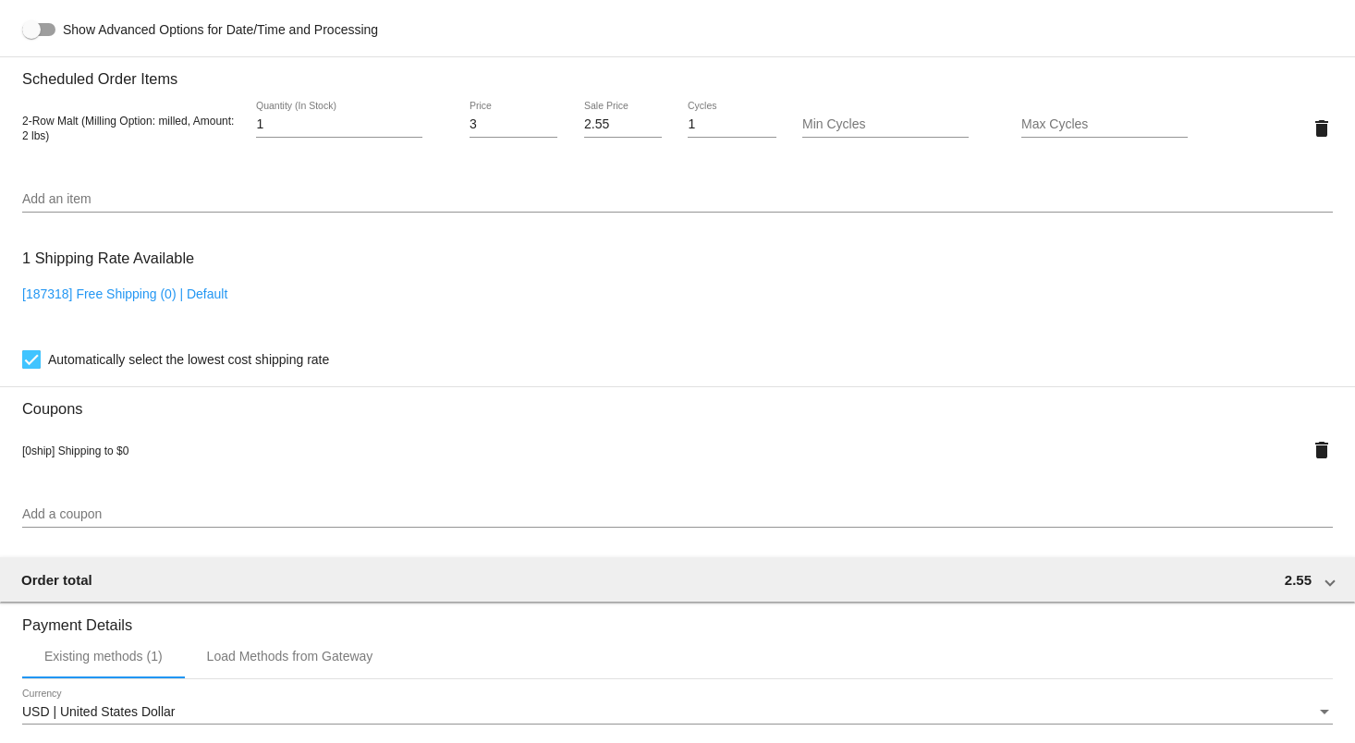
scroll to position [1355, 0]
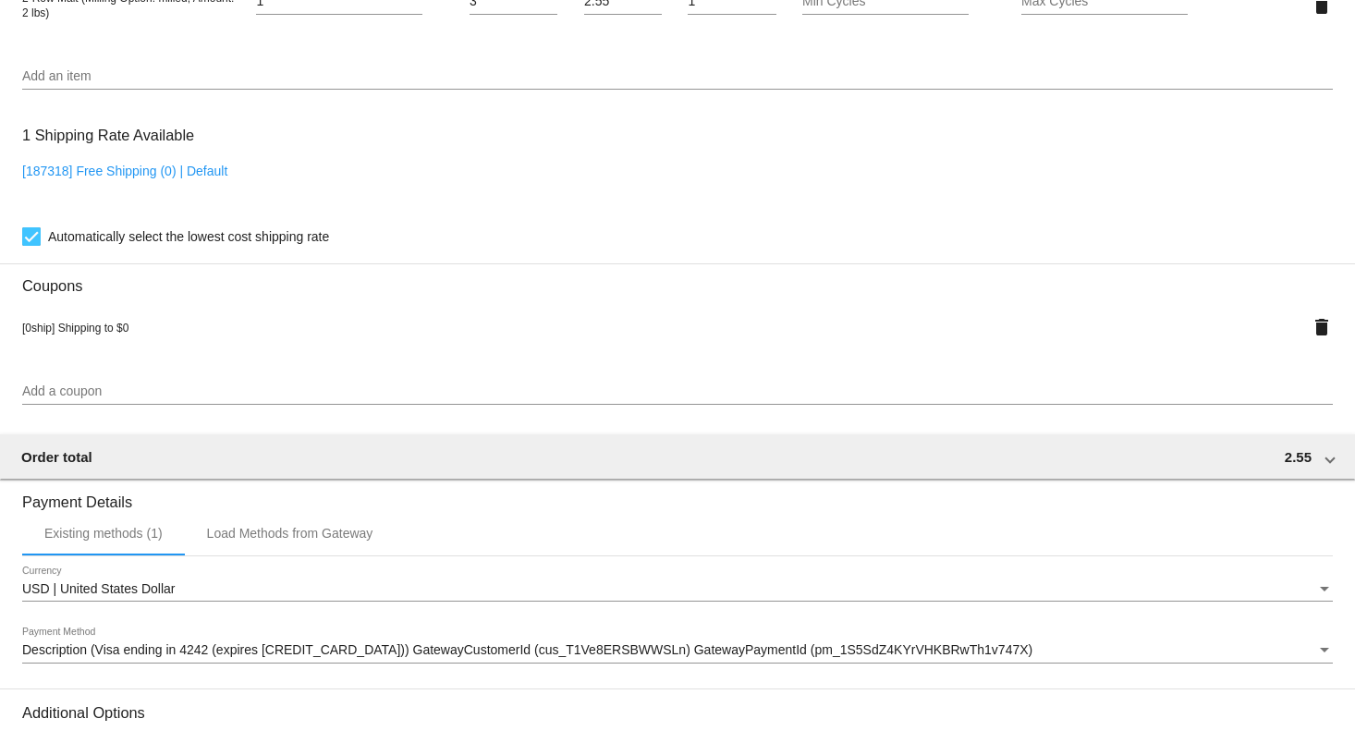
click at [1286, 328] on div "delete" at bounding box center [1278, 327] width 109 height 37
click at [1311, 329] on mat-icon "delete" at bounding box center [1322, 327] width 22 height 22
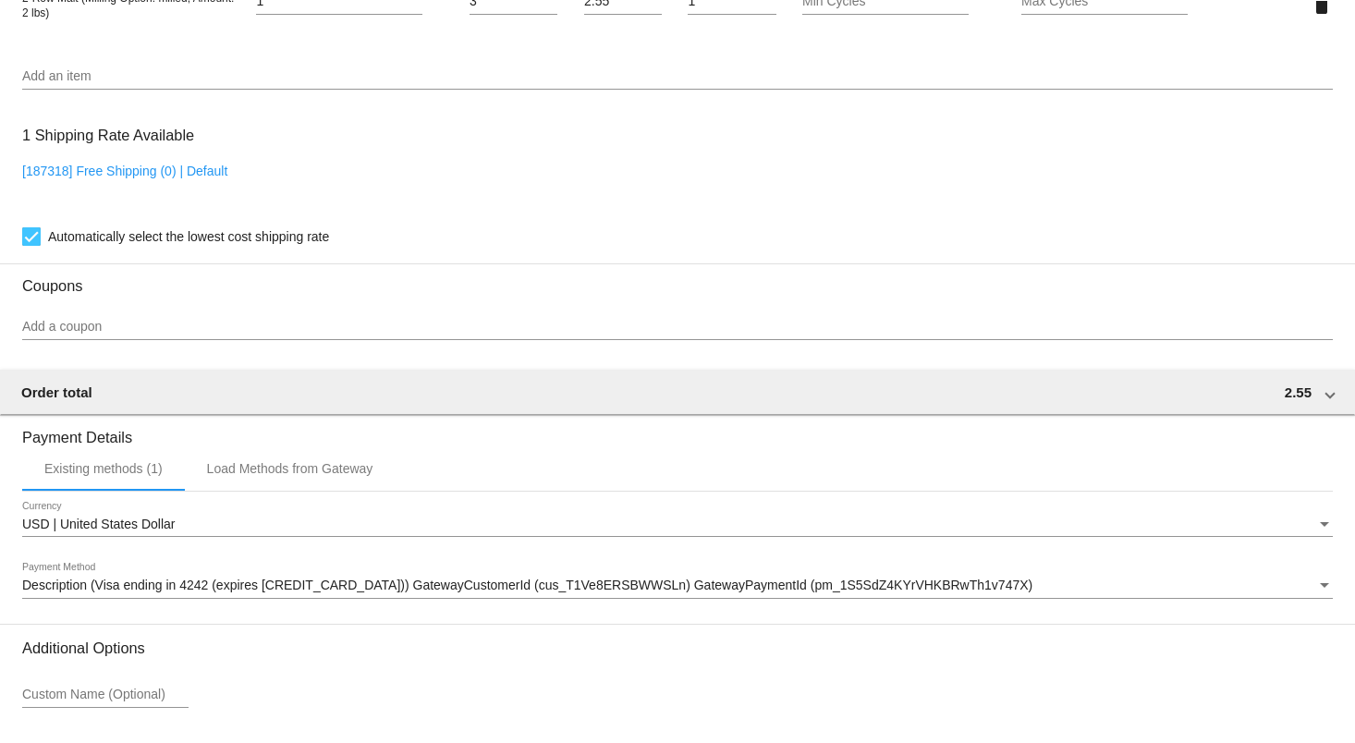
click at [167, 322] on div "Add a coupon" at bounding box center [677, 322] width 1311 height 36
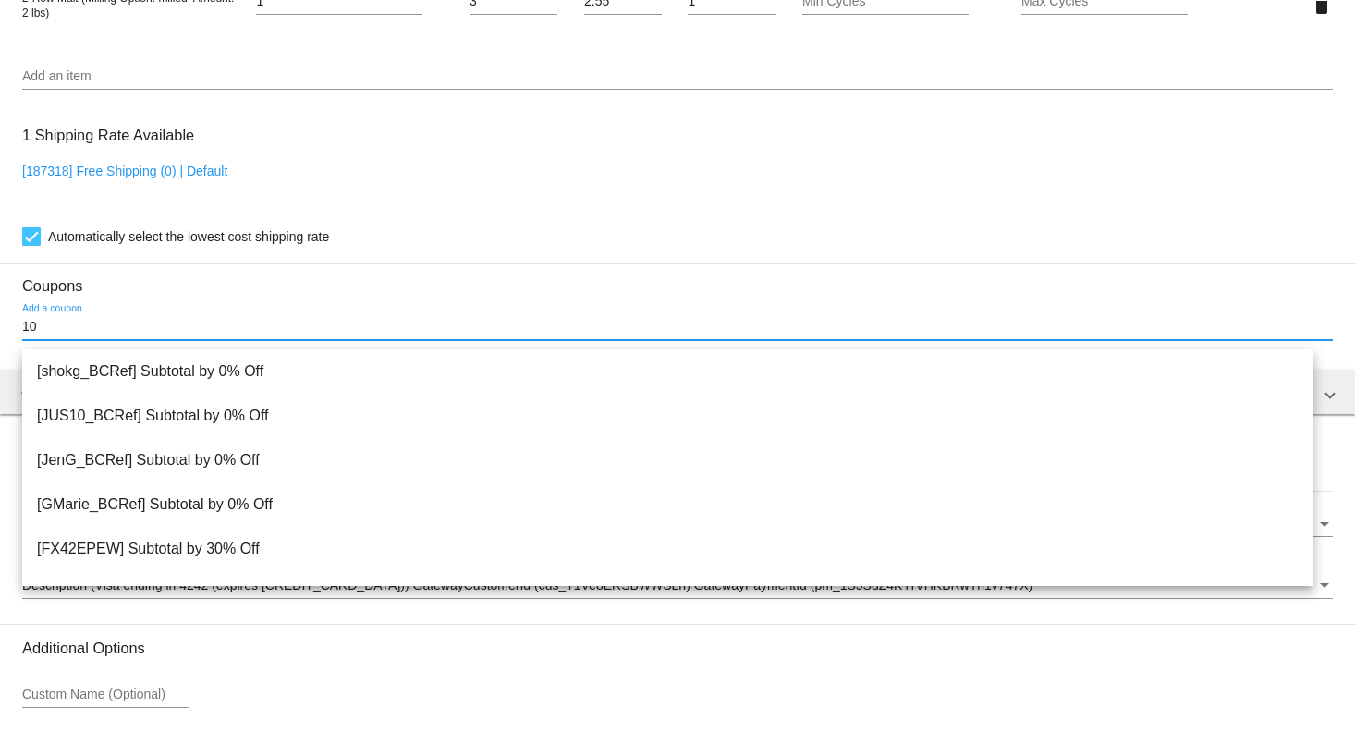
scroll to position [1479, 0]
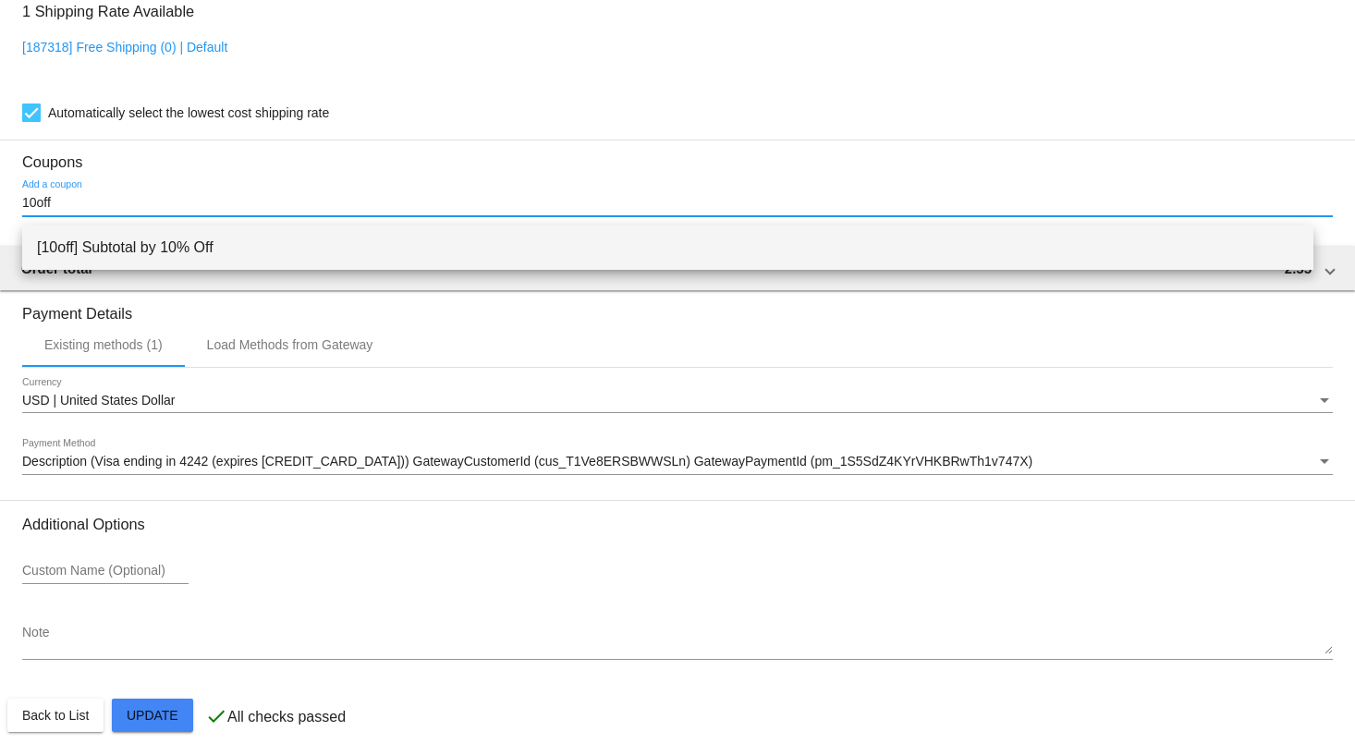
type input "10off"
click at [270, 241] on span "[10off] Subtotal by 10% Off" at bounding box center [668, 248] width 1262 height 44
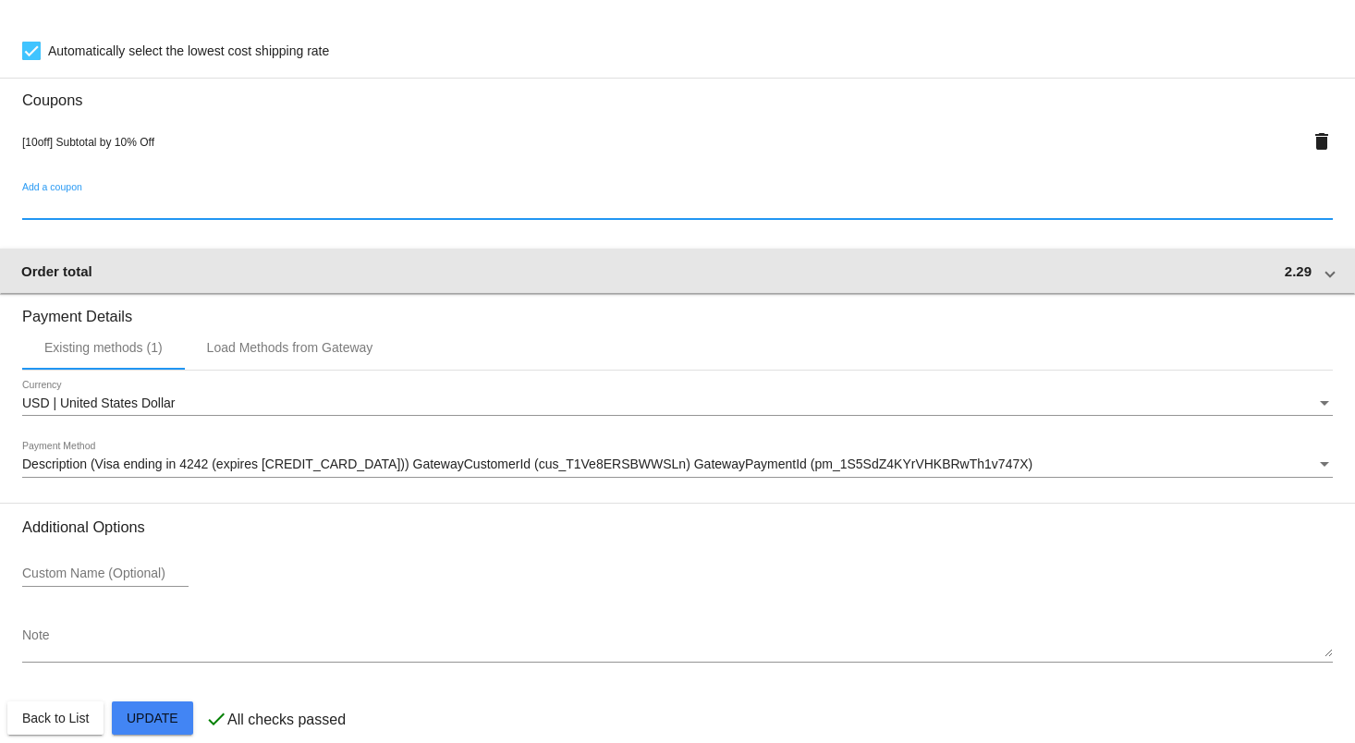
scroll to position [1575, 0]
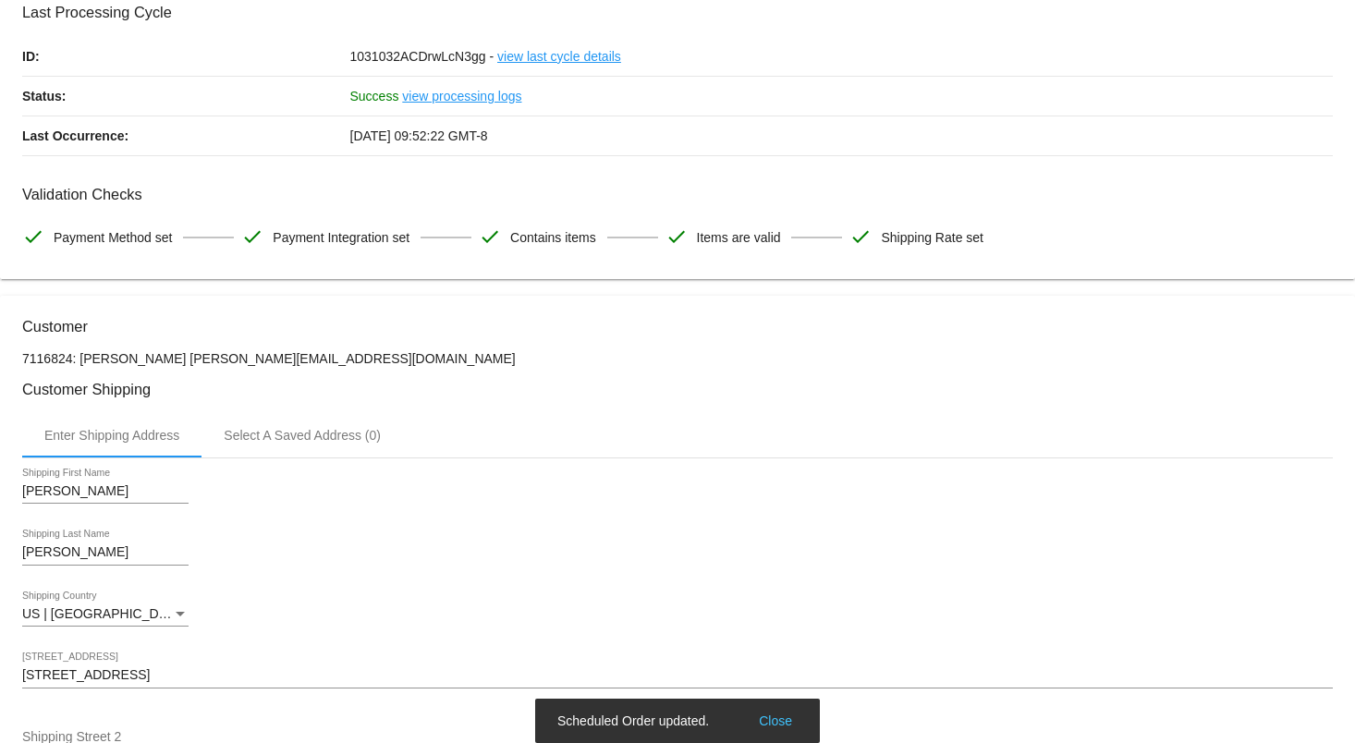
scroll to position [0, 0]
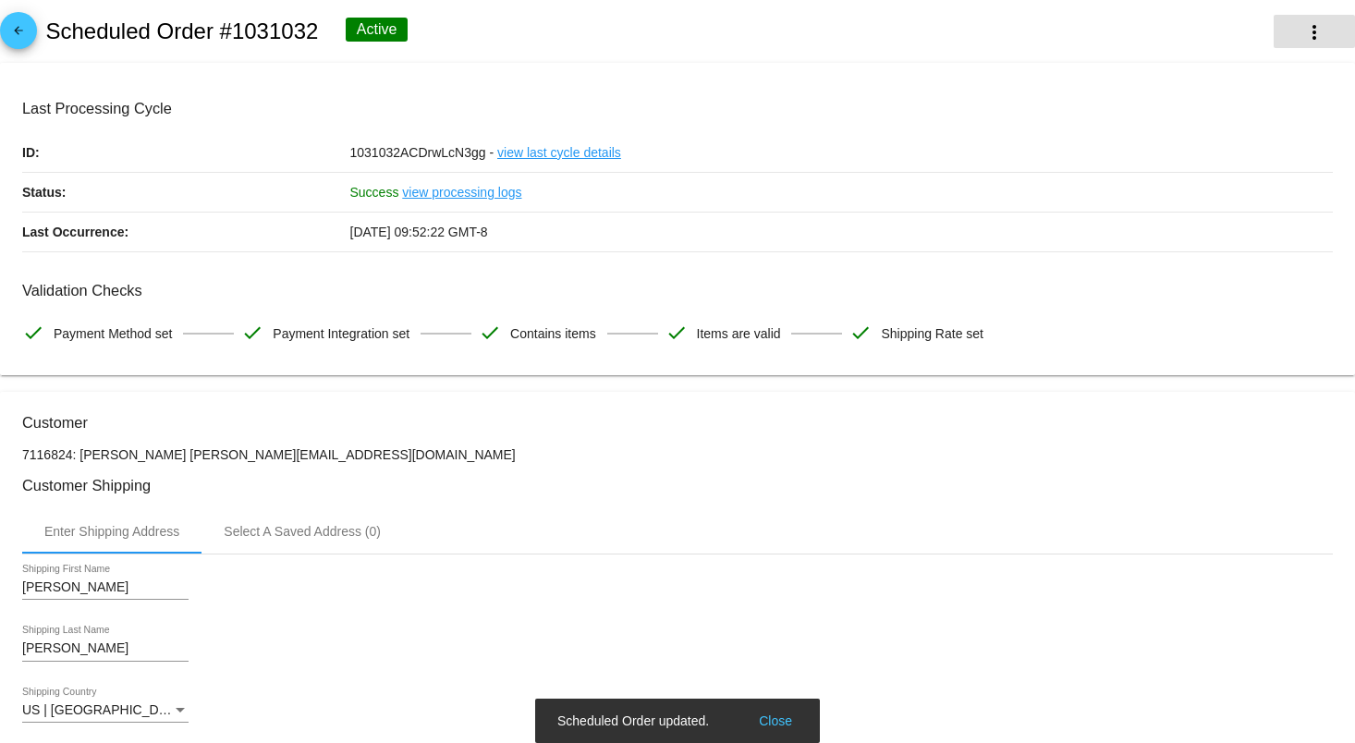
click at [1303, 22] on mat-icon "more_vert" at bounding box center [1314, 32] width 22 height 22
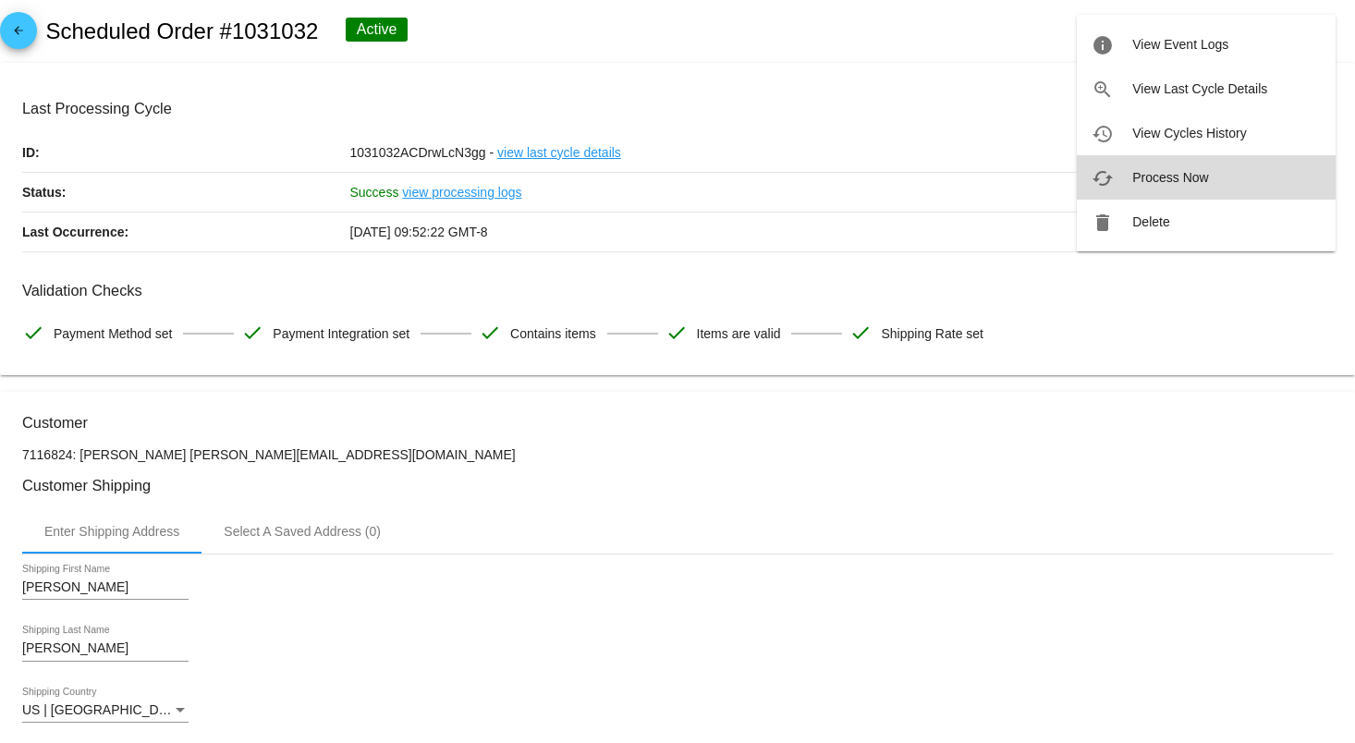
click at [1198, 181] on span "Process Now" at bounding box center [1170, 177] width 76 height 15
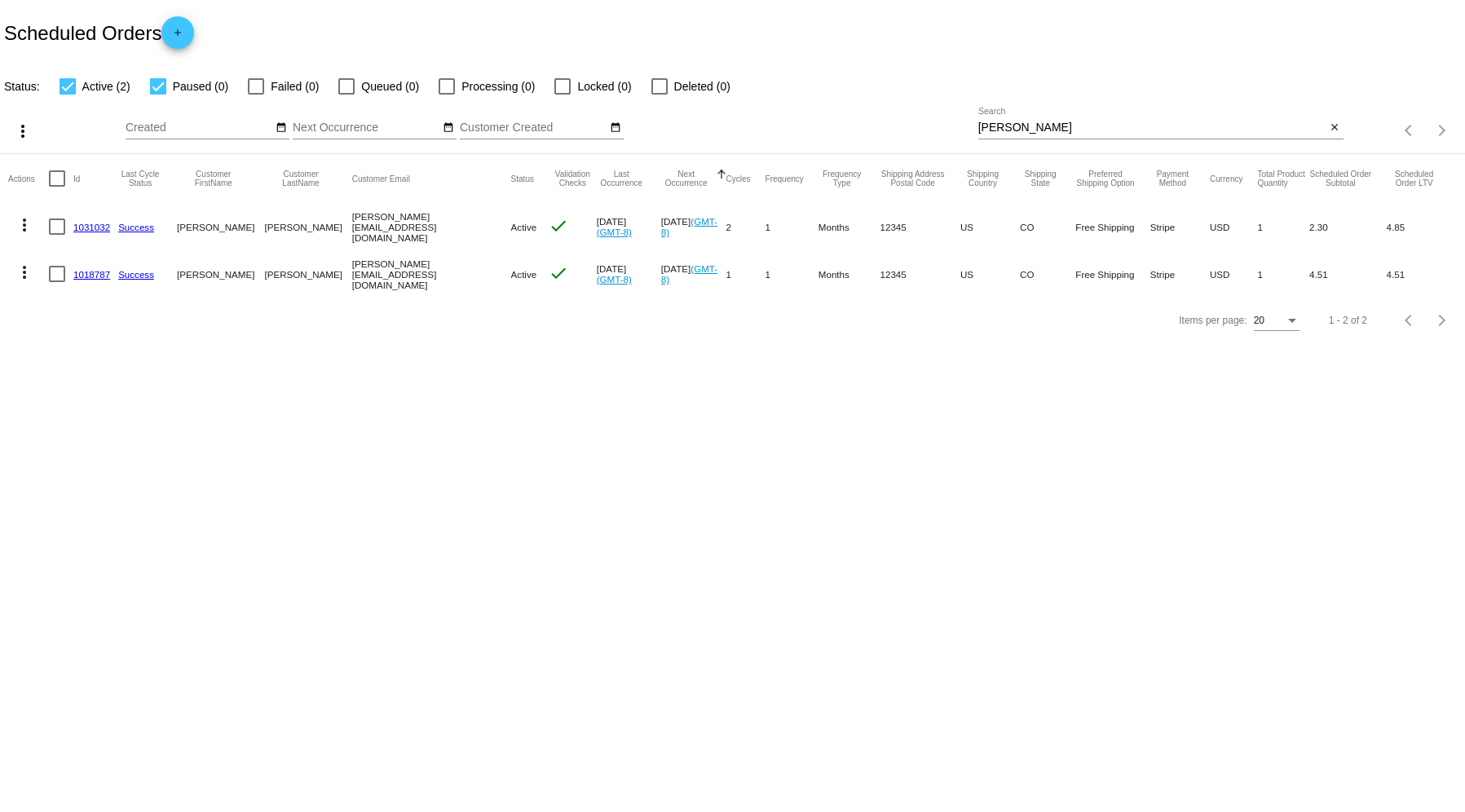
click at [254, 81] on div at bounding box center [256, 86] width 16 height 16
click at [255, 94] on input "Failed (0)" at bounding box center [255, 94] width 1 height 1
checkbox input "true"
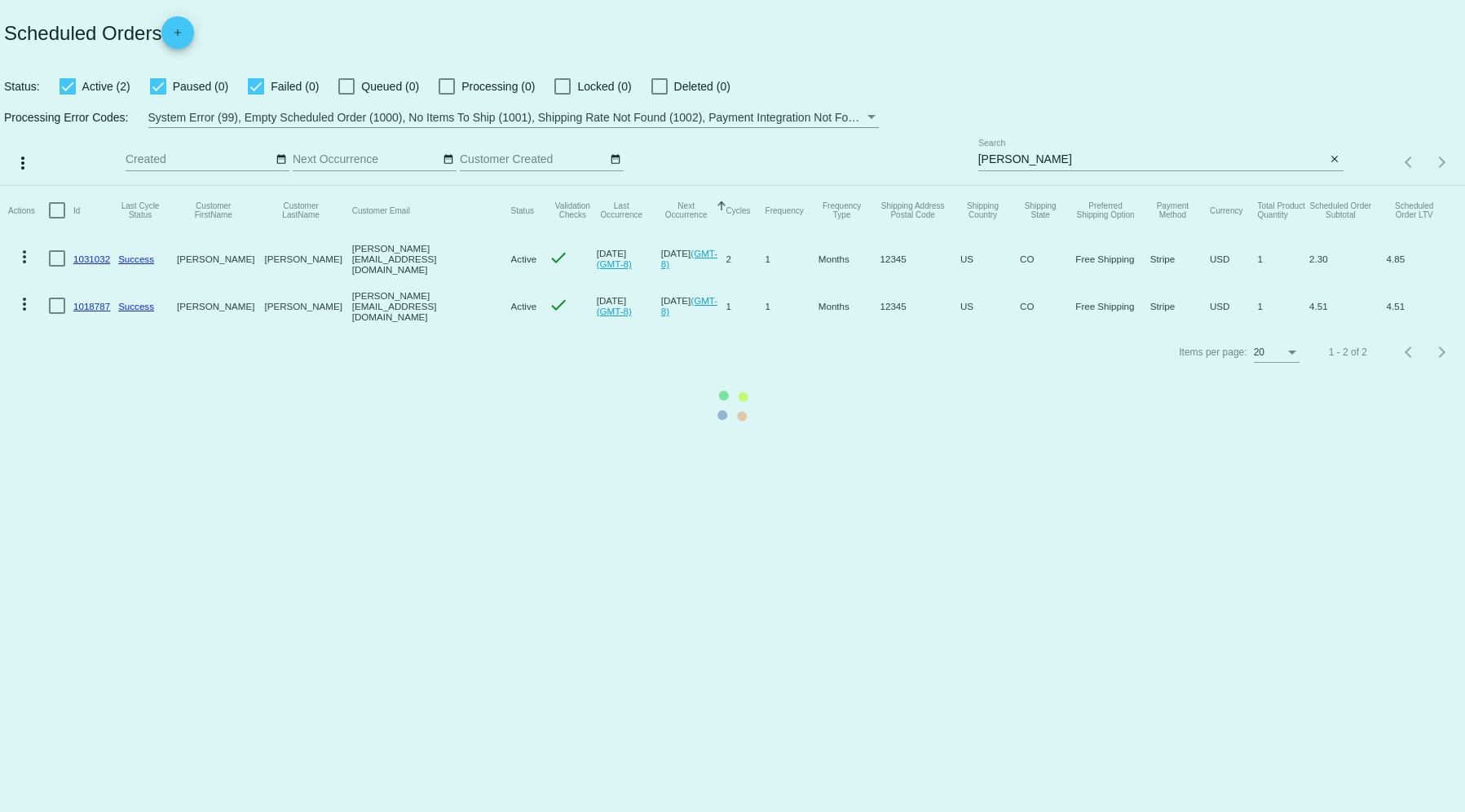
click at [1341, 151] on app-dashboard-scheduled-orders "Scheduled Orders add Status: Active (2) Paused (0) Failed (0) Queued (0) Proces…" at bounding box center [732, 187] width 1465 height 375
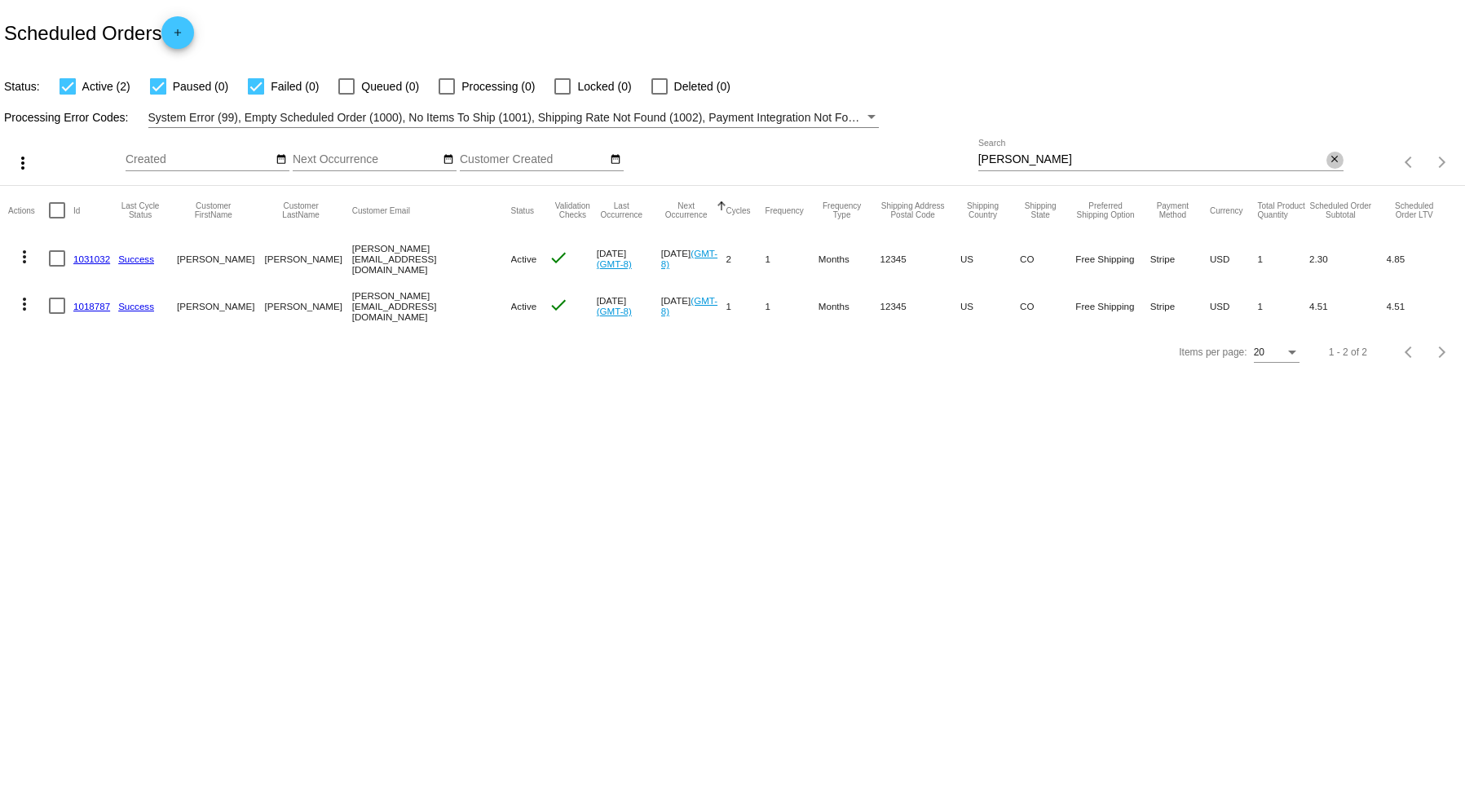
click at [1337, 160] on mat-icon "close" at bounding box center [1334, 160] width 11 height 13
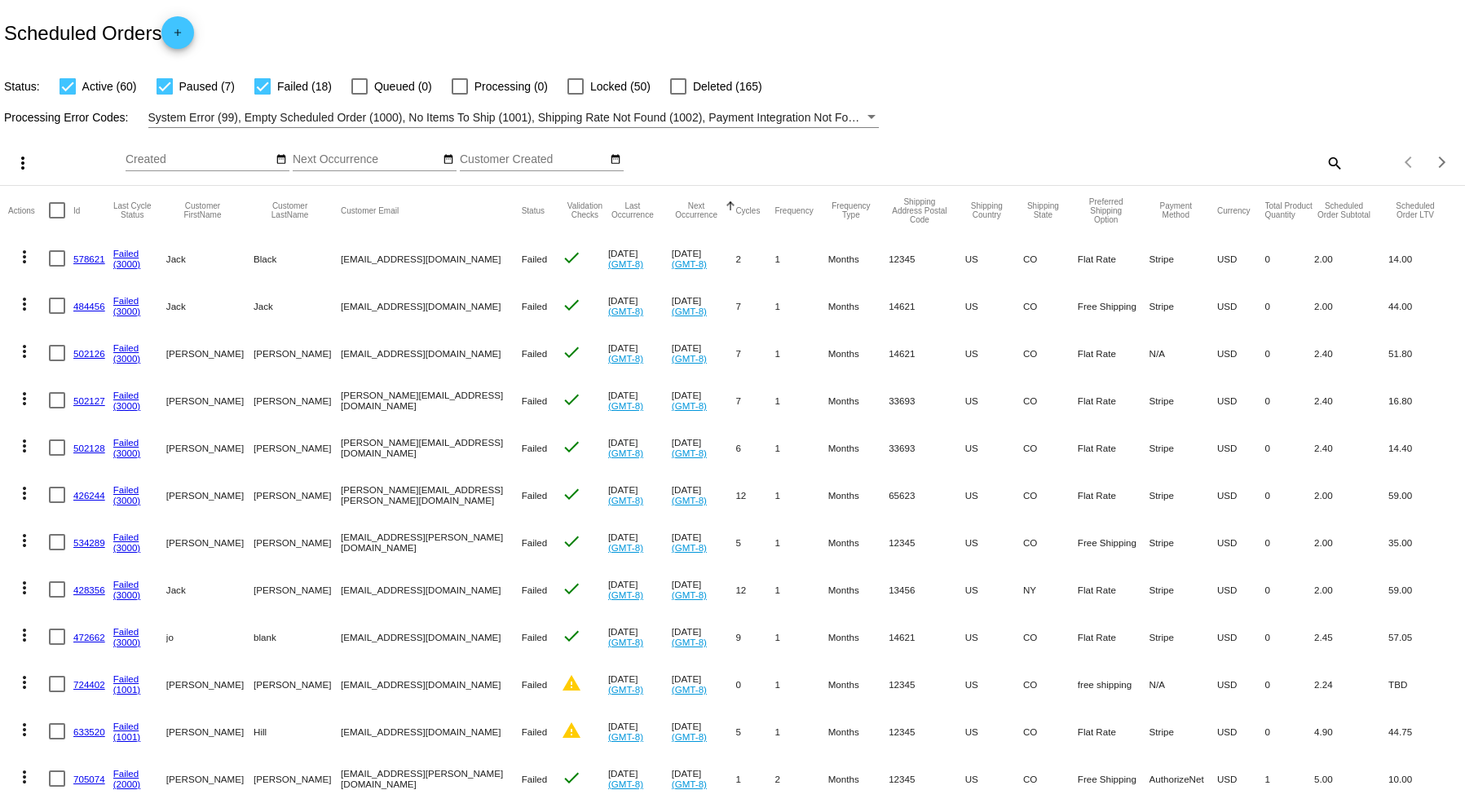
click at [645, 115] on span "System Error (99), Empty Scheduled Order (1000), No Items To Ship (1001), Shipp…" at bounding box center [1043, 117] width 1790 height 13
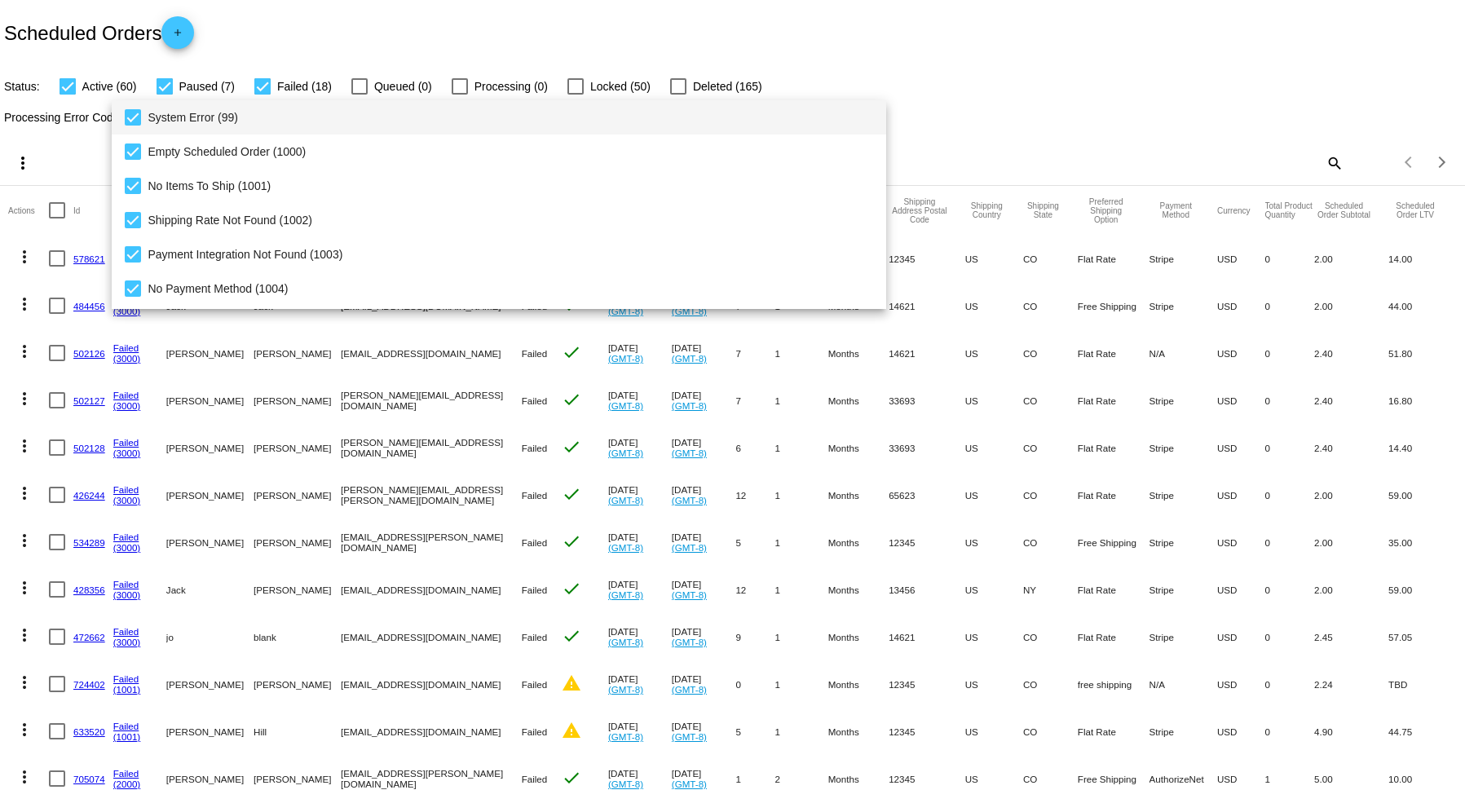
click at [330, 128] on span "System Error (99)" at bounding box center [510, 117] width 726 height 34
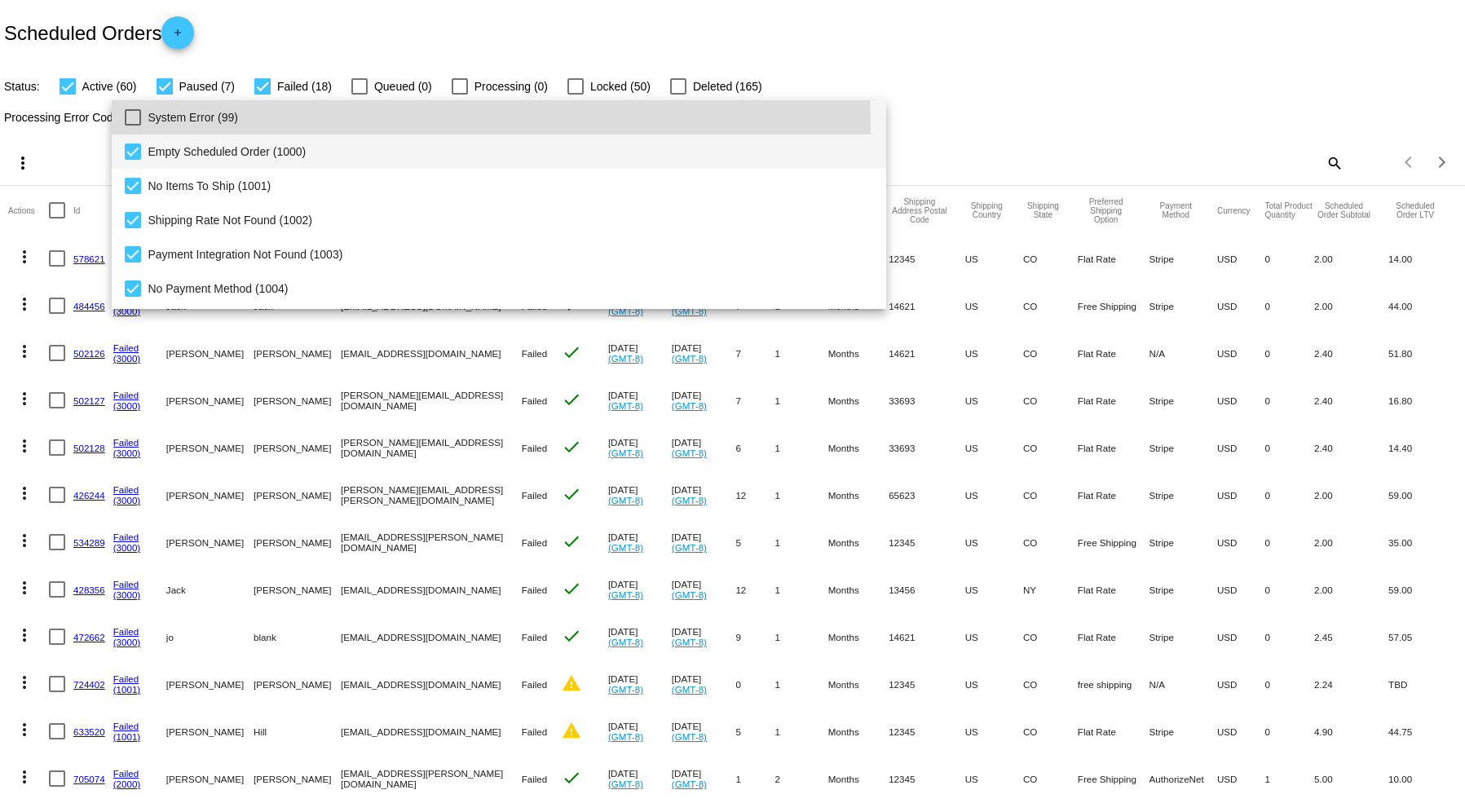
click at [324, 154] on span "Empty Scheduled Order (1000)" at bounding box center [510, 152] width 726 height 34
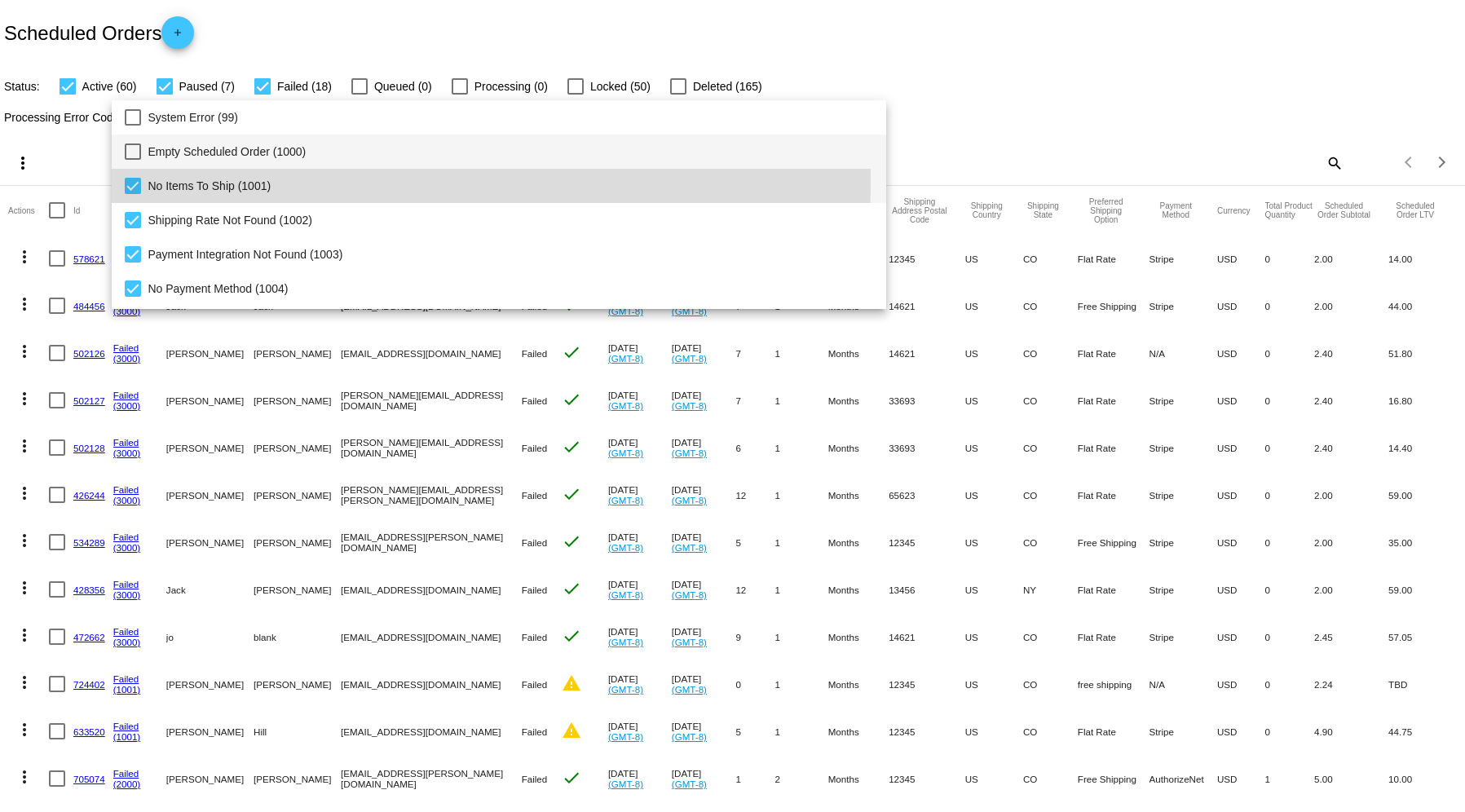
click at [322, 182] on span "No Items To Ship (1001)" at bounding box center [510, 185] width 726 height 34
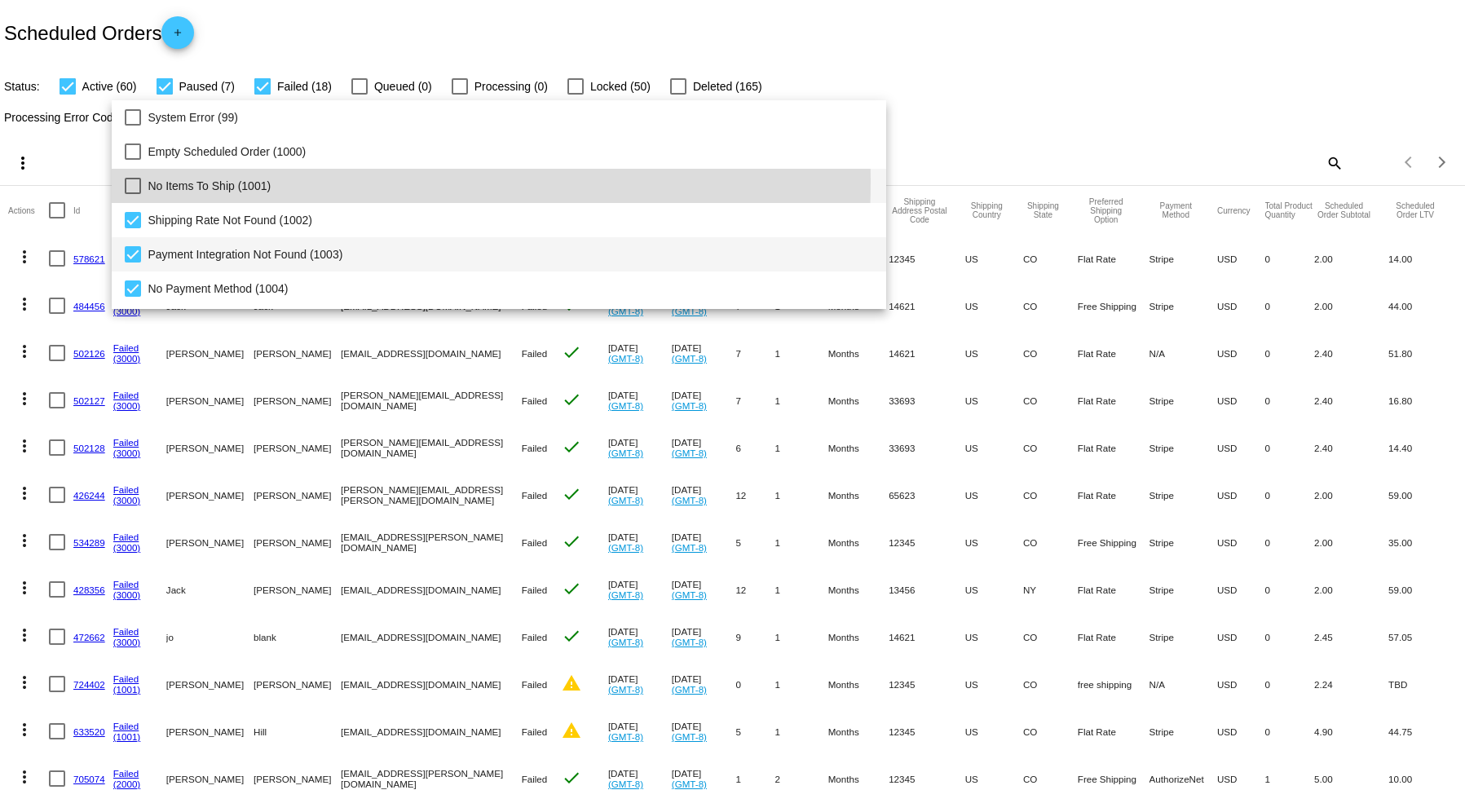
click at [329, 237] on span "Payment Integration Not Found (1003)" at bounding box center [510, 254] width 726 height 34
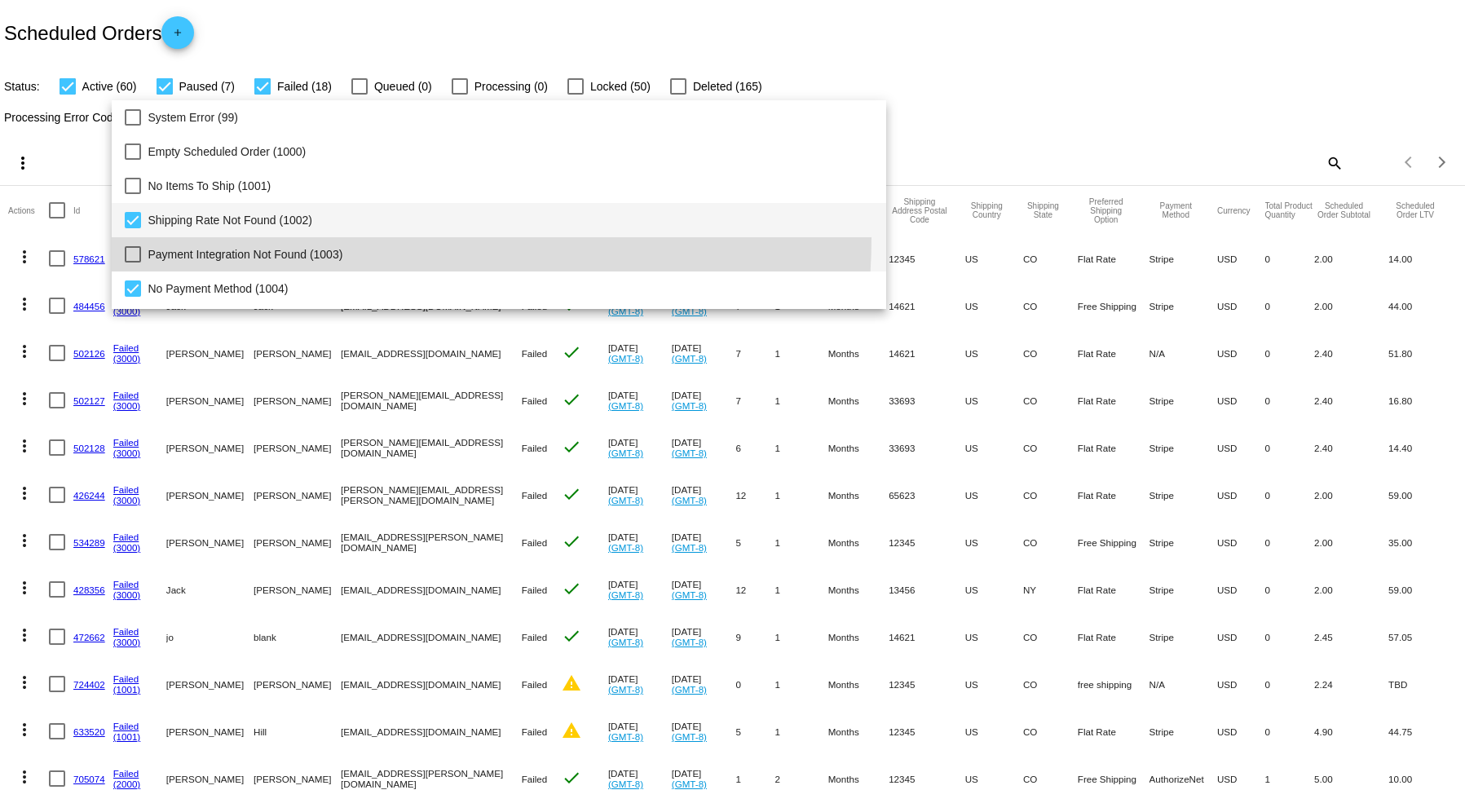
click at [323, 224] on span "Shipping Rate Not Found (1002)" at bounding box center [510, 220] width 726 height 34
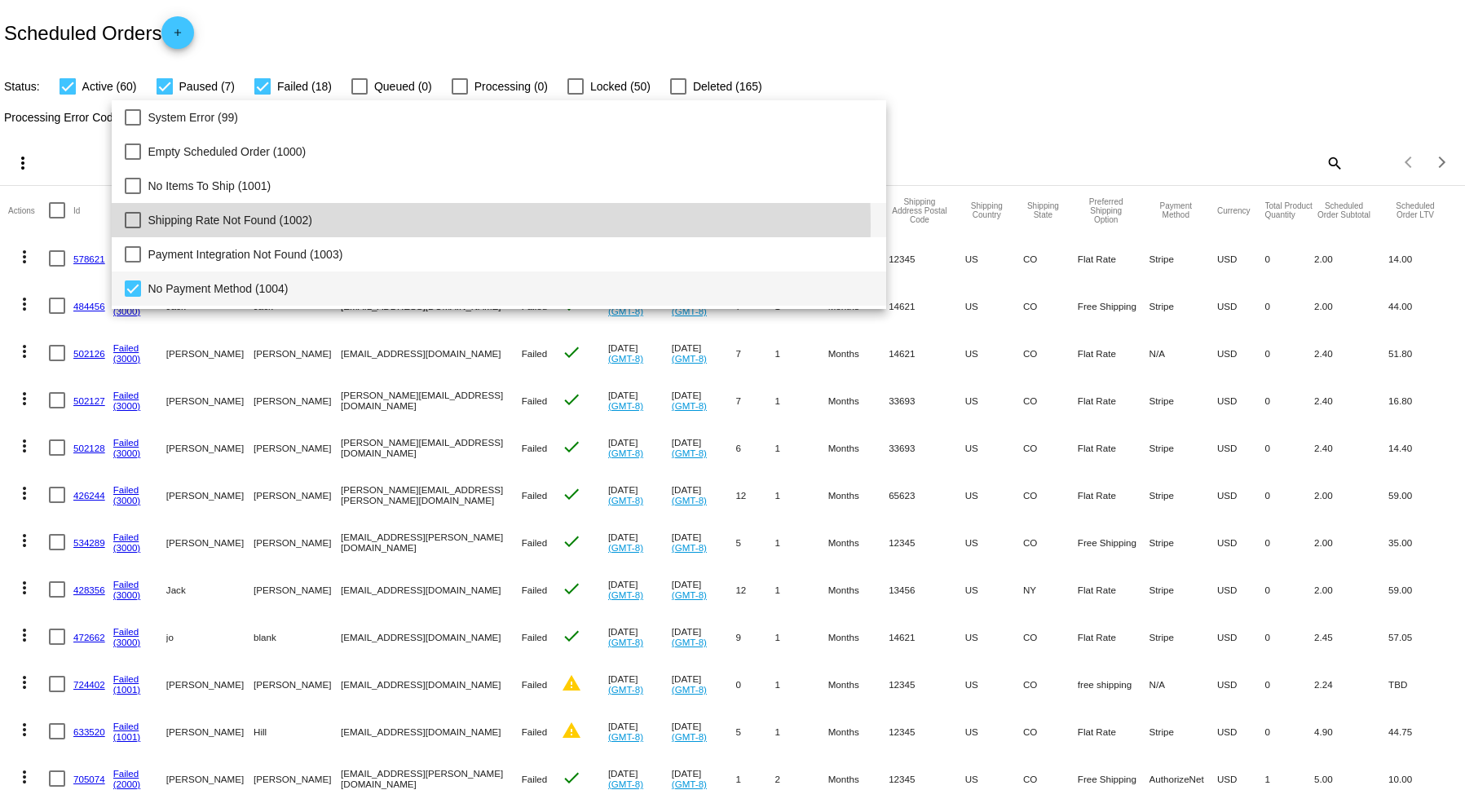
click at [326, 296] on span "No Payment Method (1004)" at bounding box center [510, 288] width 726 height 34
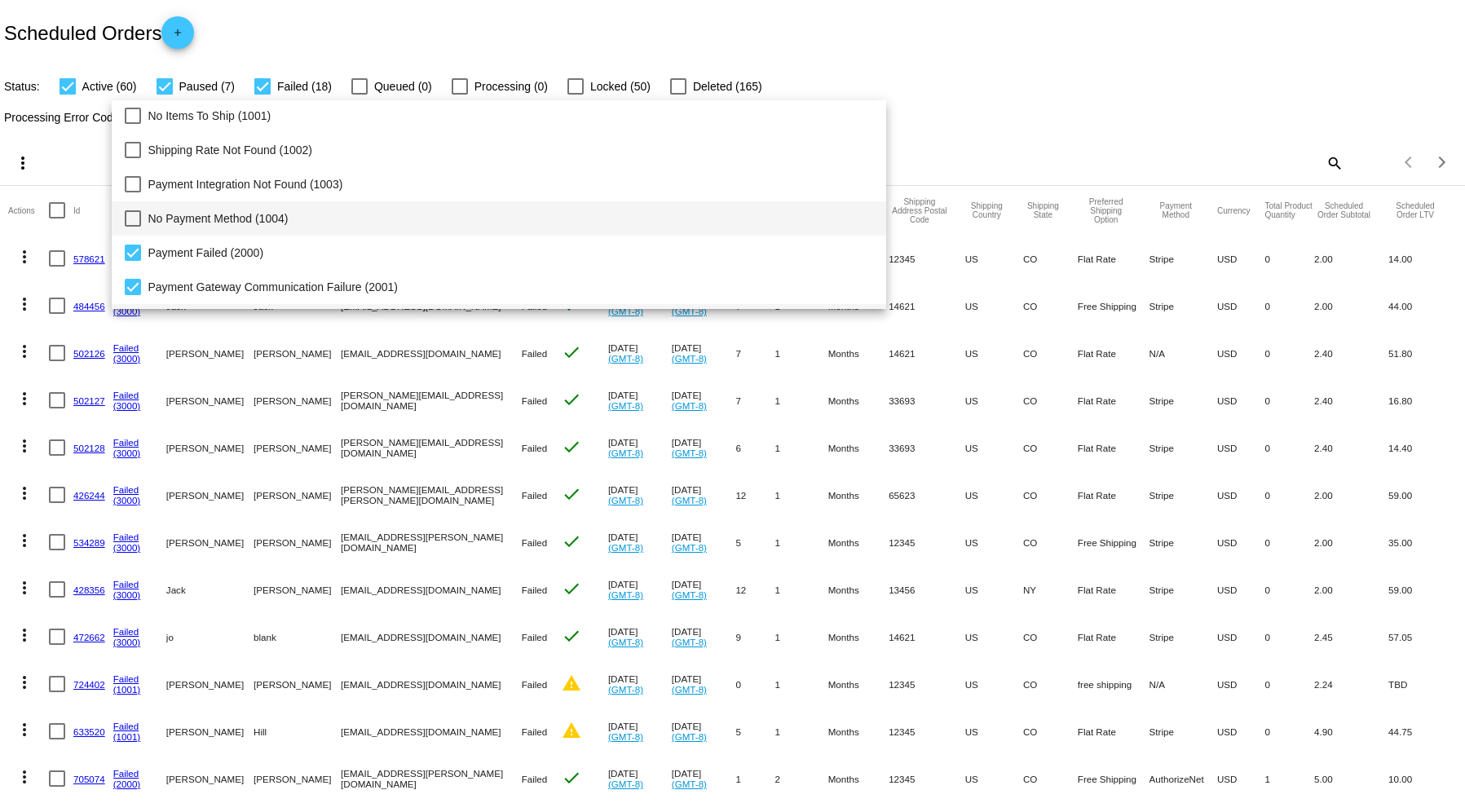
scroll to position [108, 0]
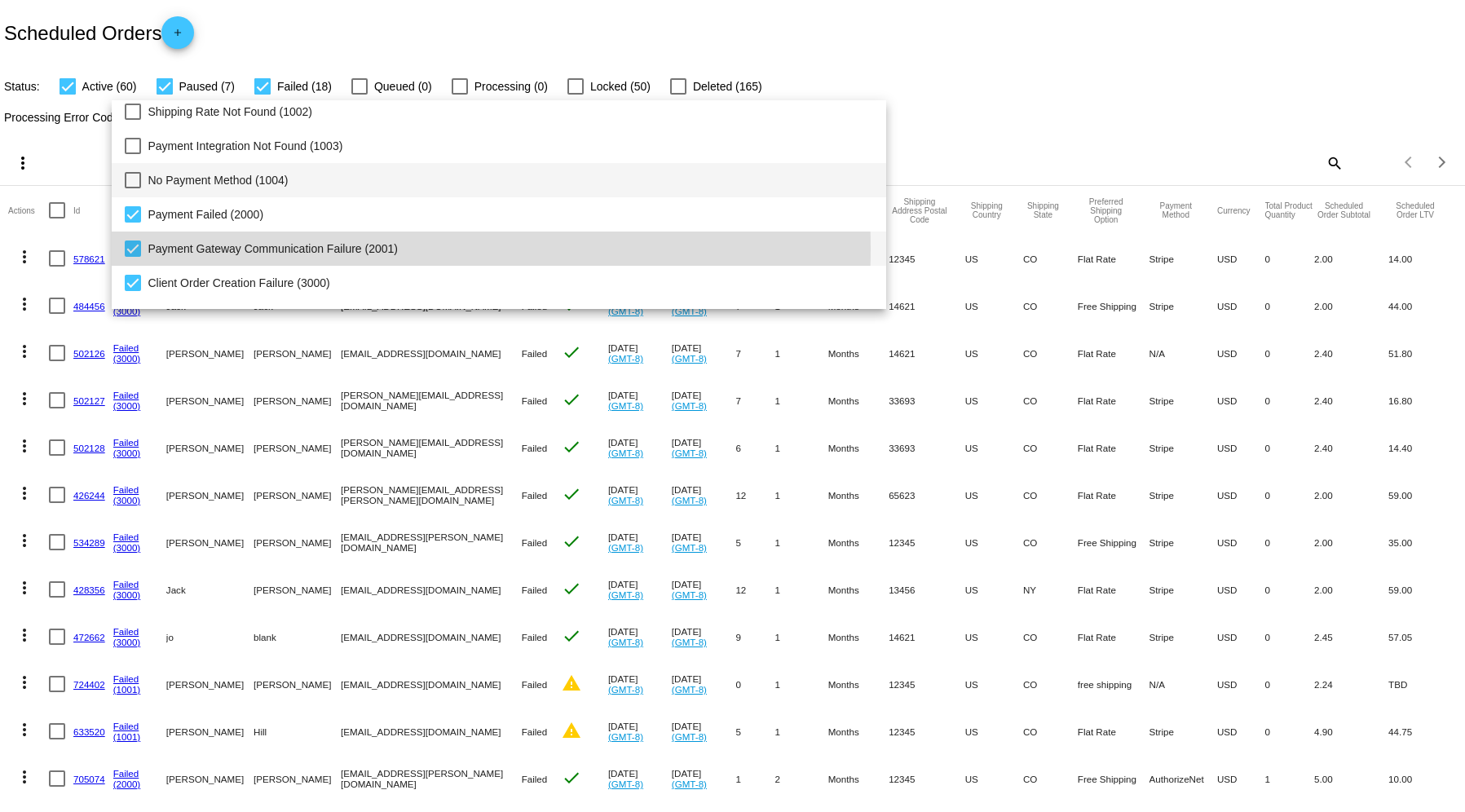
click at [340, 248] on span "Payment Gateway Communication Failure (2001)" at bounding box center [510, 249] width 726 height 34
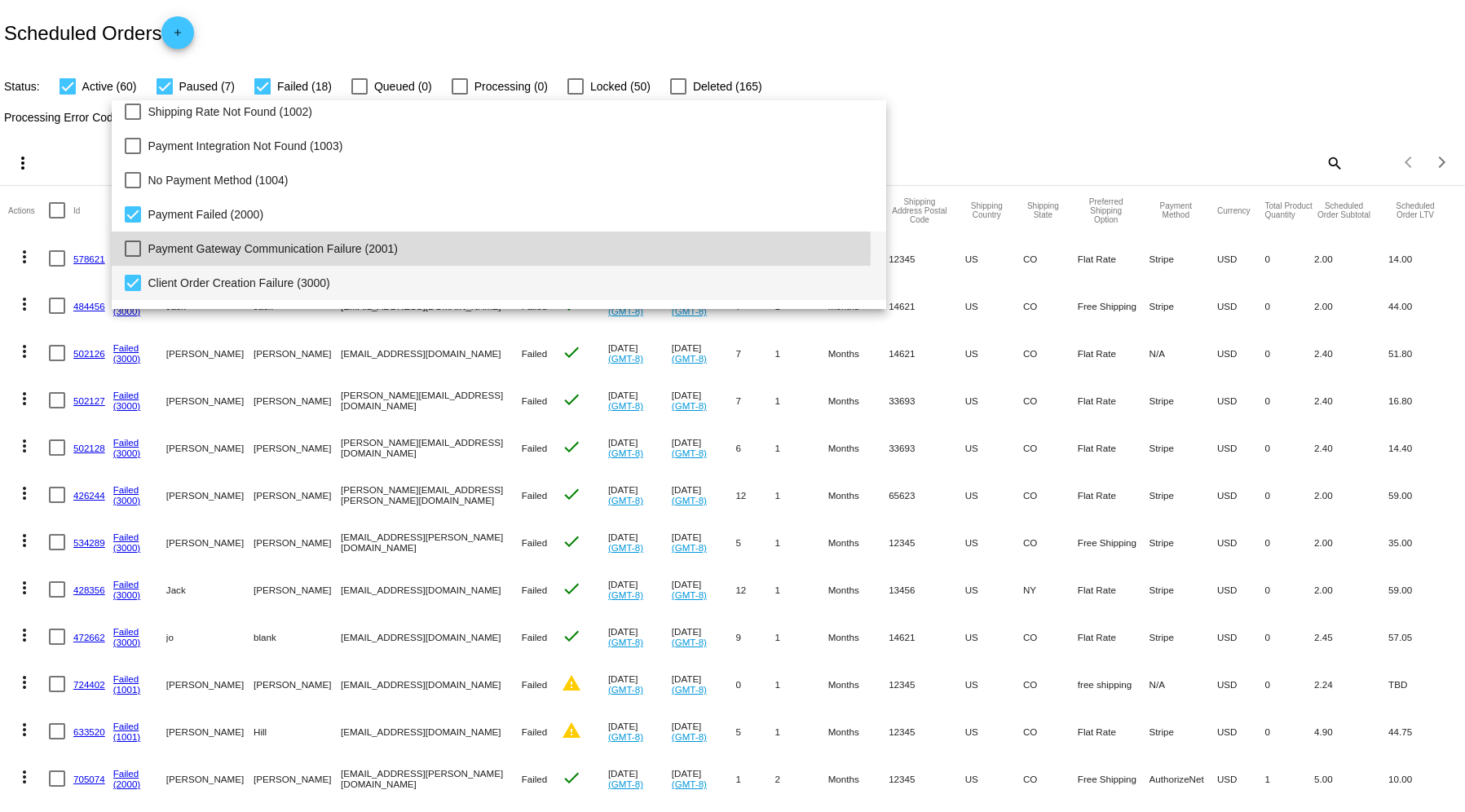
click at [340, 273] on span "Client Order Creation Failure (3000)" at bounding box center [510, 282] width 726 height 34
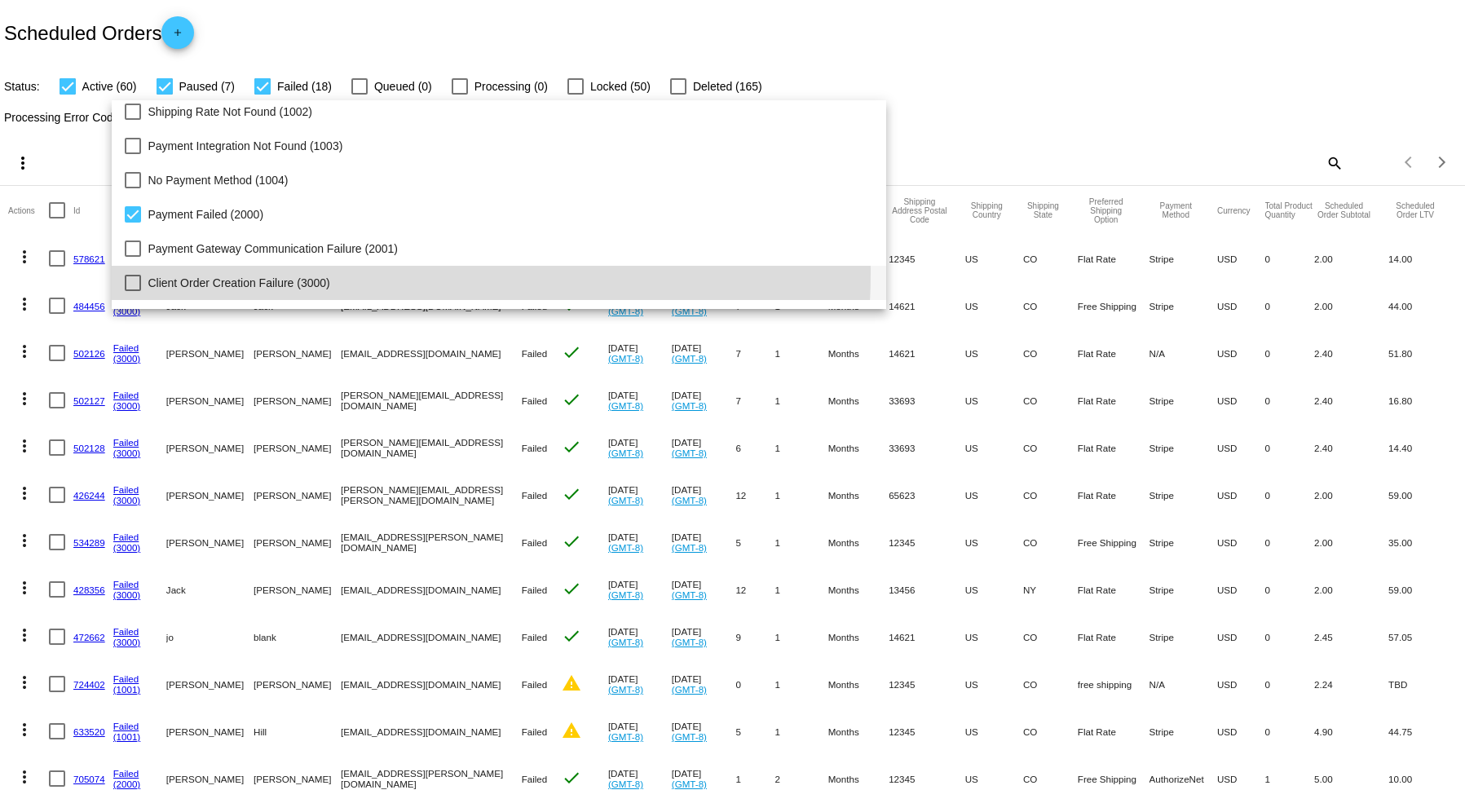
scroll to position [167, 0]
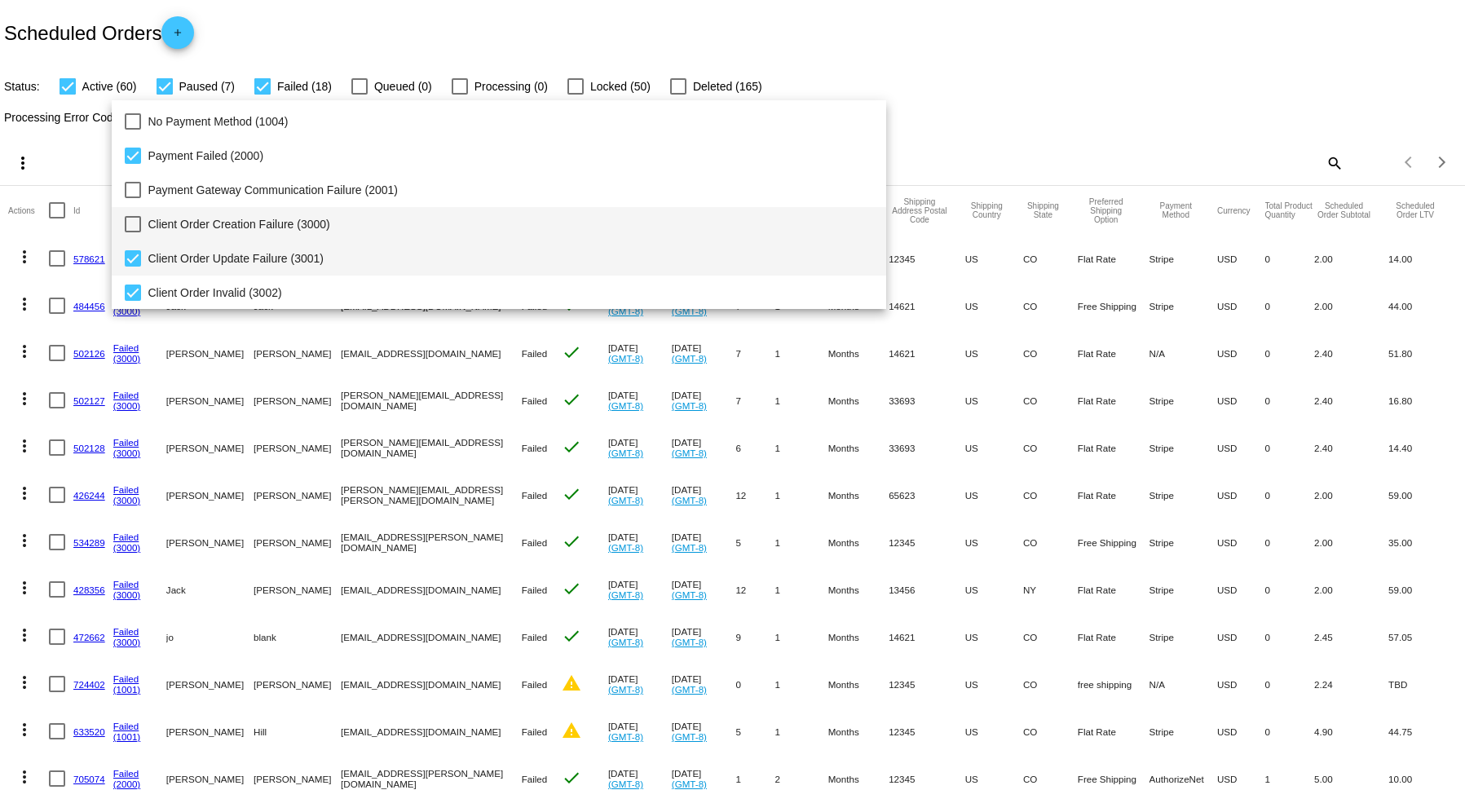
click at [361, 258] on span "Client Order Update Failure (3001)" at bounding box center [510, 258] width 726 height 34
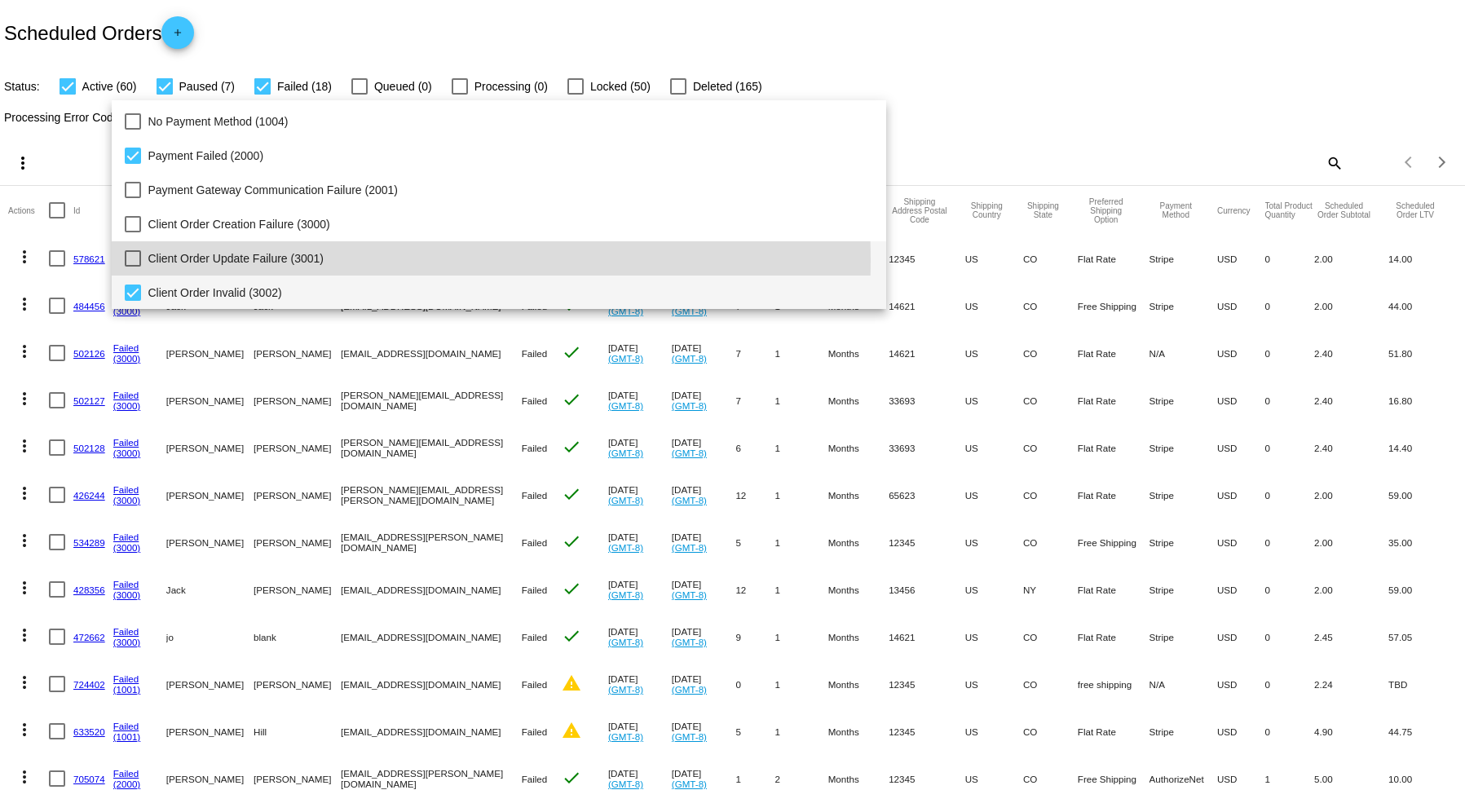
click at [355, 294] on span "Client Order Invalid (3002)" at bounding box center [510, 292] width 726 height 34
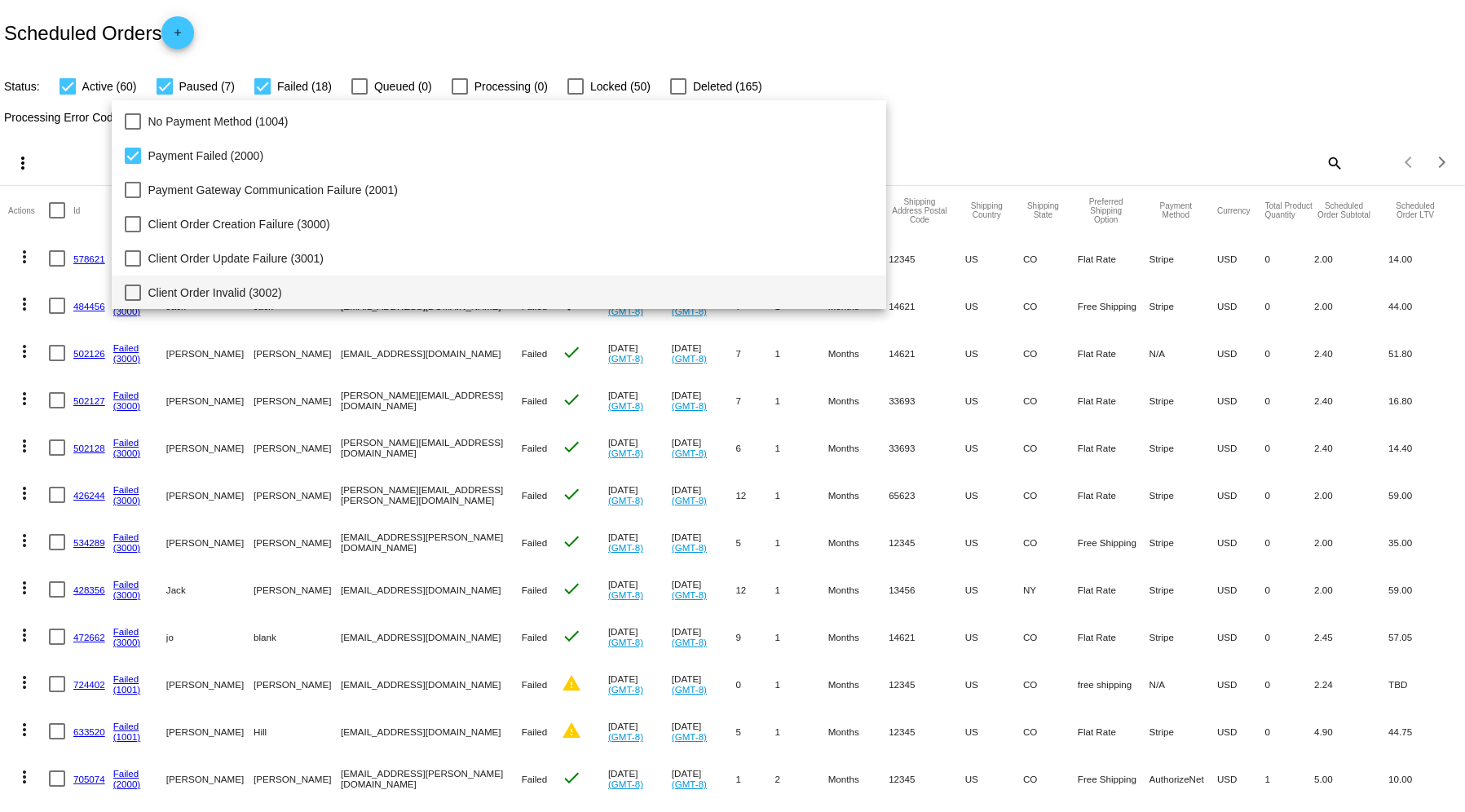
click at [1050, 93] on div at bounding box center [732, 406] width 1465 height 812
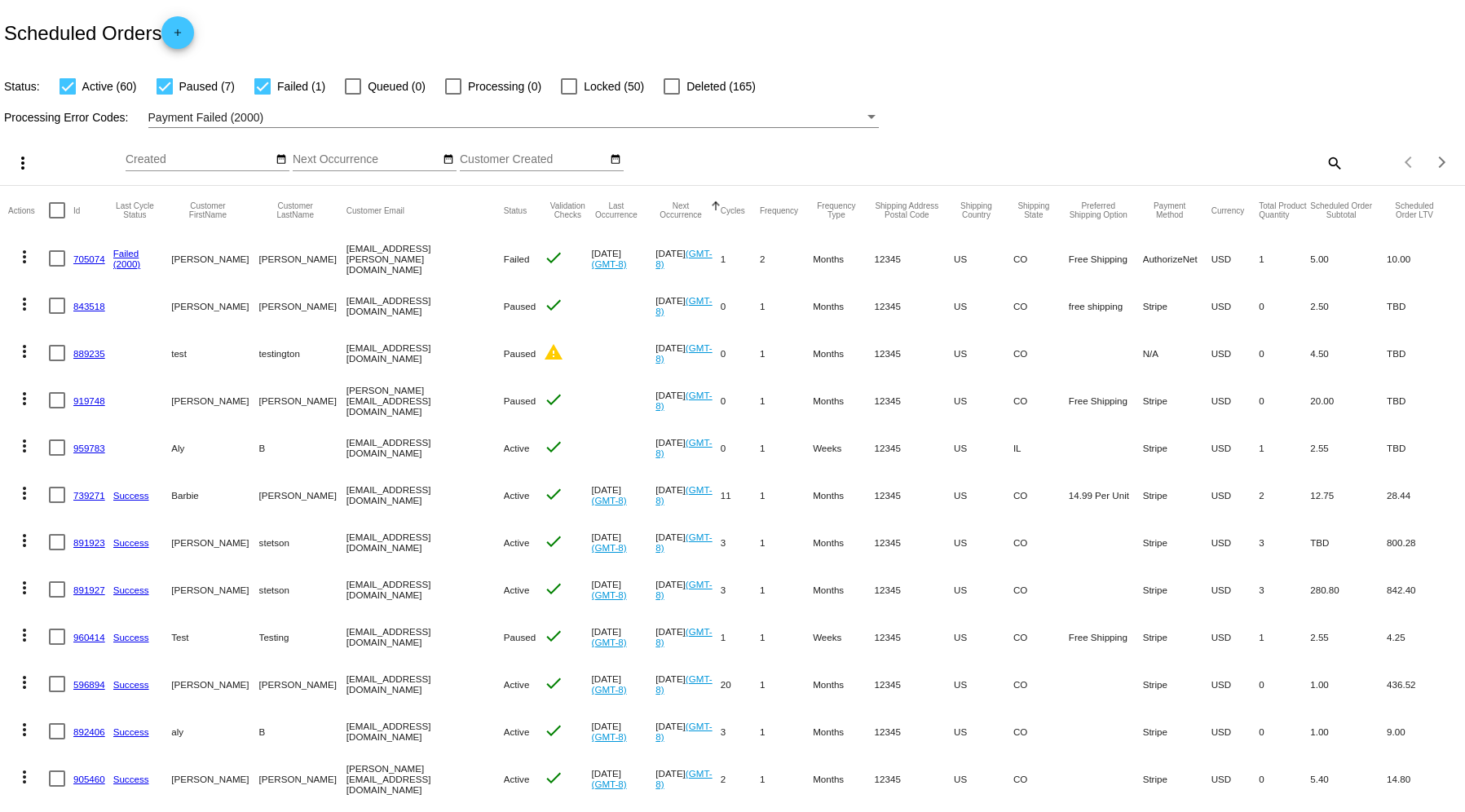
click at [86, 257] on link "705074" at bounding box center [89, 258] width 32 height 11
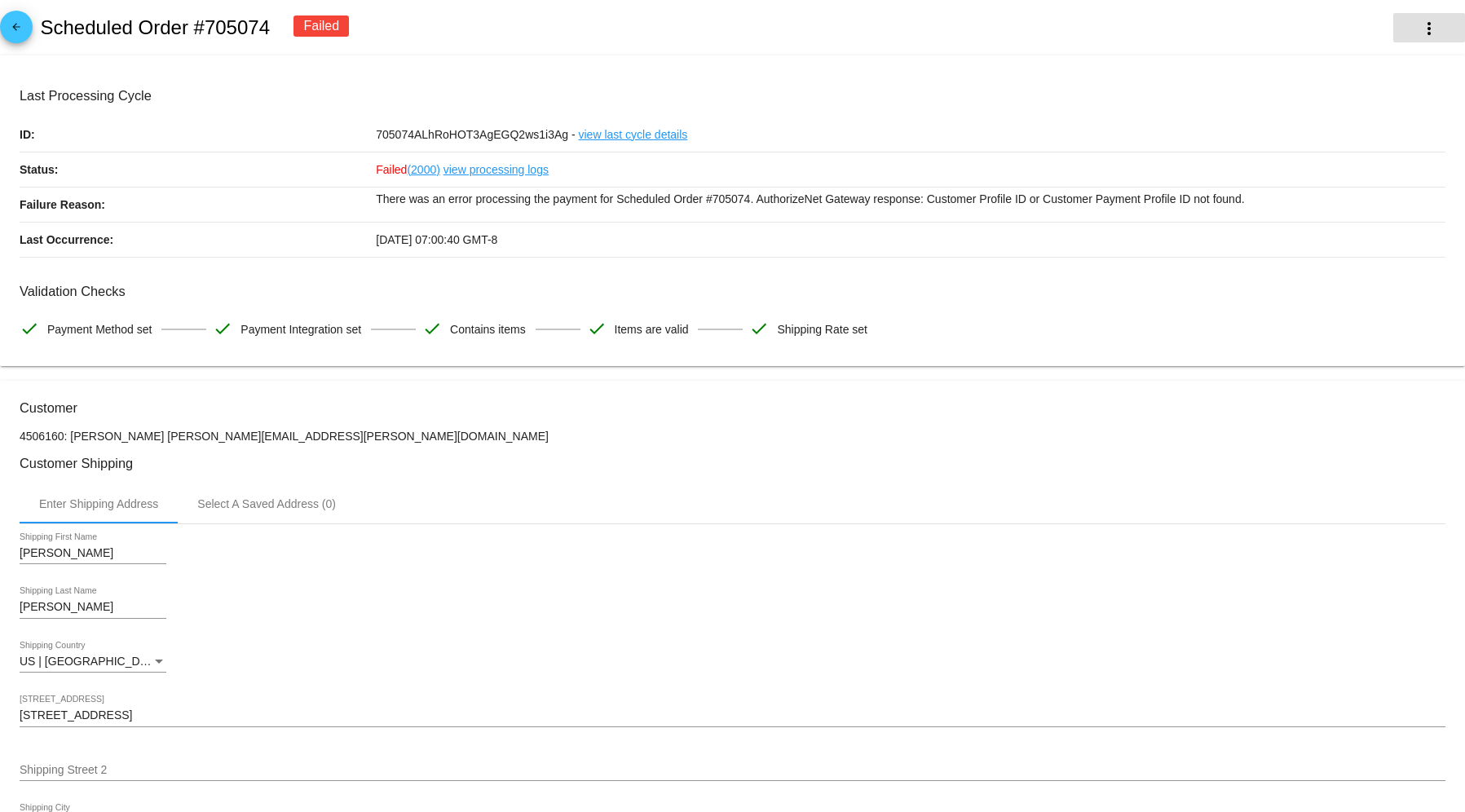
click at [1419, 25] on mat-icon "more_vert" at bounding box center [1429, 28] width 19 height 19
